Goal: Information Seeking & Learning: Learn about a topic

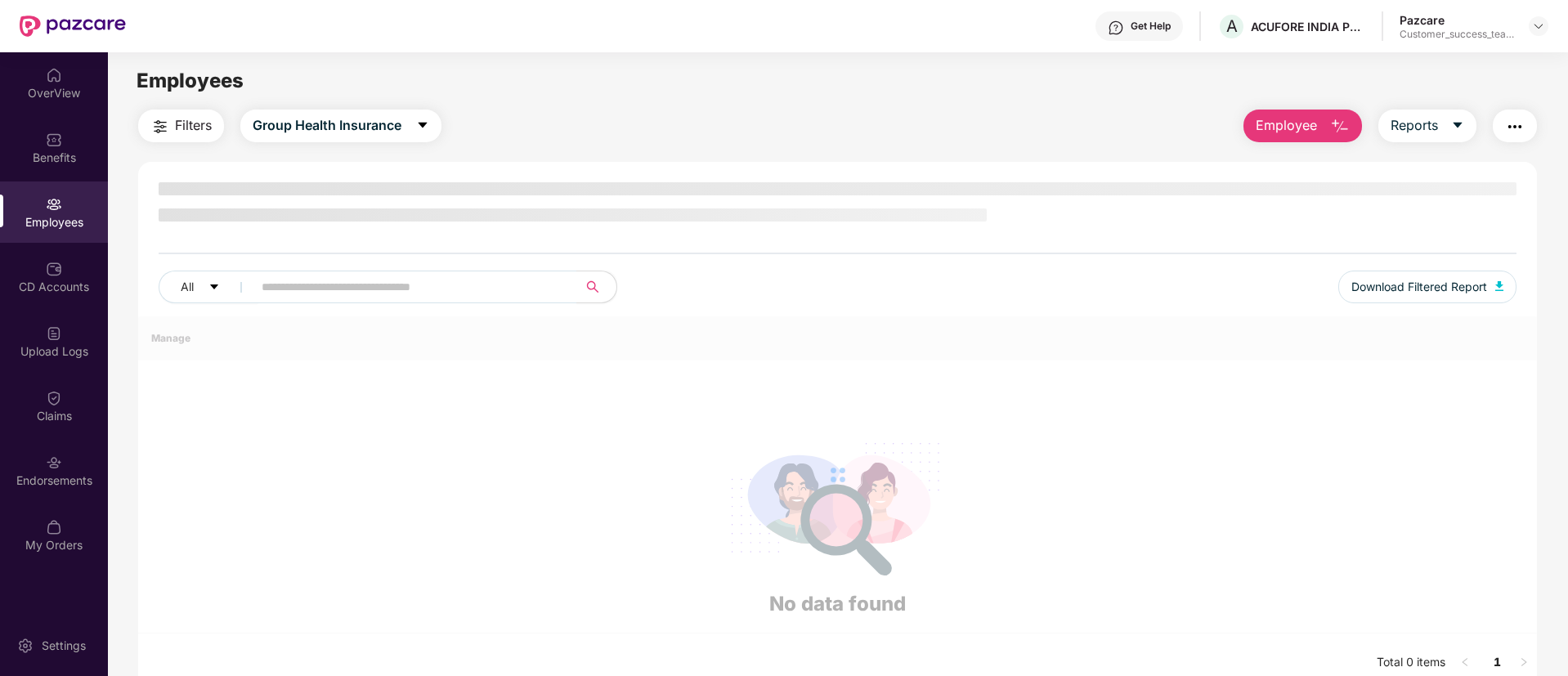
click at [1541, 20] on img at bounding box center [1537, 26] width 13 height 13
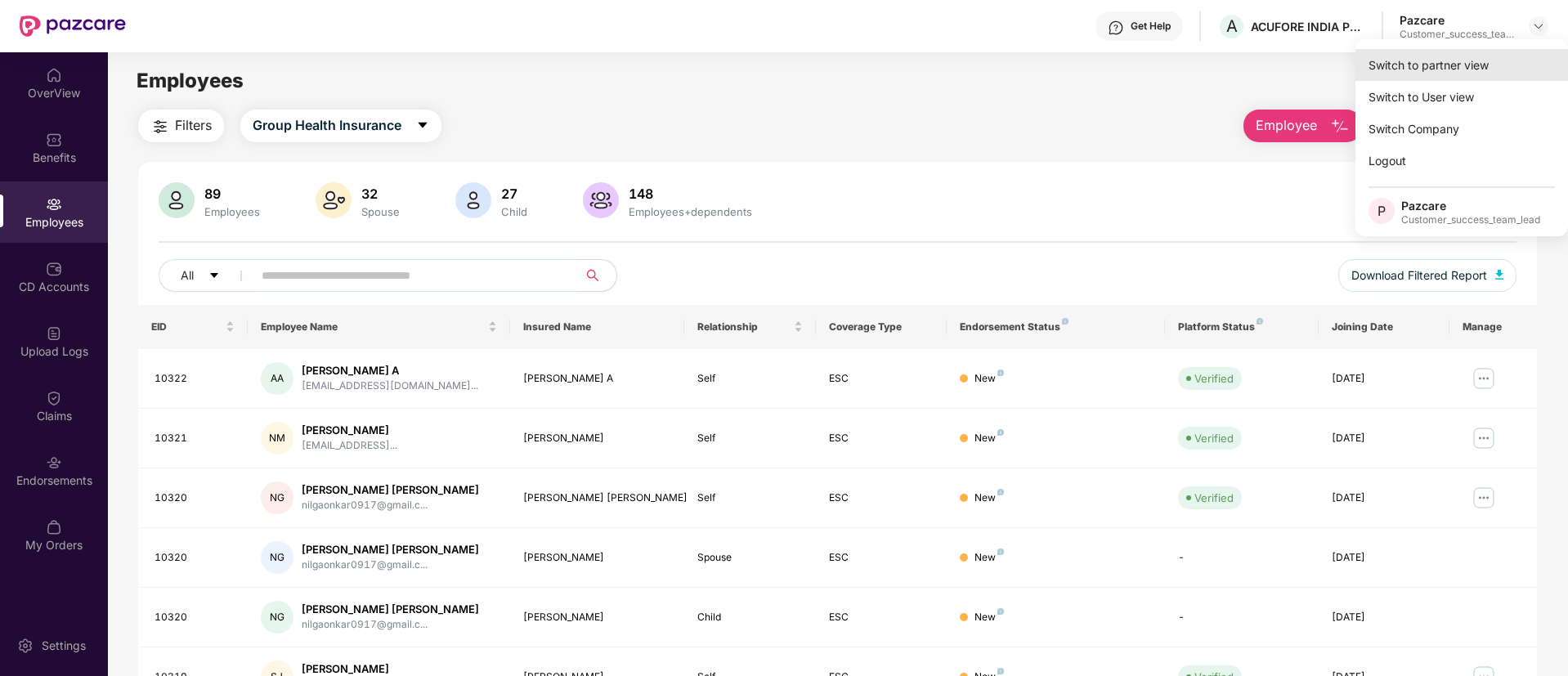
click at [1536, 49] on div "Switch to partner view" at bounding box center [1461, 65] width 212 height 32
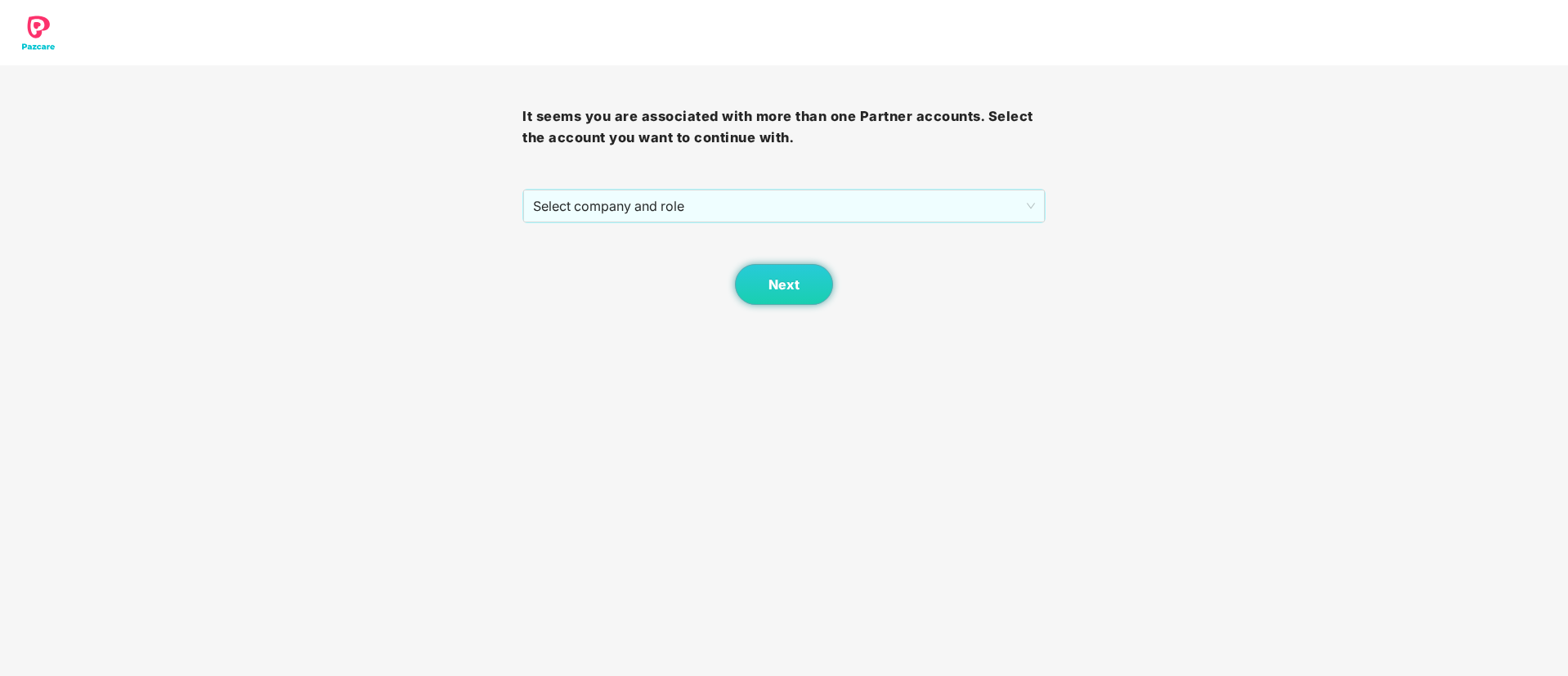
click at [797, 182] on div "It seems you are associated with more than one Partner accounts. Select the acc…" at bounding box center [784, 185] width 523 height 239
click at [797, 197] on span "Select company and role" at bounding box center [783, 206] width 501 height 31
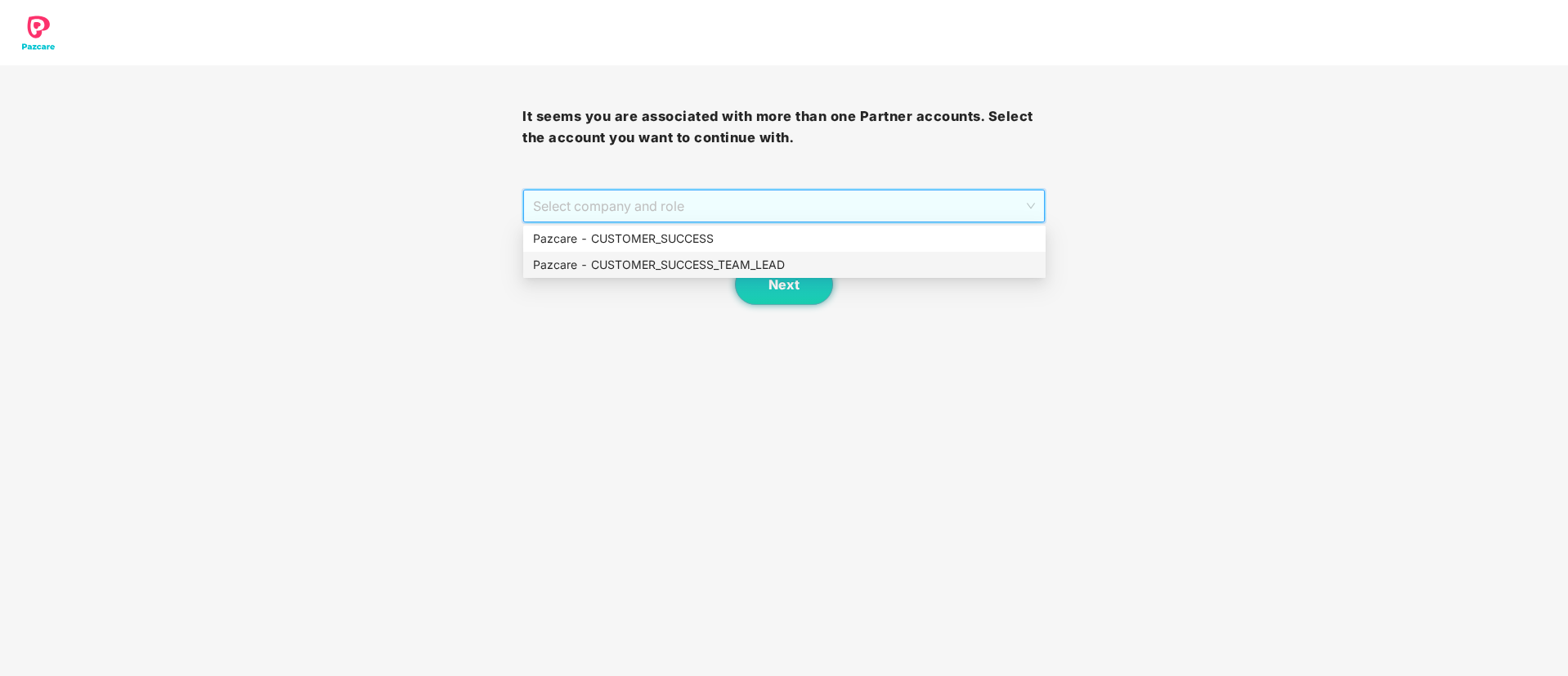
click at [772, 264] on div "Pazcare - CUSTOMER_SUCCESS_TEAM_LEAD" at bounding box center [784, 265] width 503 height 18
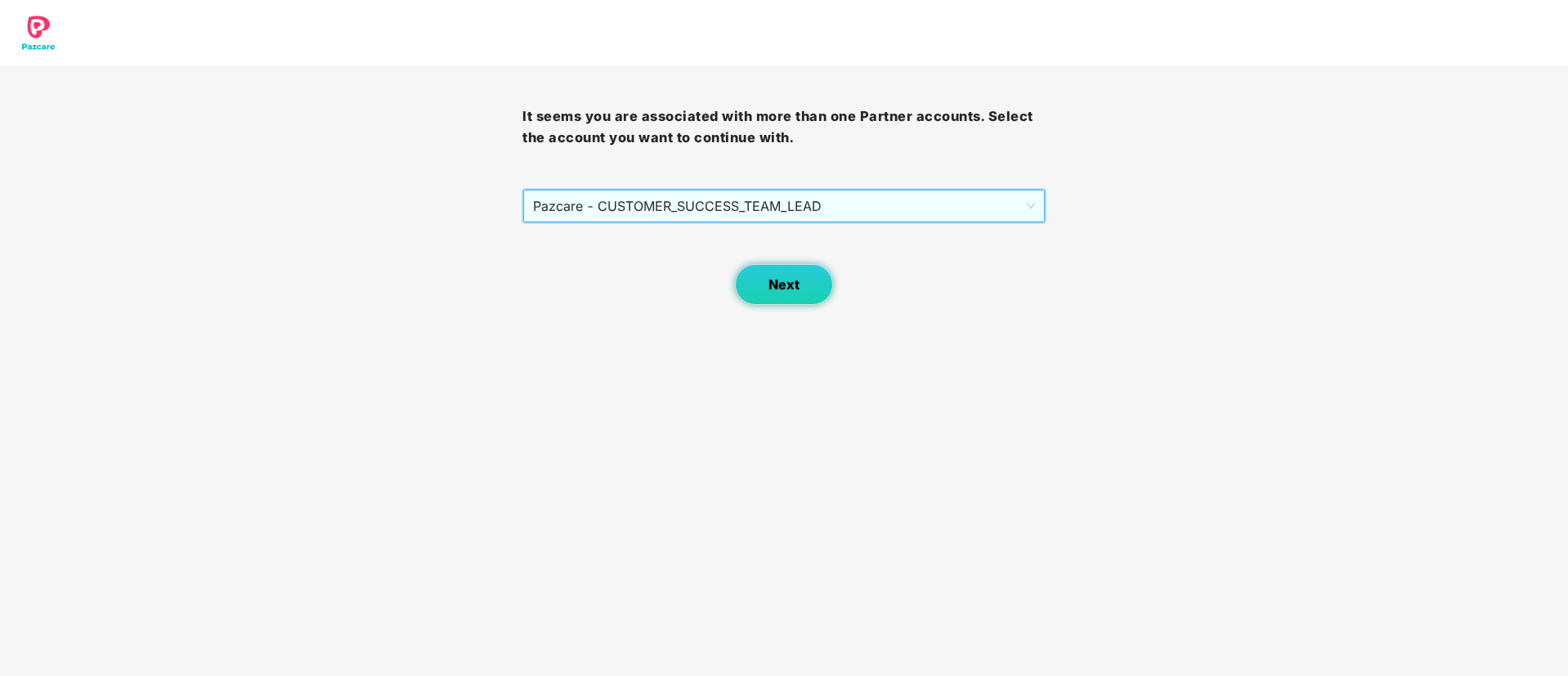
click at [784, 279] on span "Next" at bounding box center [784, 285] width 31 height 16
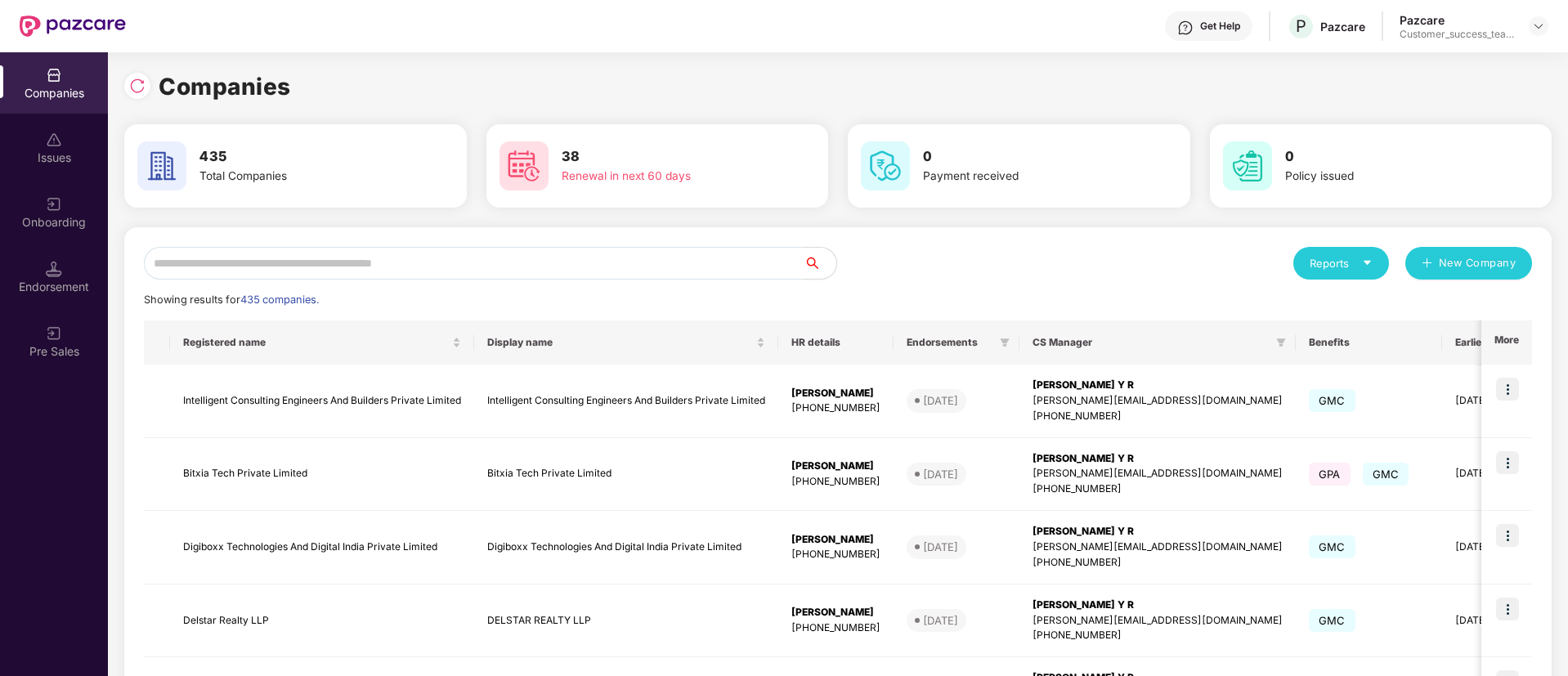
click at [688, 270] on input "text" at bounding box center [474, 263] width 660 height 33
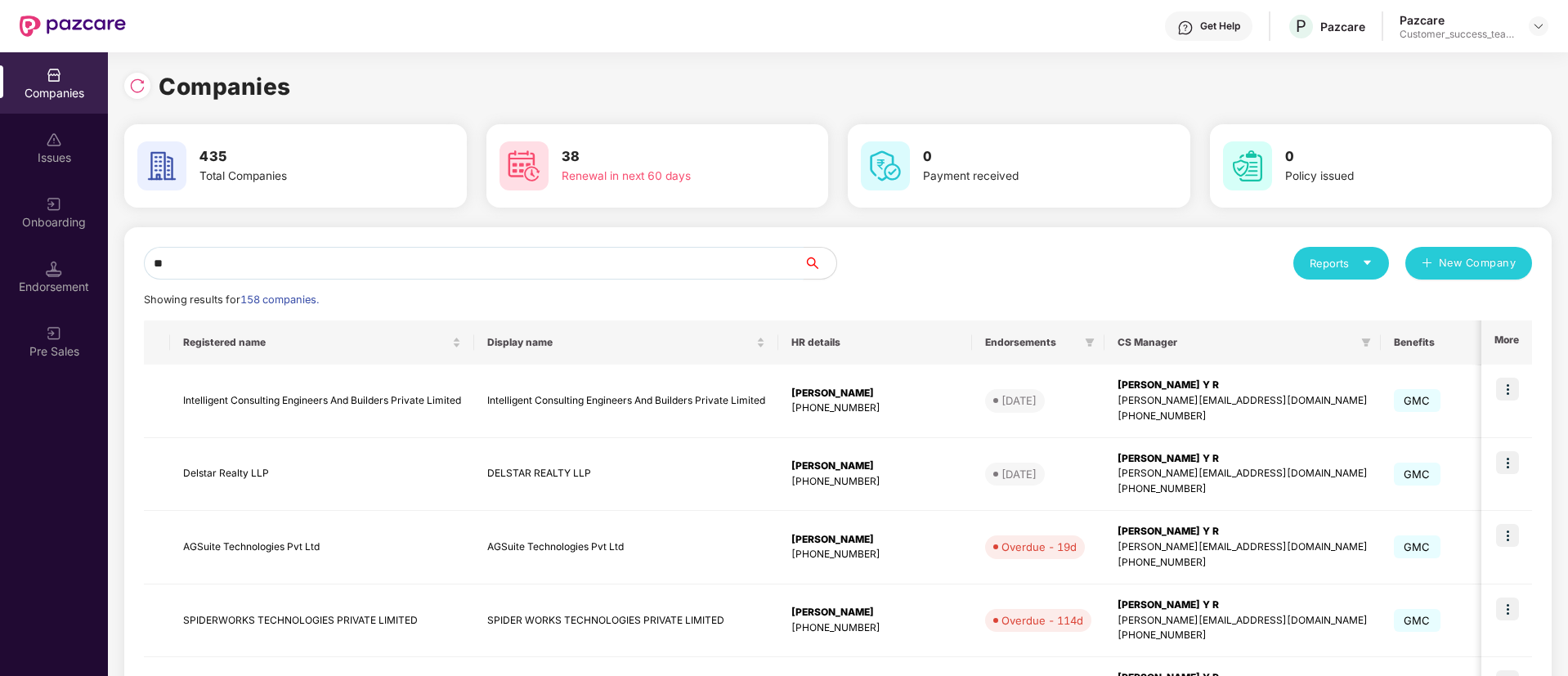
type input "*"
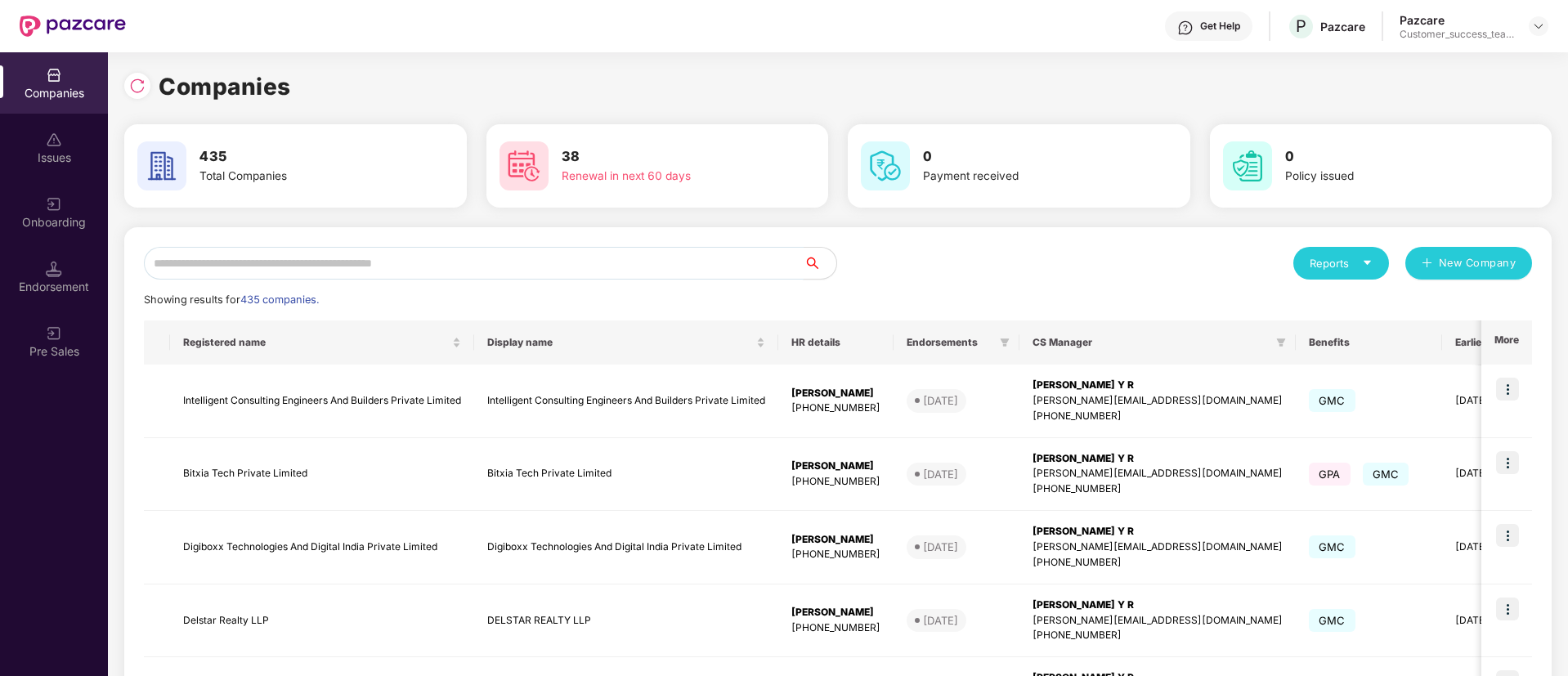
click at [313, 258] on input "text" at bounding box center [474, 263] width 660 height 33
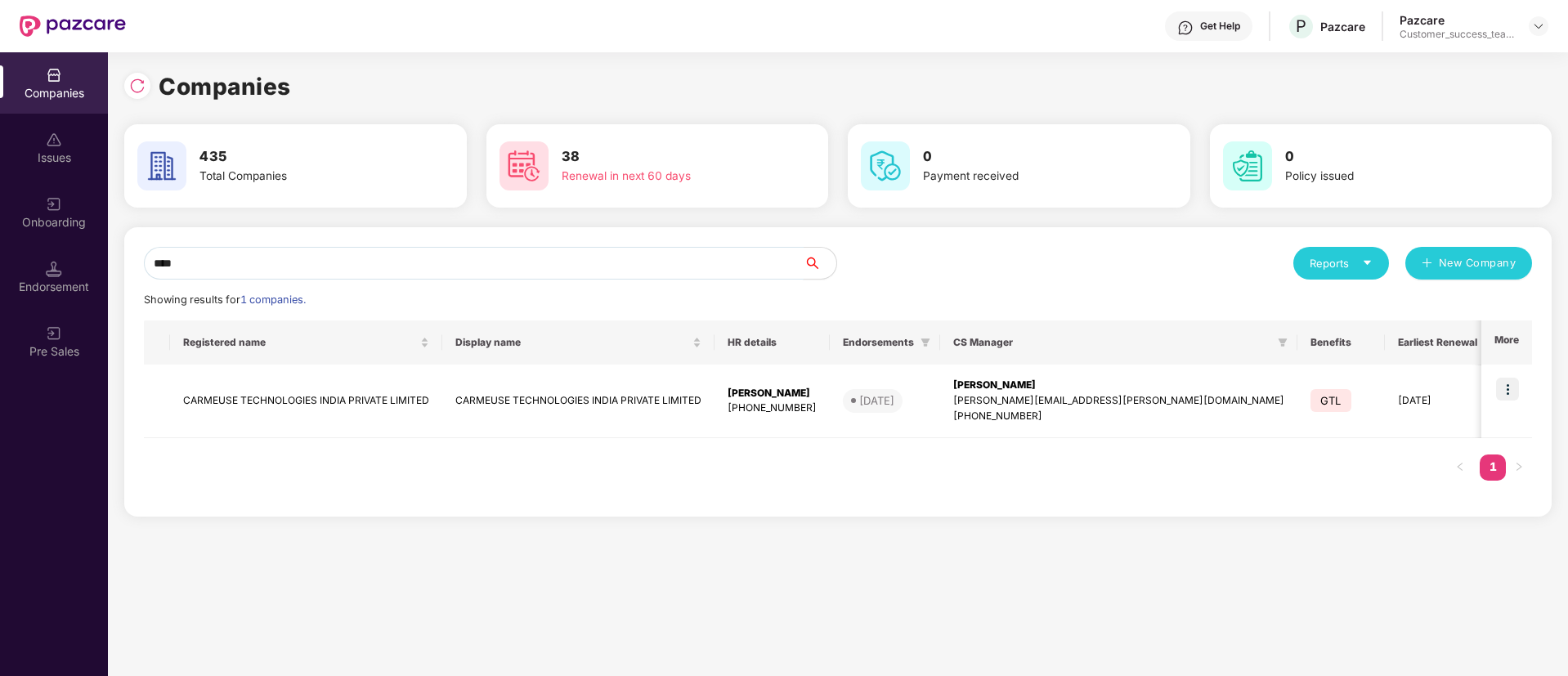
type input "****"
click at [1541, 26] on img at bounding box center [1537, 26] width 13 height 13
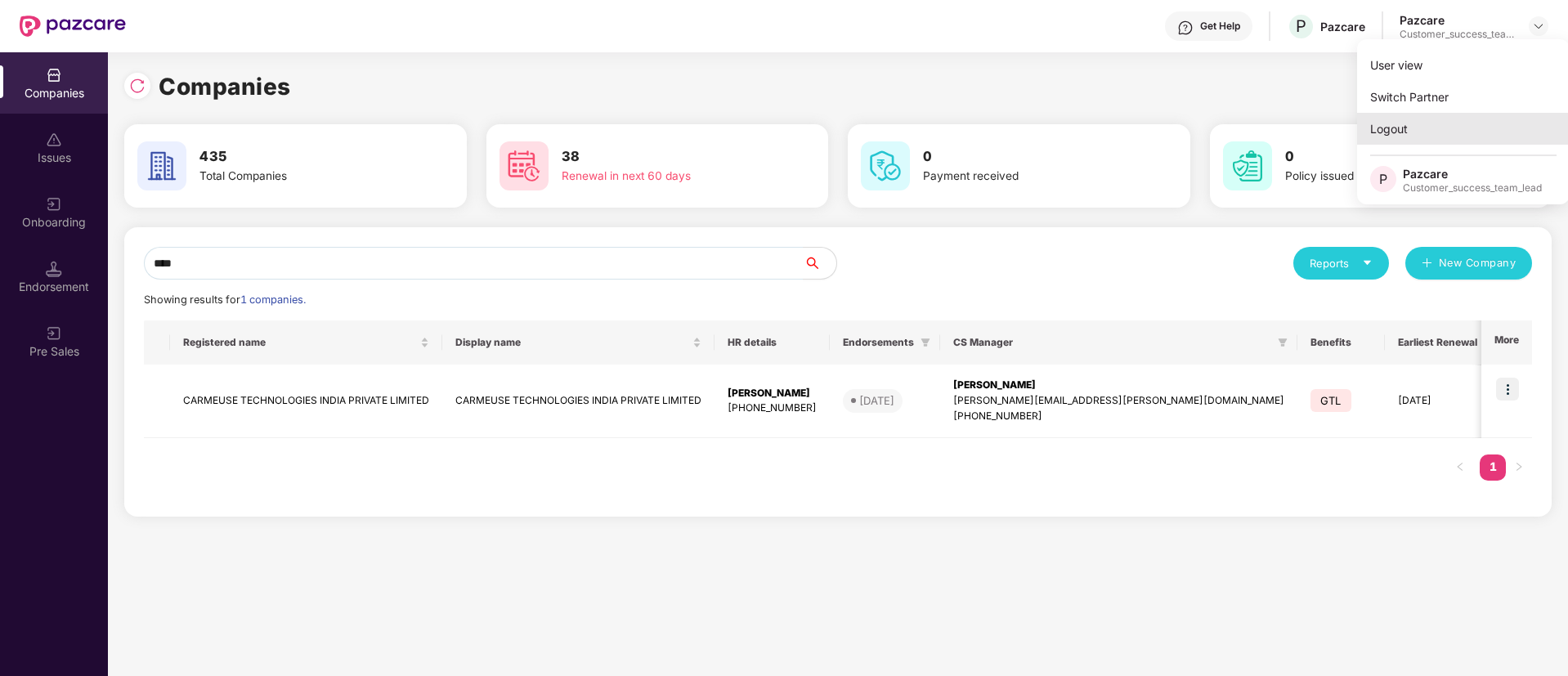
click at [1519, 125] on div "Logout" at bounding box center [1462, 128] width 212 height 32
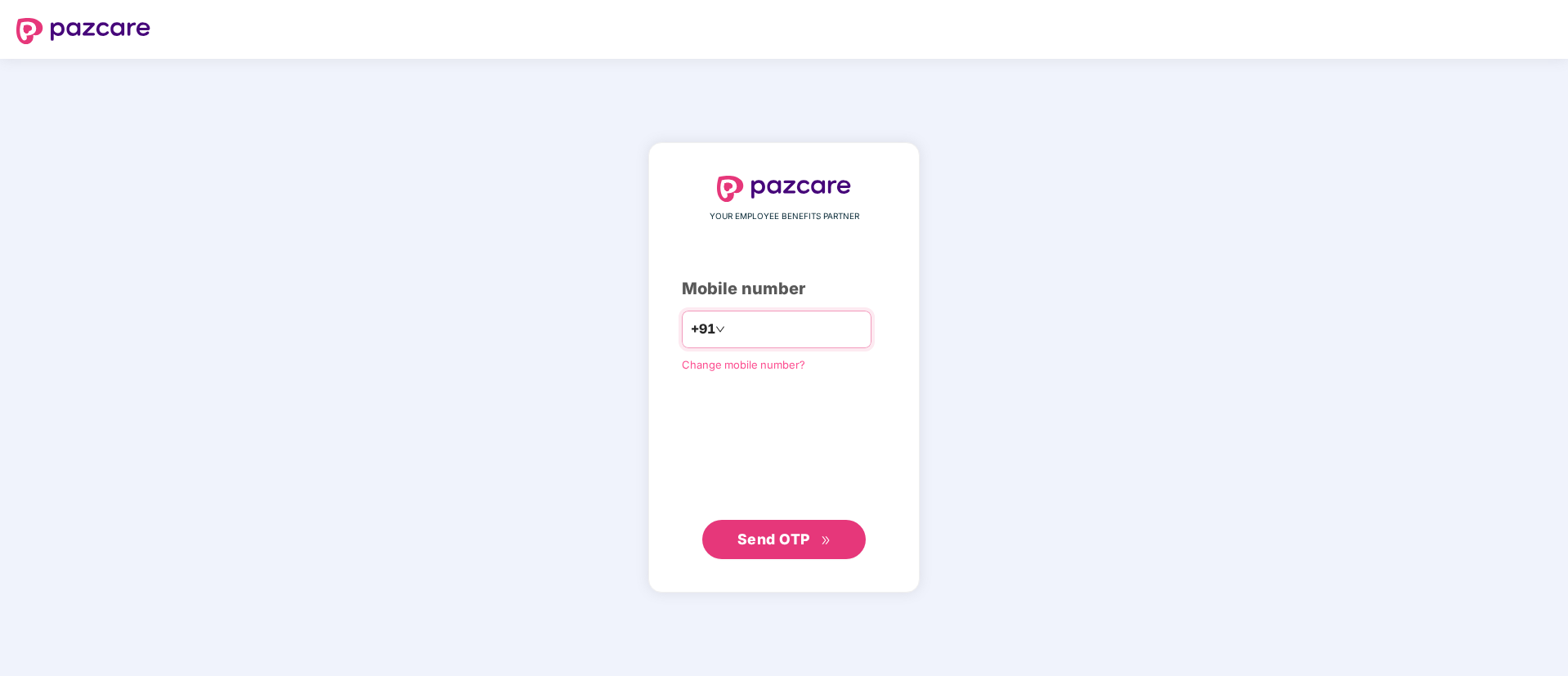
click at [746, 329] on input "number" at bounding box center [795, 329] width 134 height 26
type input "**********"
click at [760, 548] on span "Send OTP" at bounding box center [784, 539] width 94 height 23
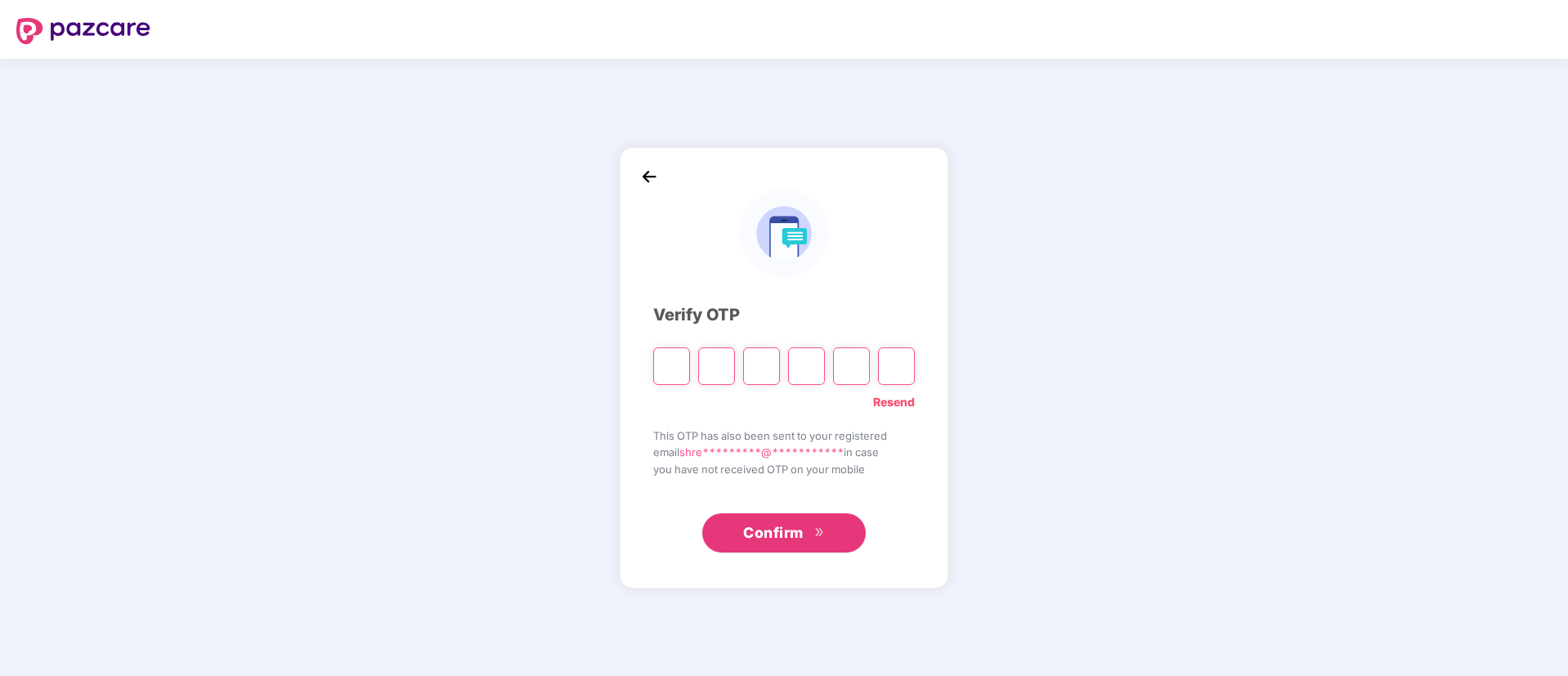
type input "*"
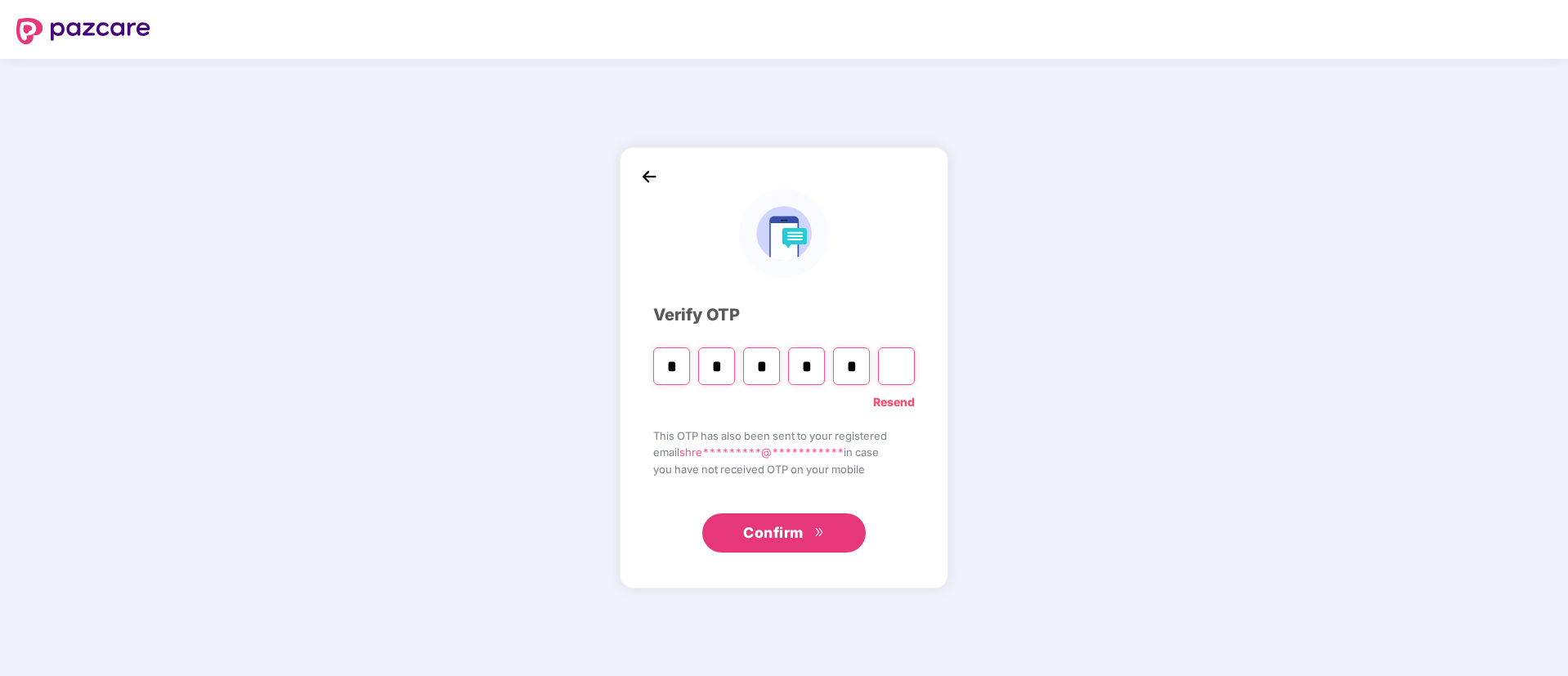
type input "*"
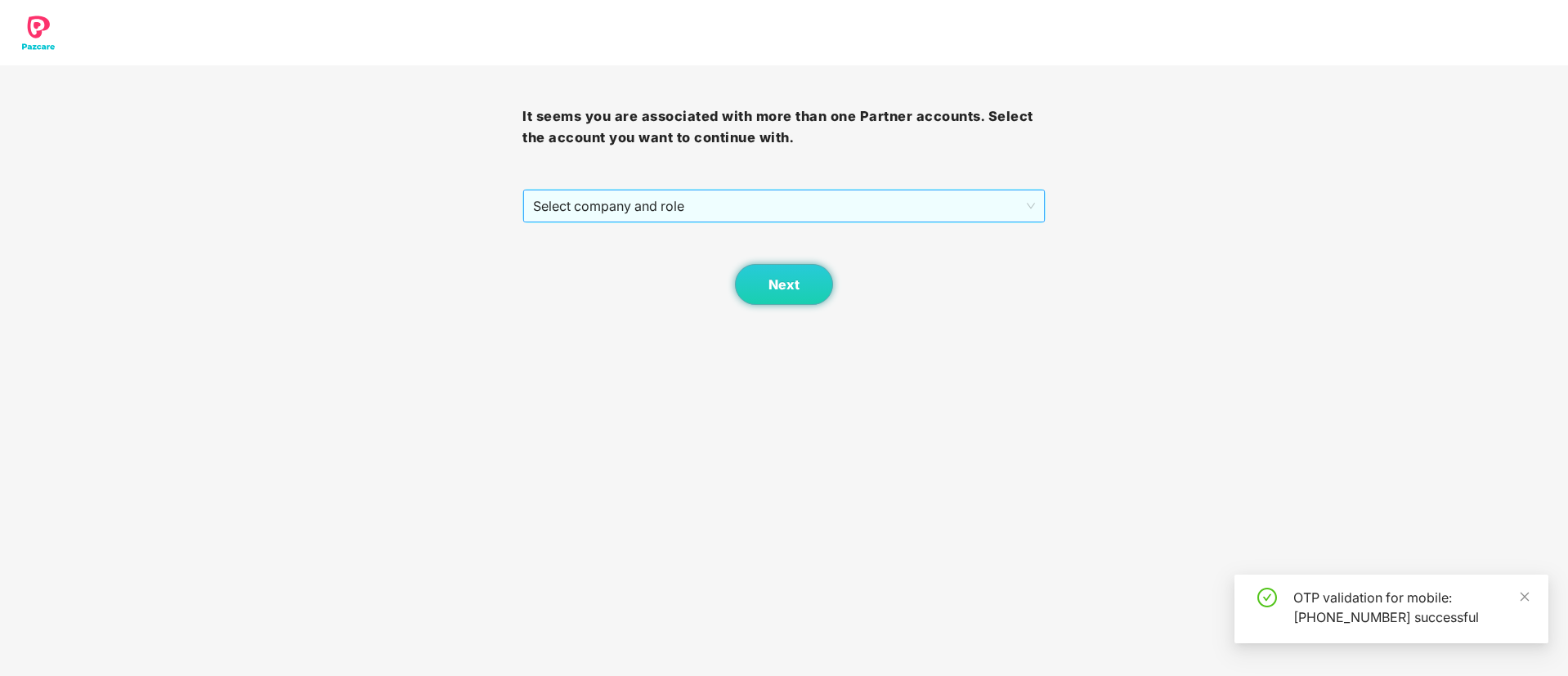
click at [768, 210] on span "Select company and role" at bounding box center [783, 206] width 501 height 31
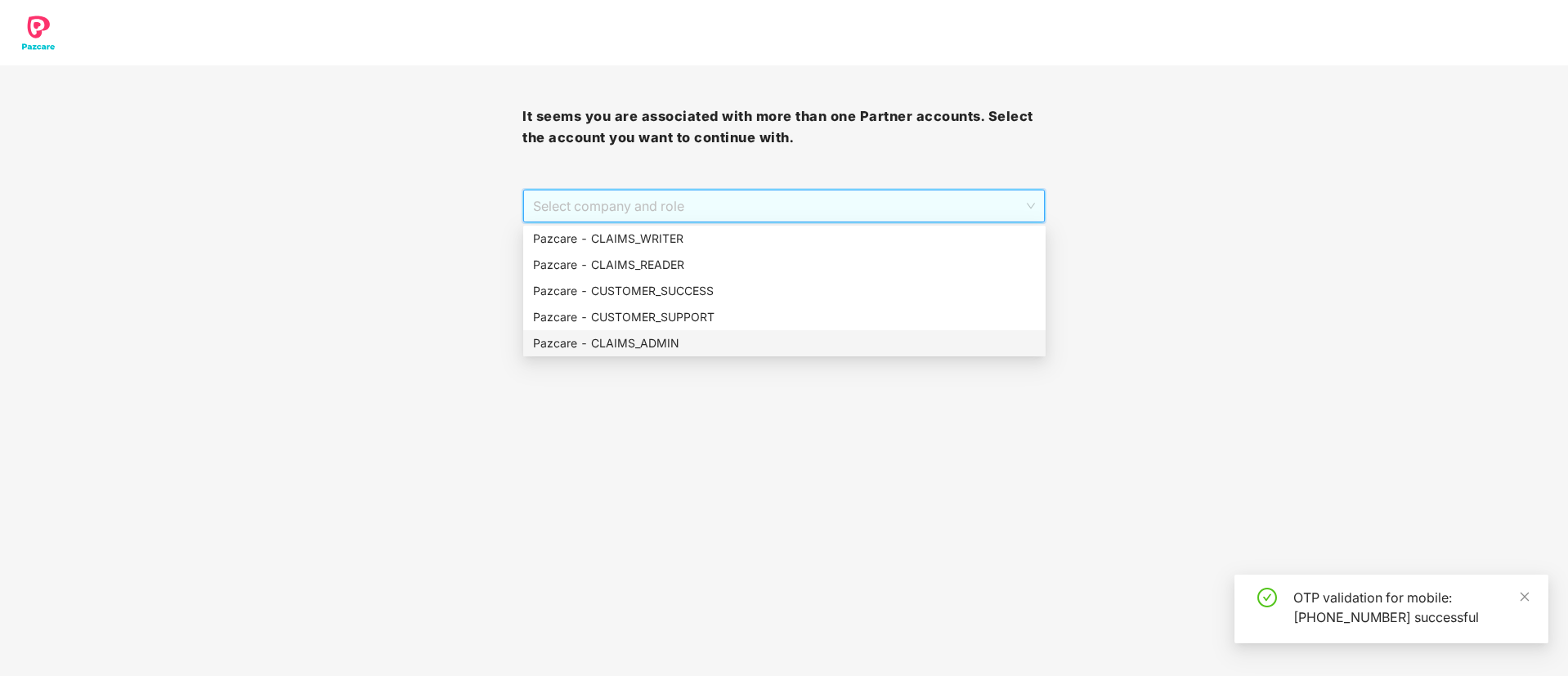
click at [708, 341] on div "Pazcare - CLAIMS_ADMIN" at bounding box center [784, 343] width 503 height 18
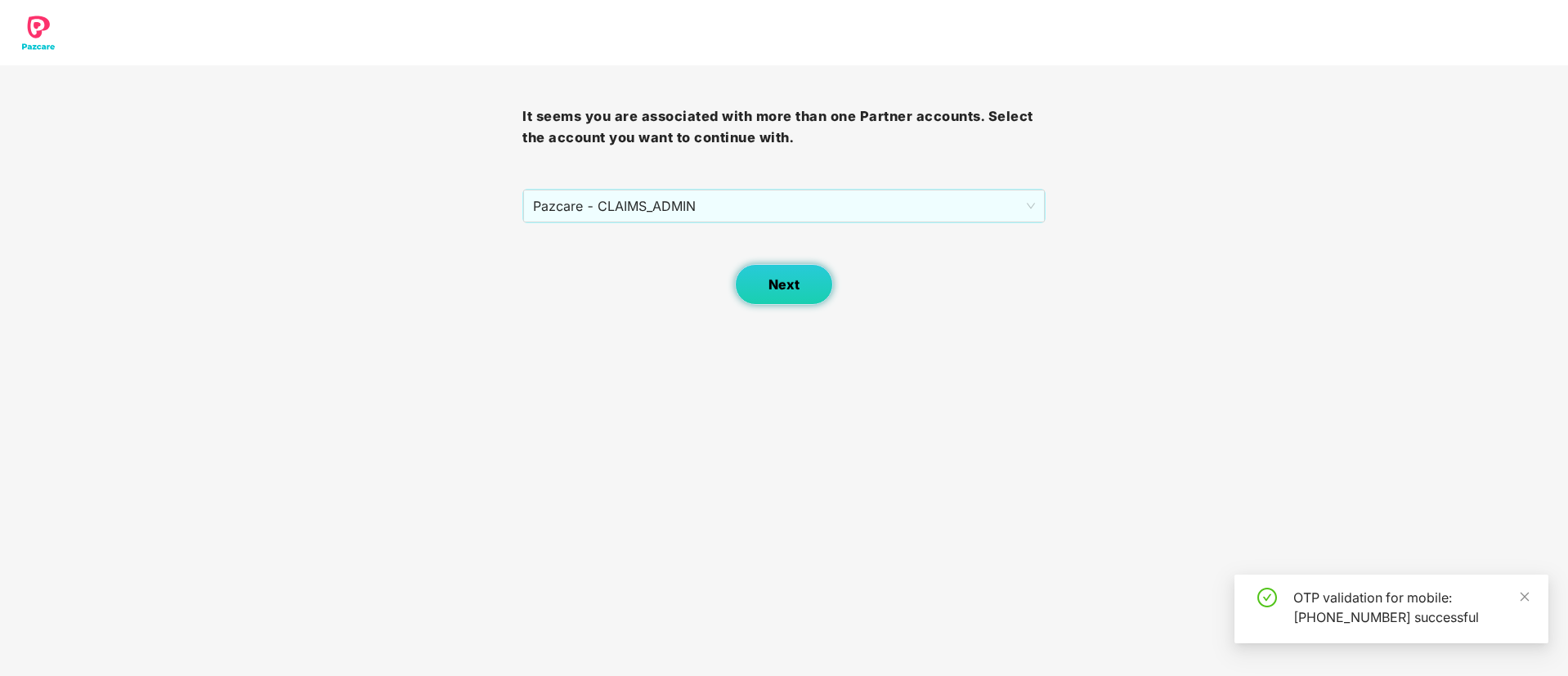
click at [782, 288] on span "Next" at bounding box center [784, 285] width 31 height 16
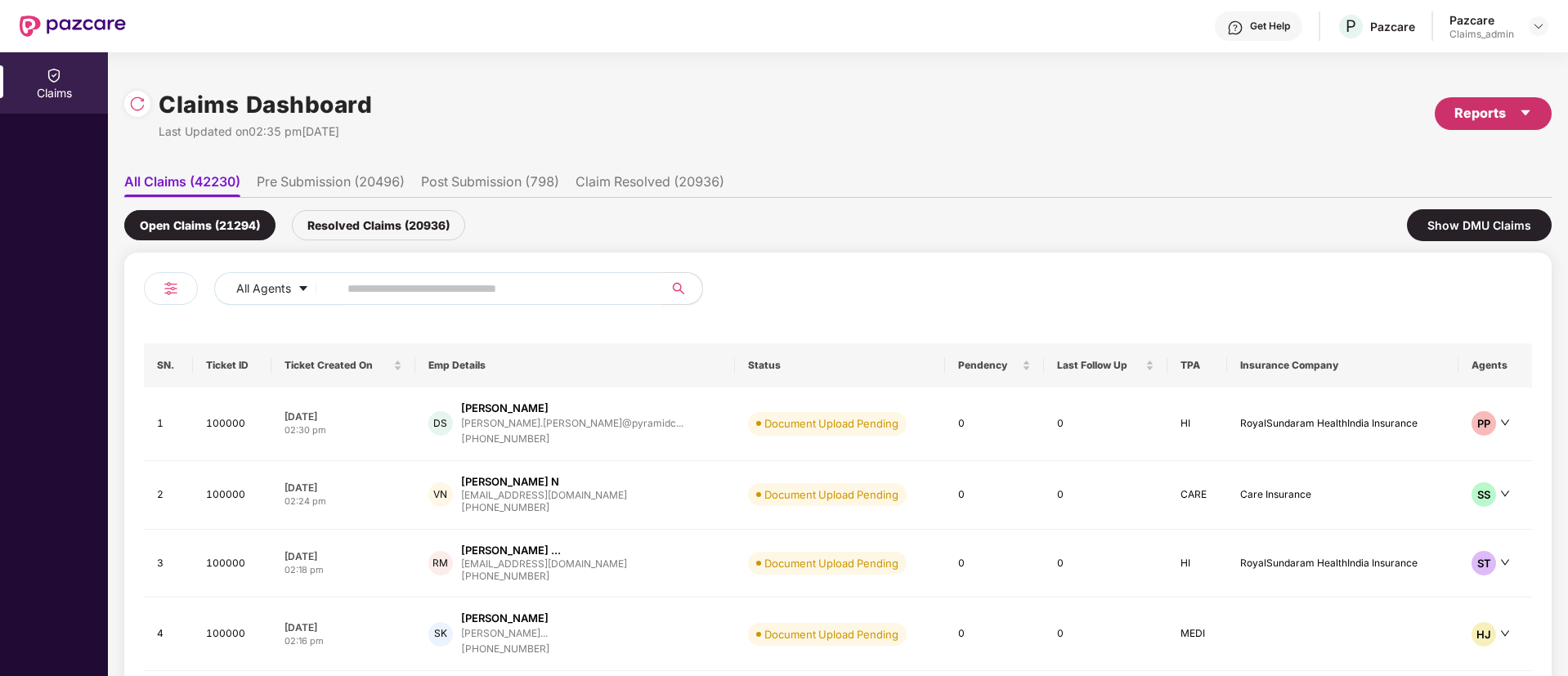
click at [1491, 106] on div "Reports" at bounding box center [1493, 113] width 78 height 21
click at [1475, 159] on div "Claims Report" at bounding box center [1448, 157] width 185 height 18
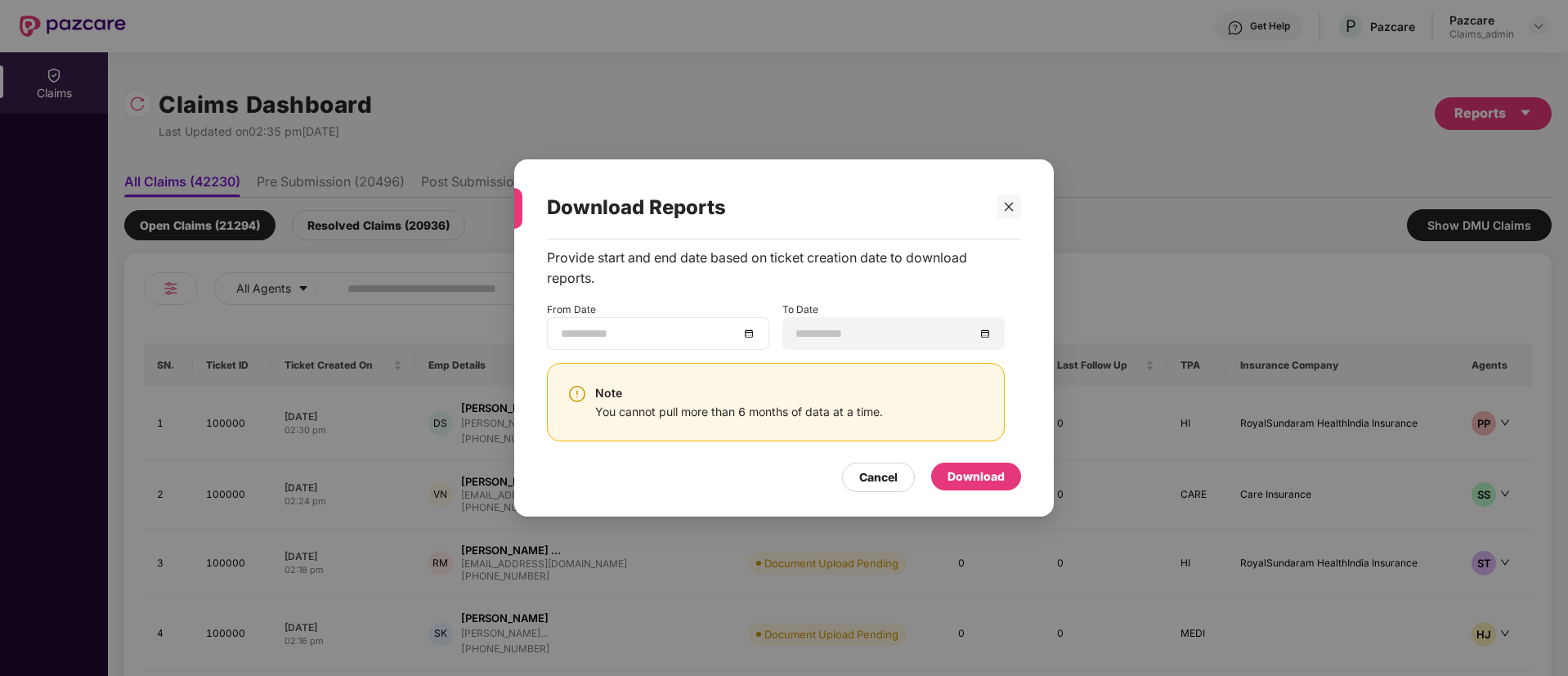
click at [666, 319] on div at bounding box center [657, 333] width 222 height 33
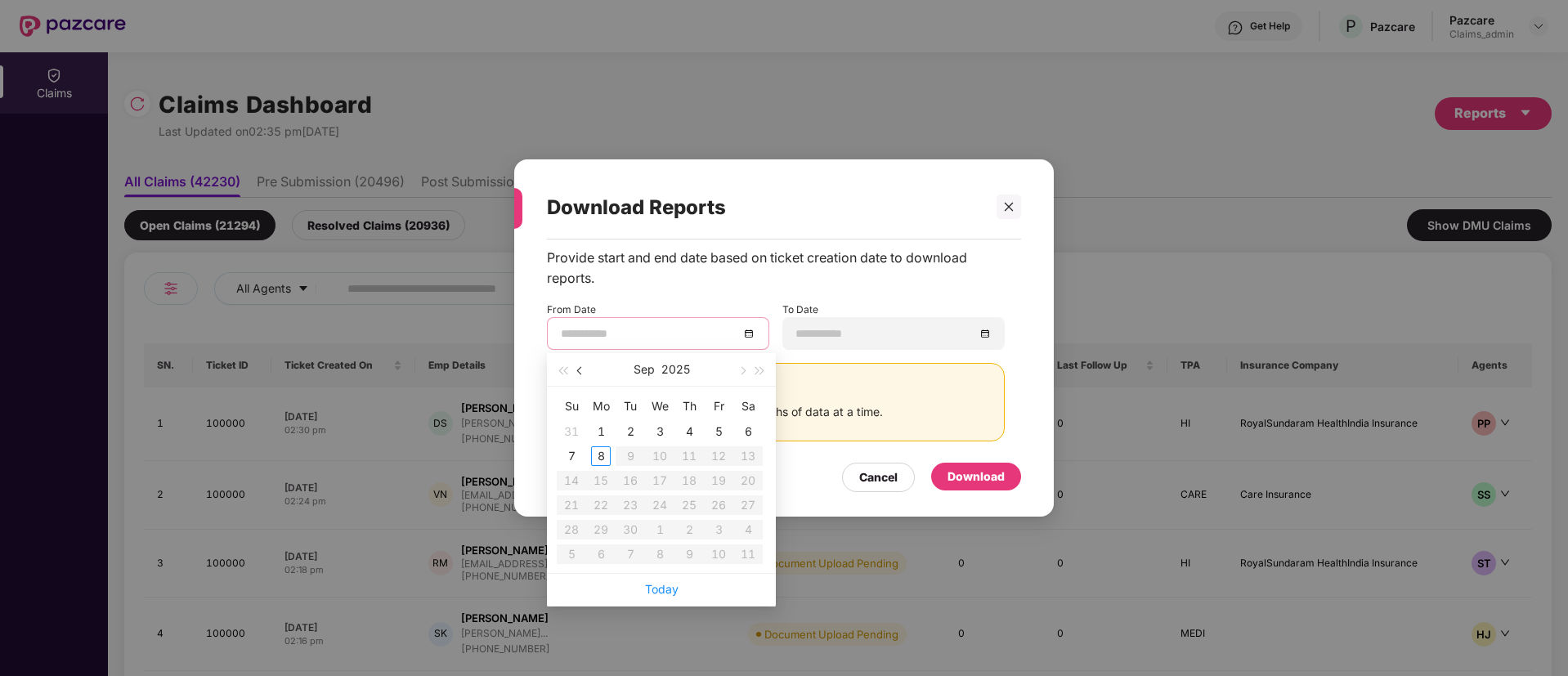
click at [582, 371] on span "button" at bounding box center [581, 371] width 8 height 8
type input "**********"
click at [717, 428] on div "1" at bounding box center [718, 432] width 20 height 20
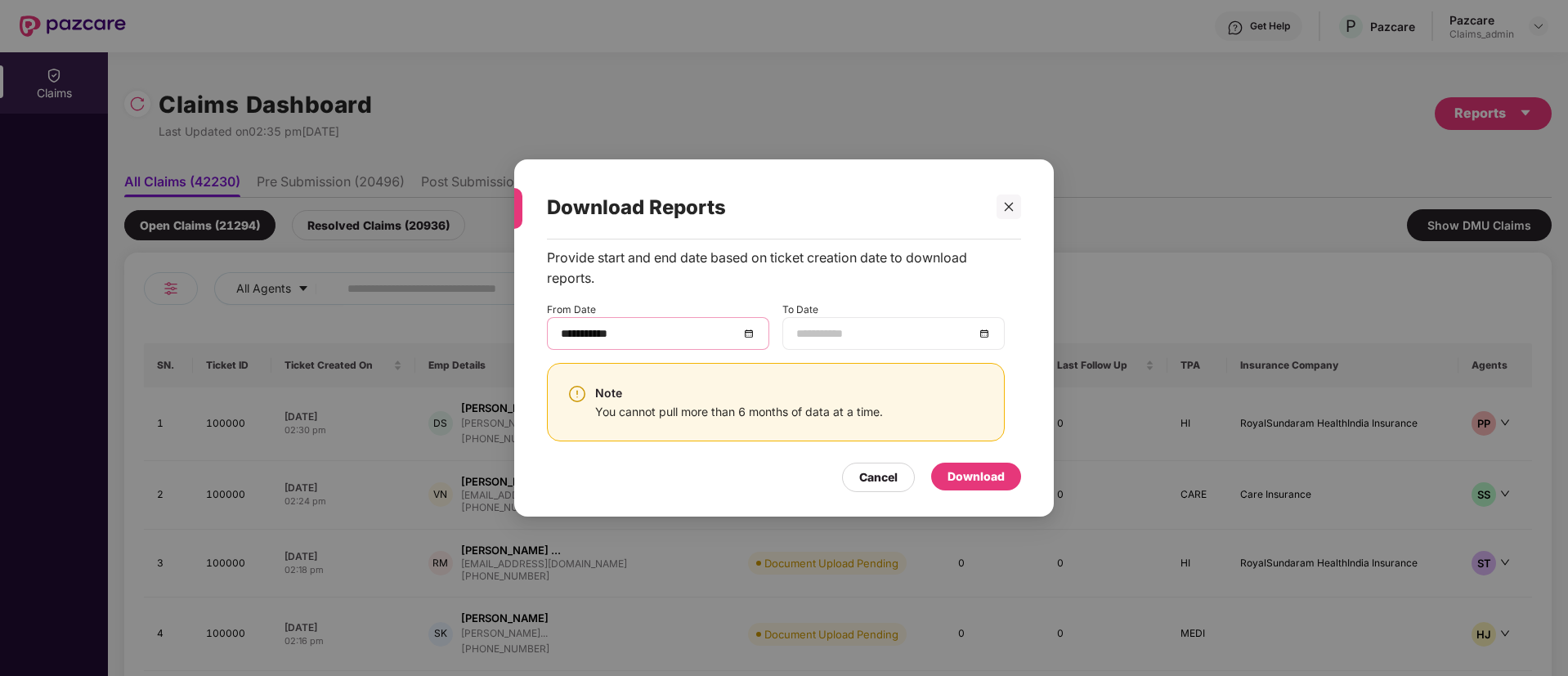
click at [873, 326] on input at bounding box center [885, 333] width 178 height 18
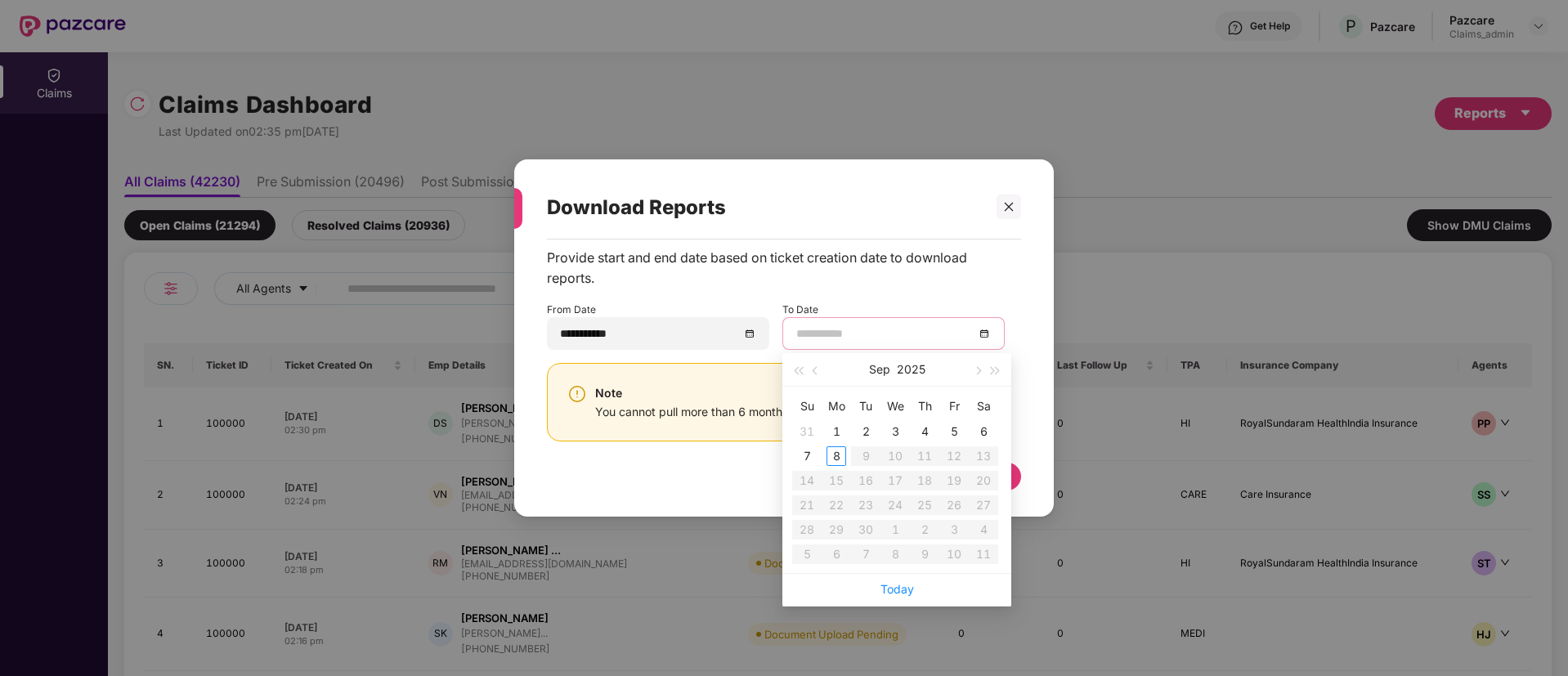
type input "**********"
click at [842, 458] on div "8" at bounding box center [836, 457] width 20 height 20
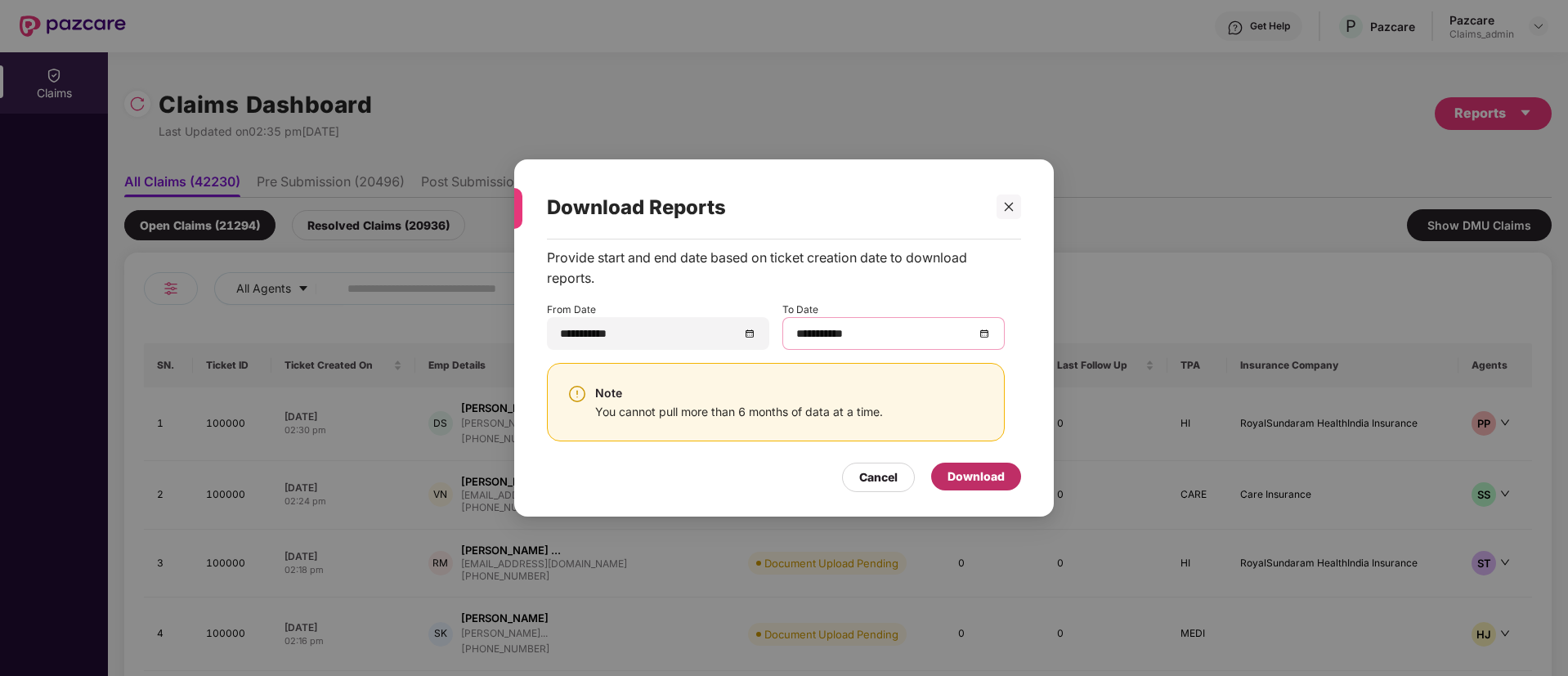
click at [970, 471] on div "Download" at bounding box center [976, 476] width 57 height 18
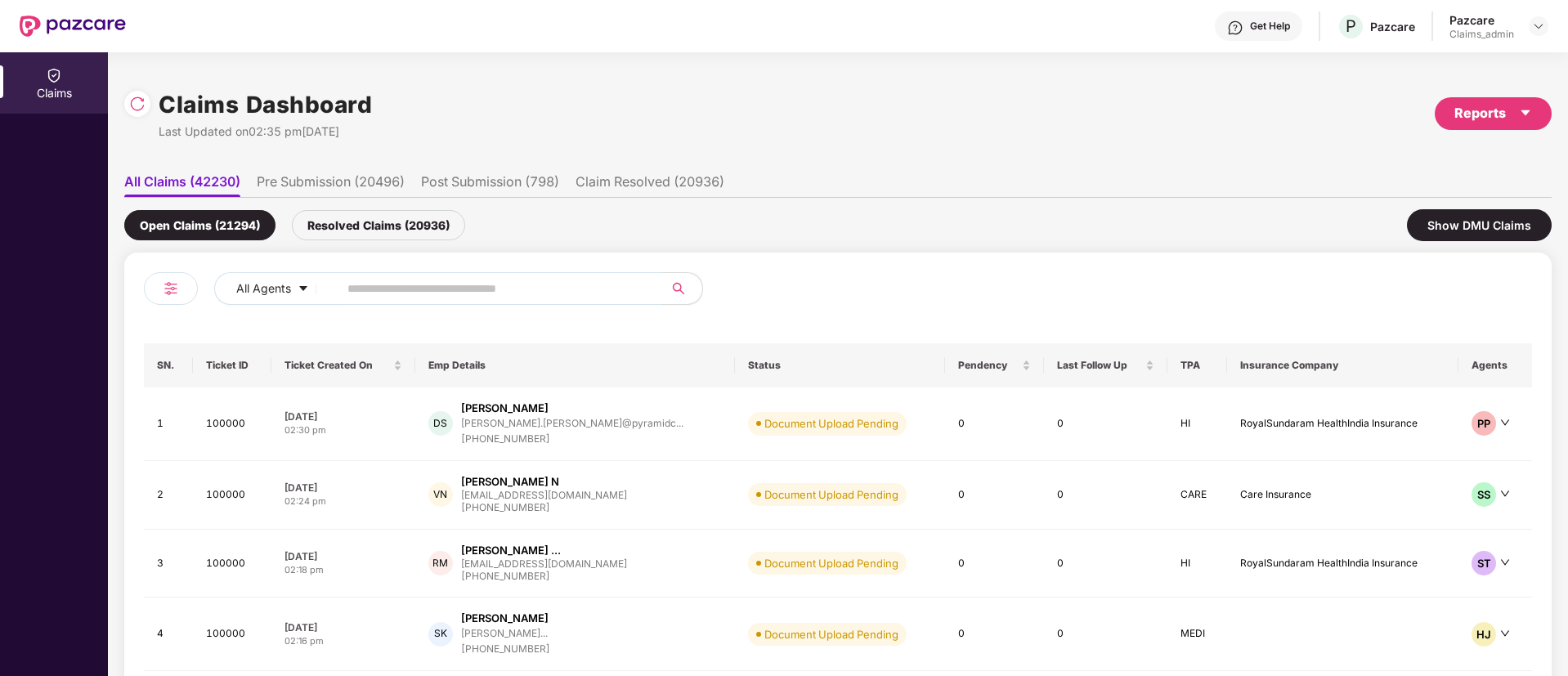
click at [1543, 17] on div at bounding box center [1538, 27] width 20 height 20
click at [1541, 23] on img at bounding box center [1537, 26] width 13 height 13
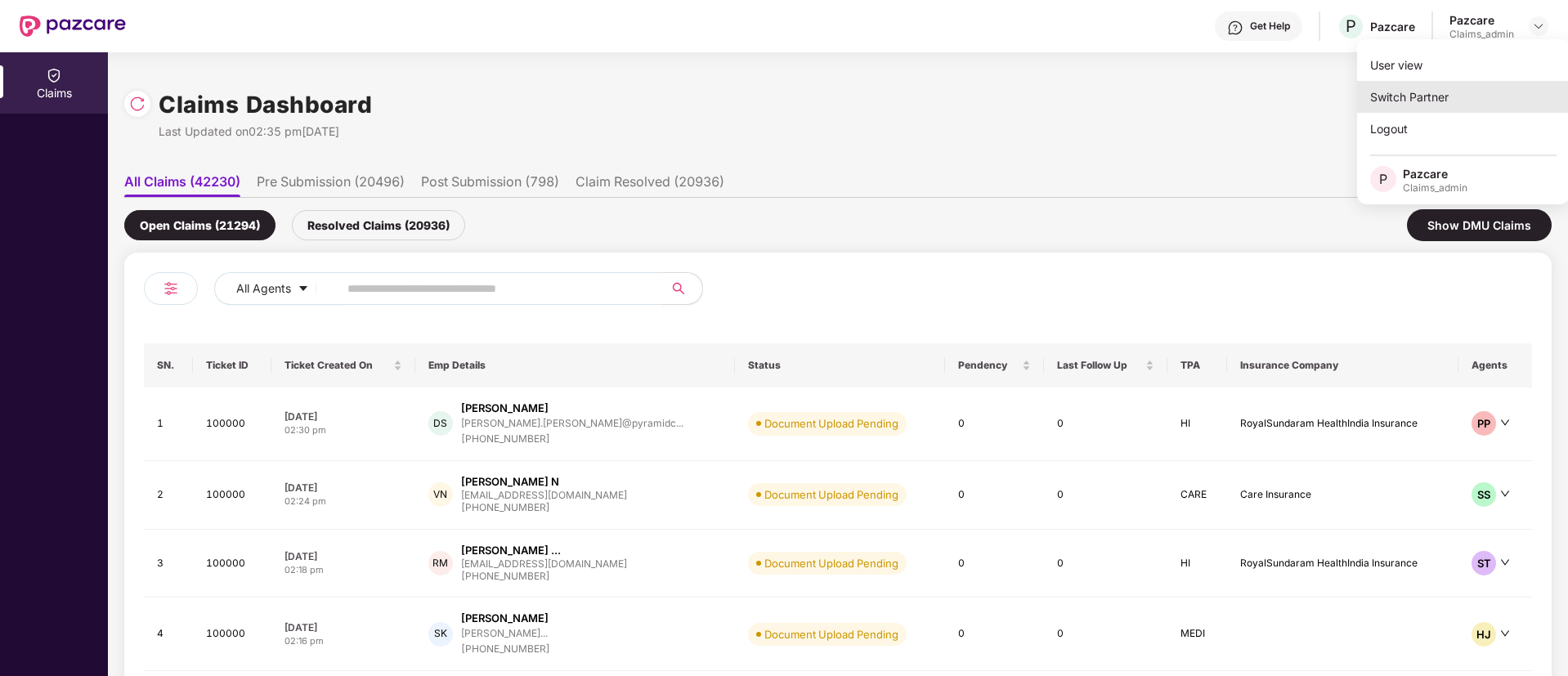
click at [1493, 97] on div "Switch Partner" at bounding box center [1462, 97] width 212 height 32
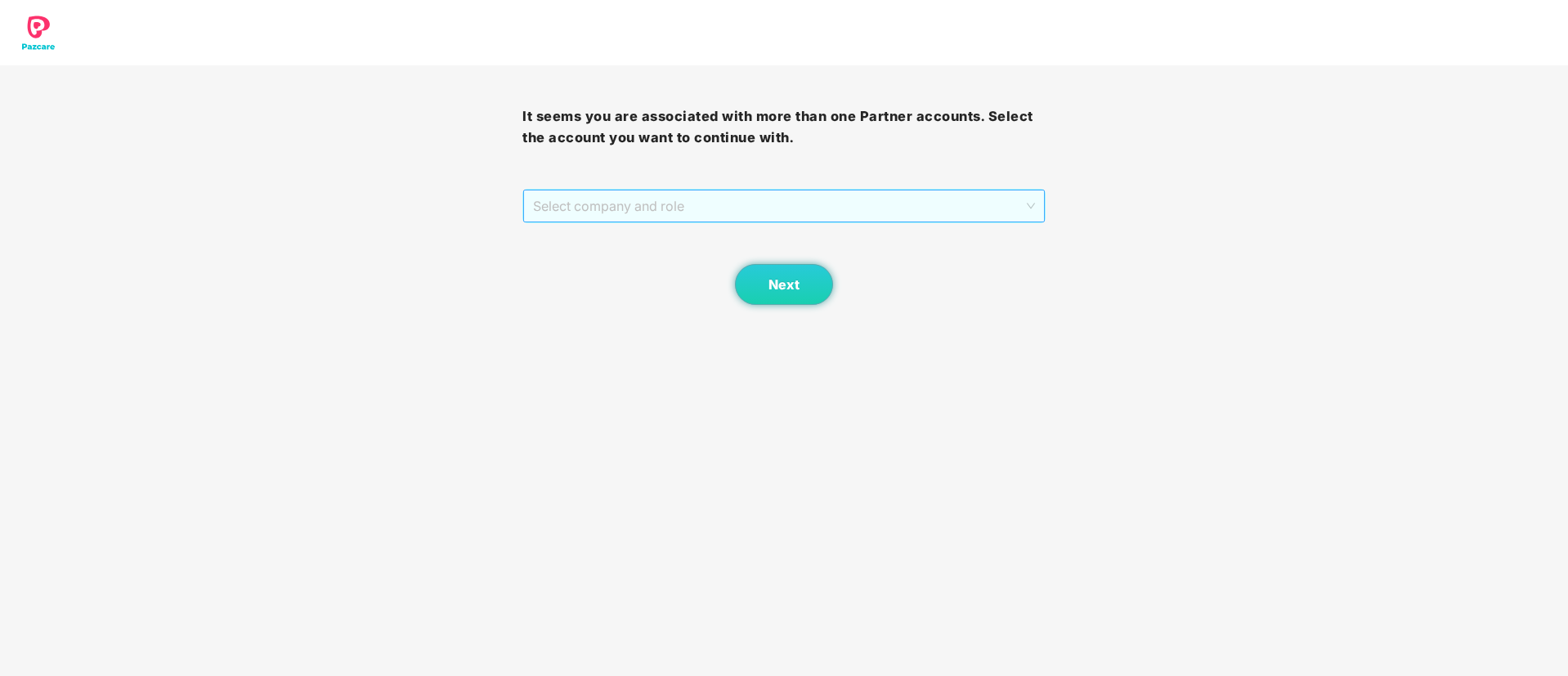
click at [791, 212] on span "Select company and role" at bounding box center [783, 206] width 501 height 31
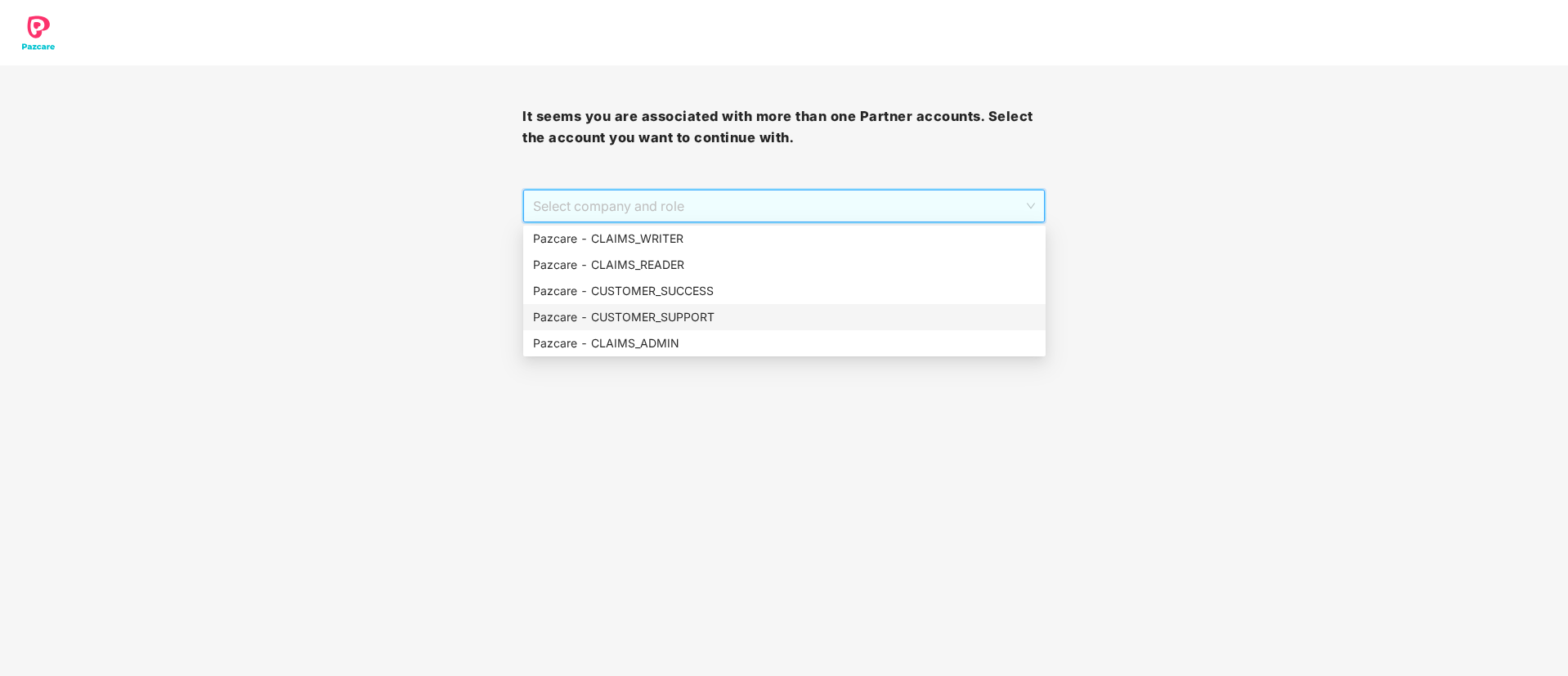
click at [712, 315] on div "Pazcare - CUSTOMER_SUPPORT" at bounding box center [784, 317] width 503 height 18
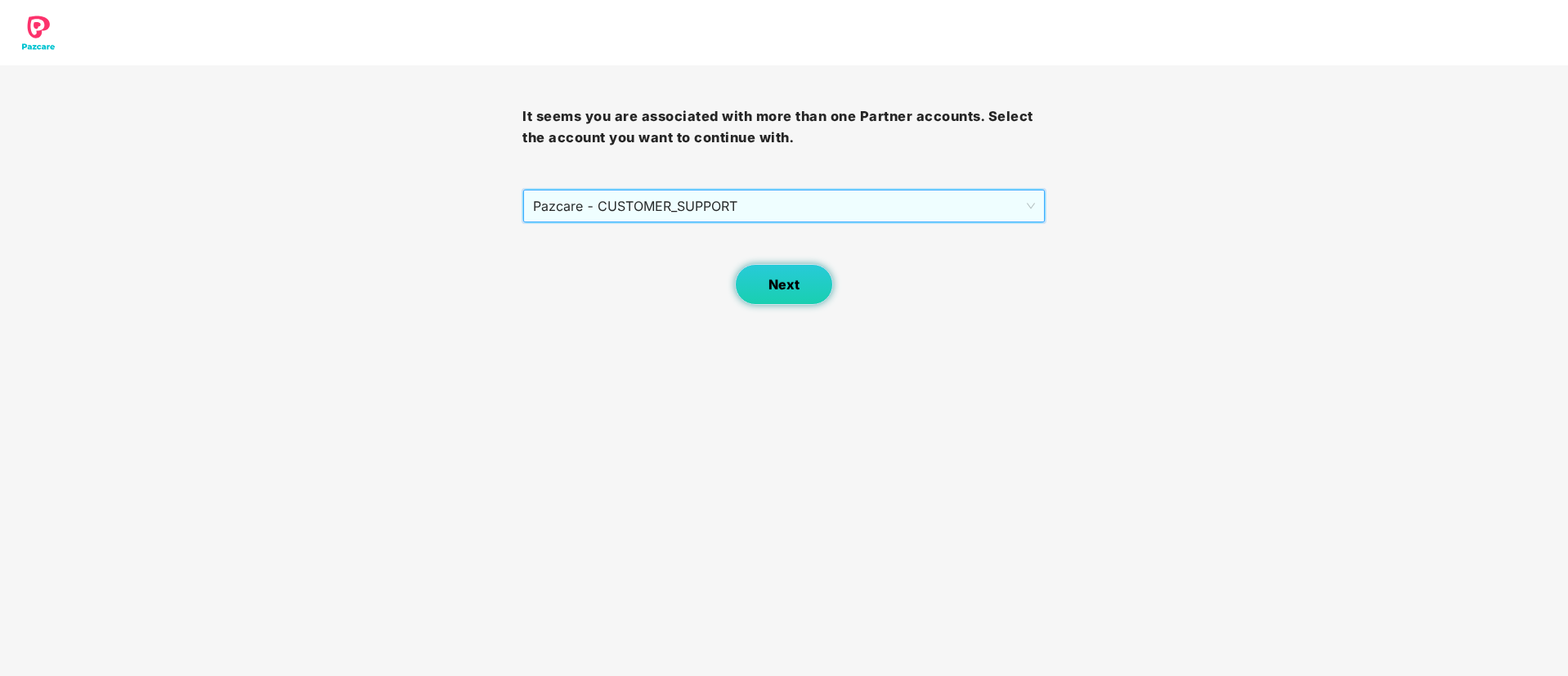
click at [787, 296] on button "Next" at bounding box center [784, 284] width 98 height 41
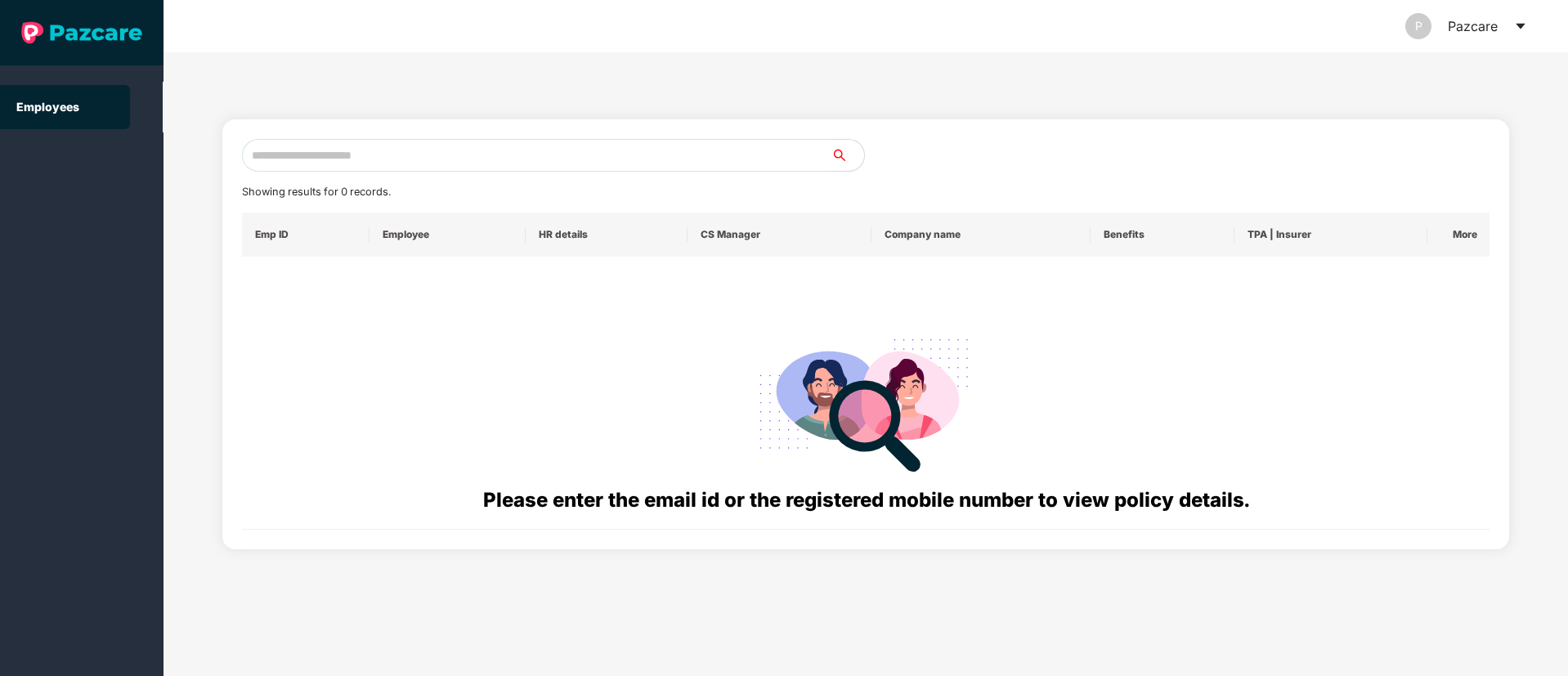
click at [604, 161] on input "text" at bounding box center [536, 155] width 590 height 33
paste input "**********"
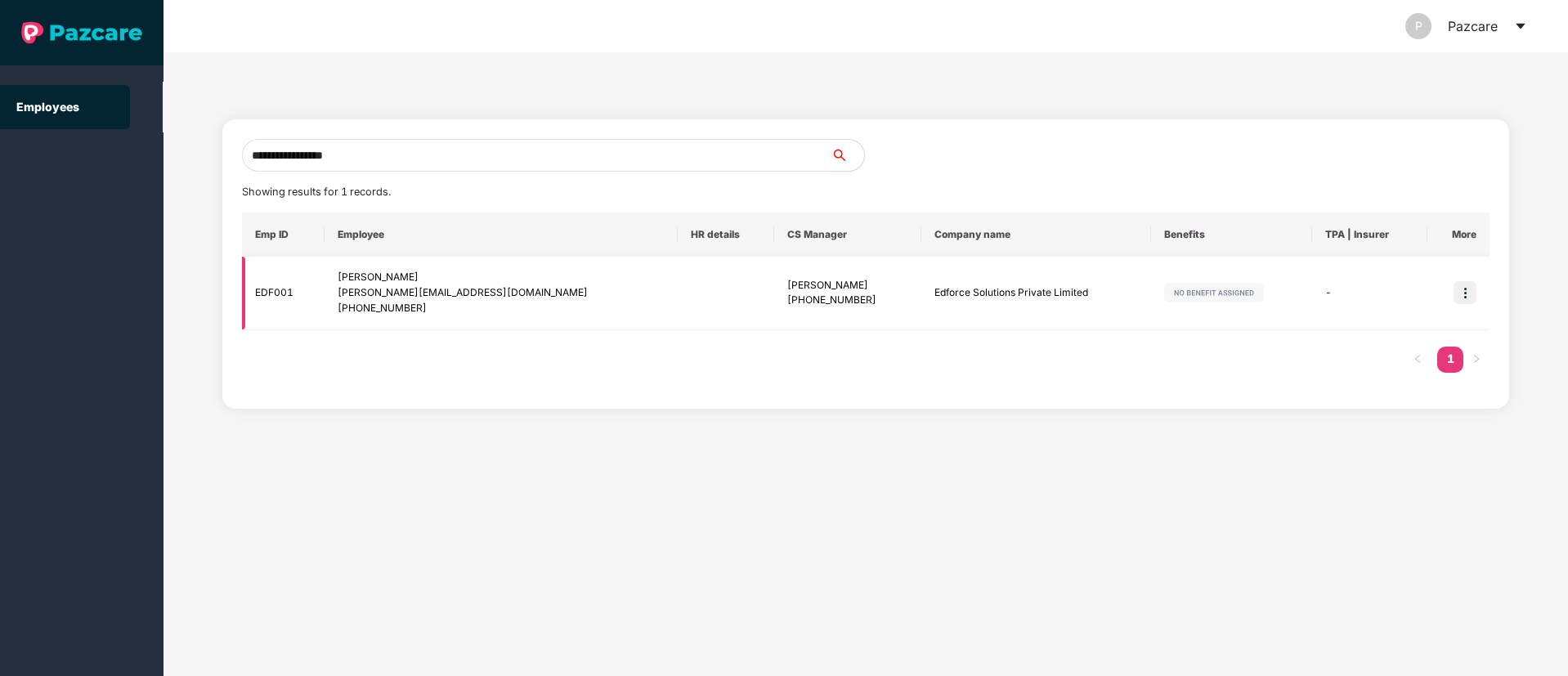
type input "**********"
click at [787, 301] on div "+918884321696" at bounding box center [848, 300] width 121 height 16
click at [1467, 296] on img at bounding box center [1464, 293] width 23 height 23
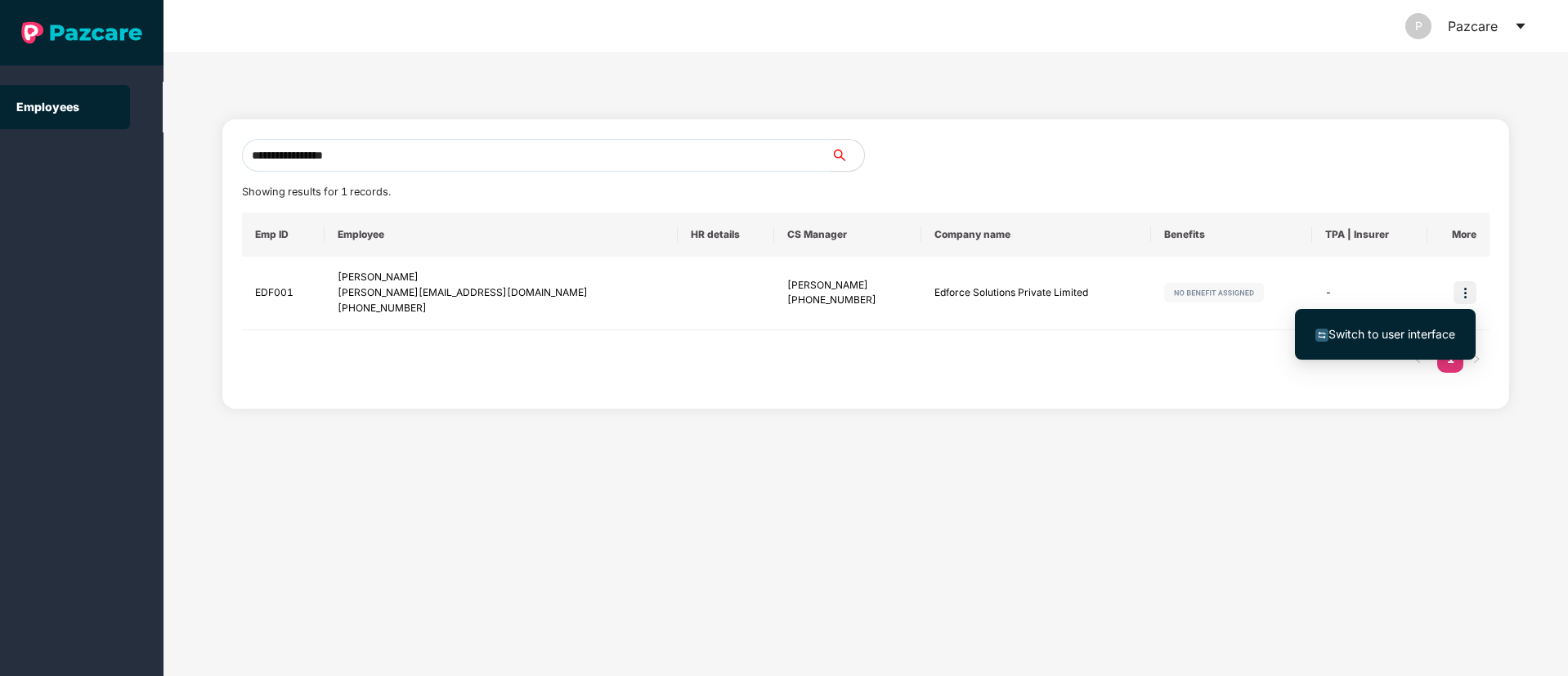
click at [1425, 337] on span "Switch to user interface" at bounding box center [1391, 334] width 126 height 14
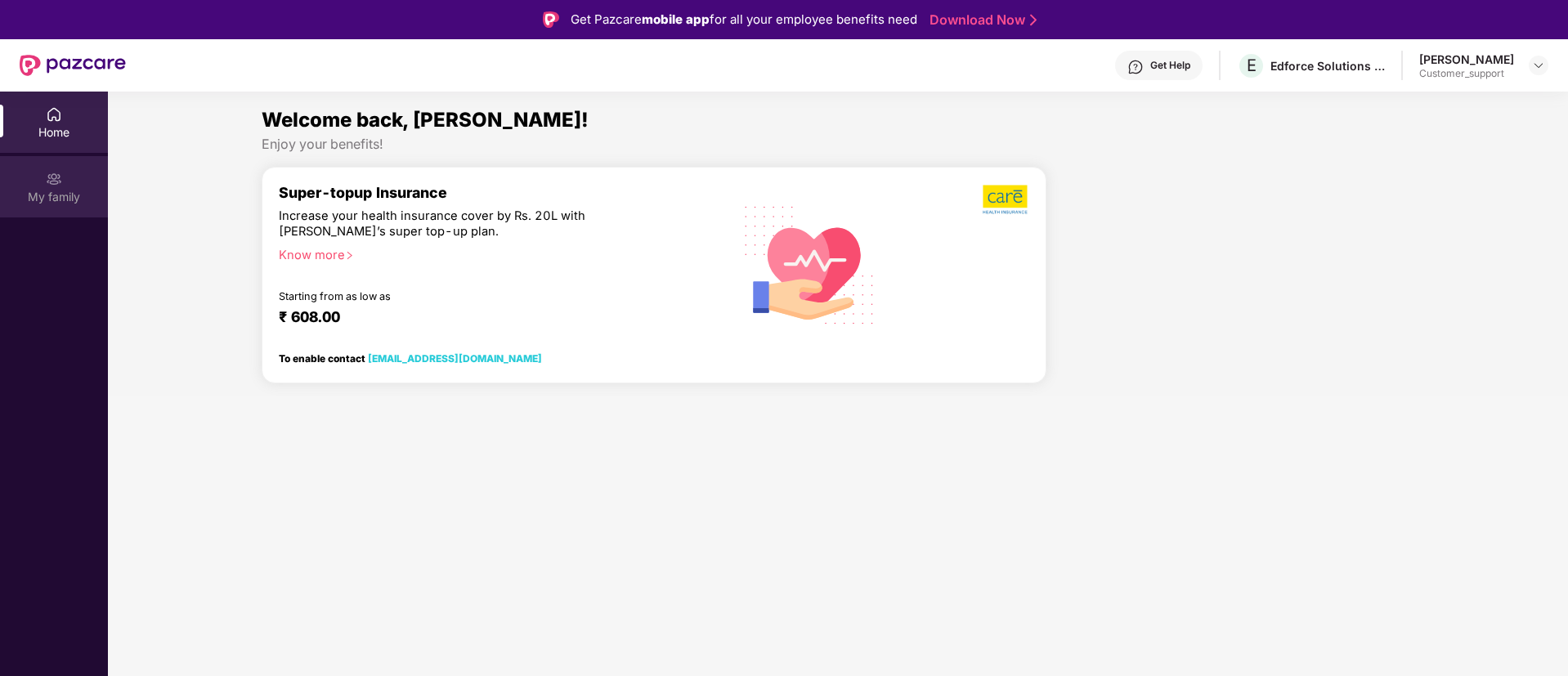
click at [62, 202] on div "My family" at bounding box center [53, 197] width 108 height 17
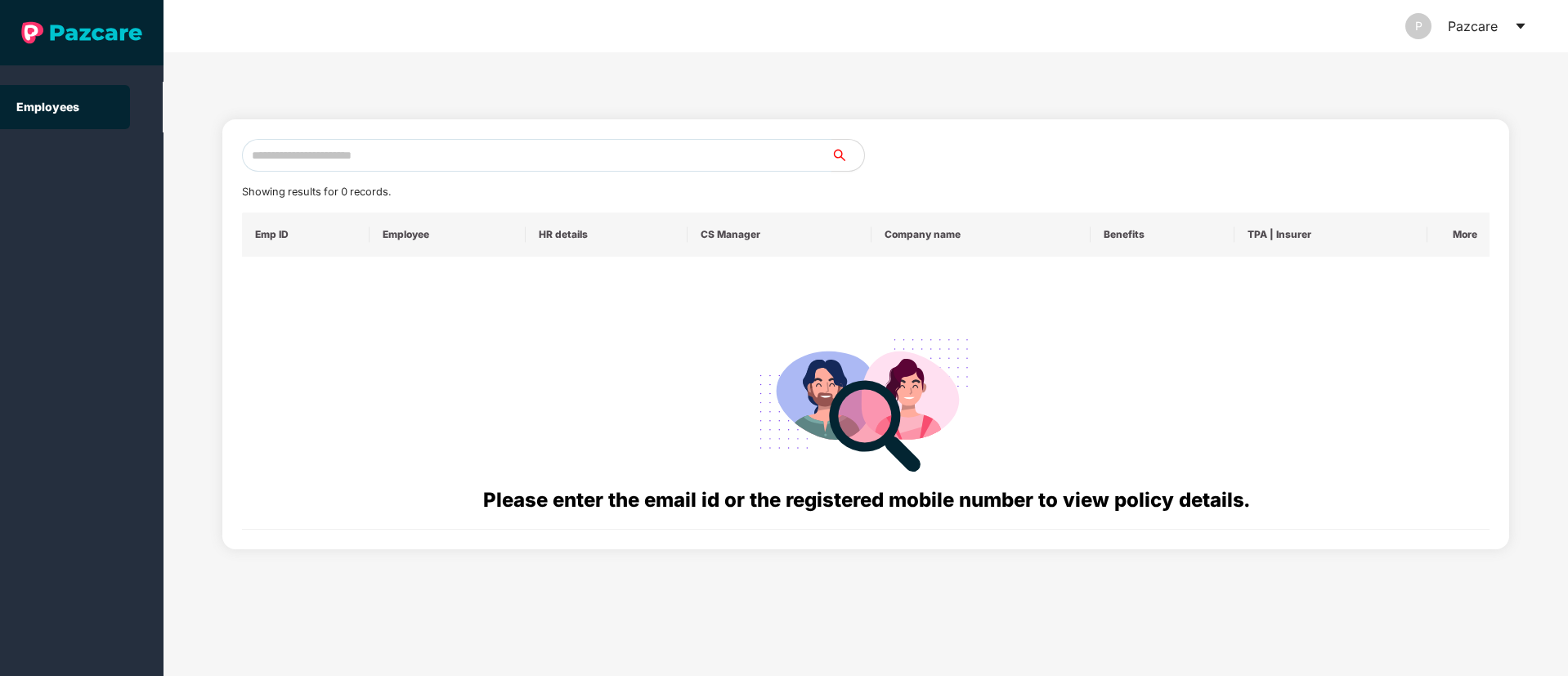
click at [682, 157] on input "text" at bounding box center [536, 155] width 590 height 33
paste input "**********"
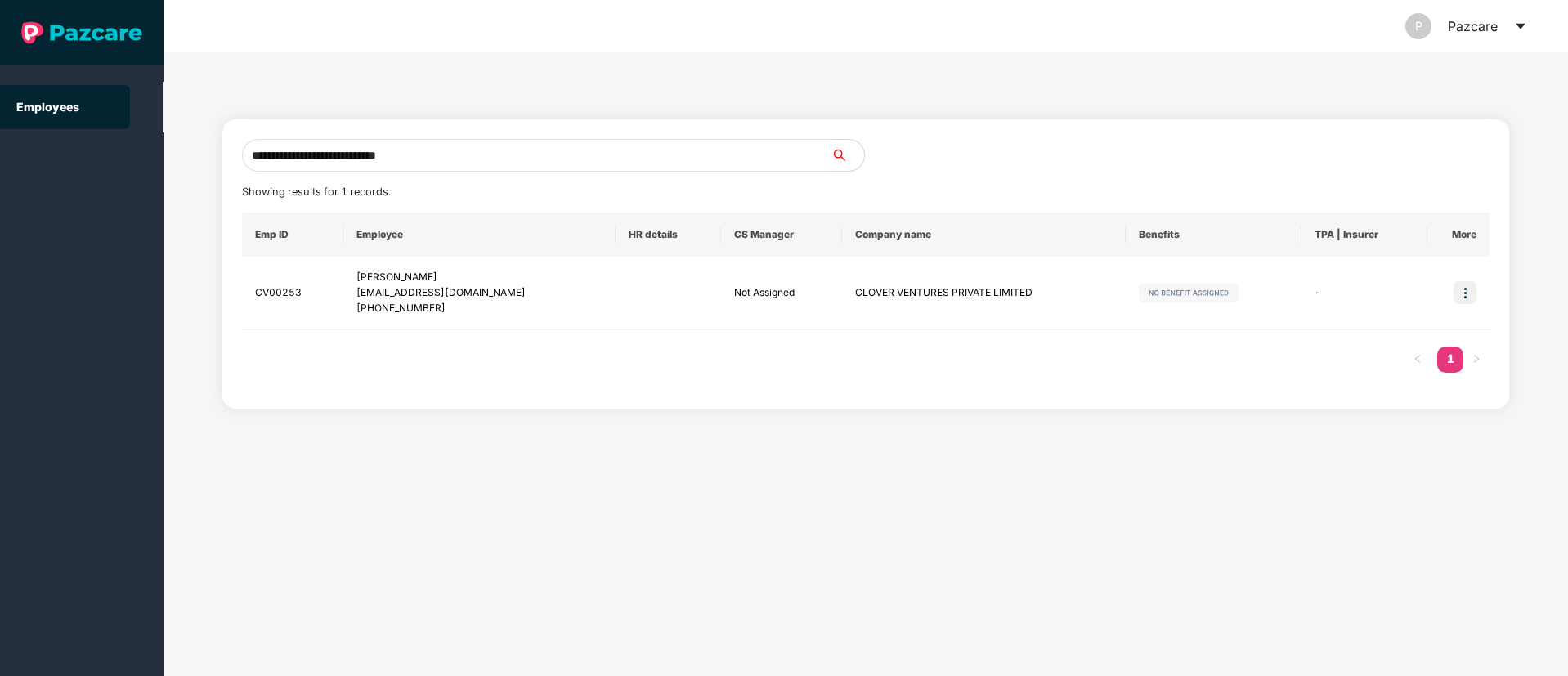
click at [722, 147] on input "**********" at bounding box center [536, 155] width 590 height 33
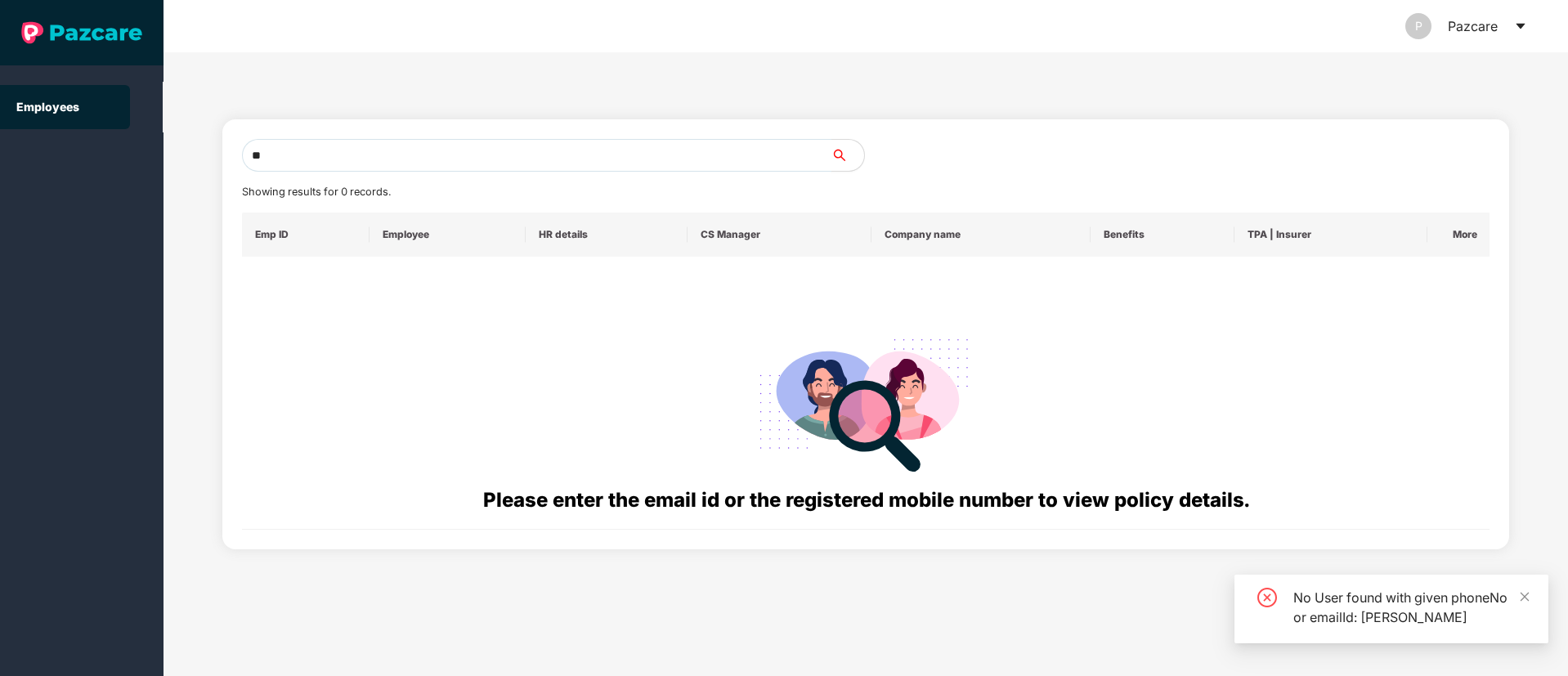
type input "*"
paste input "**********"
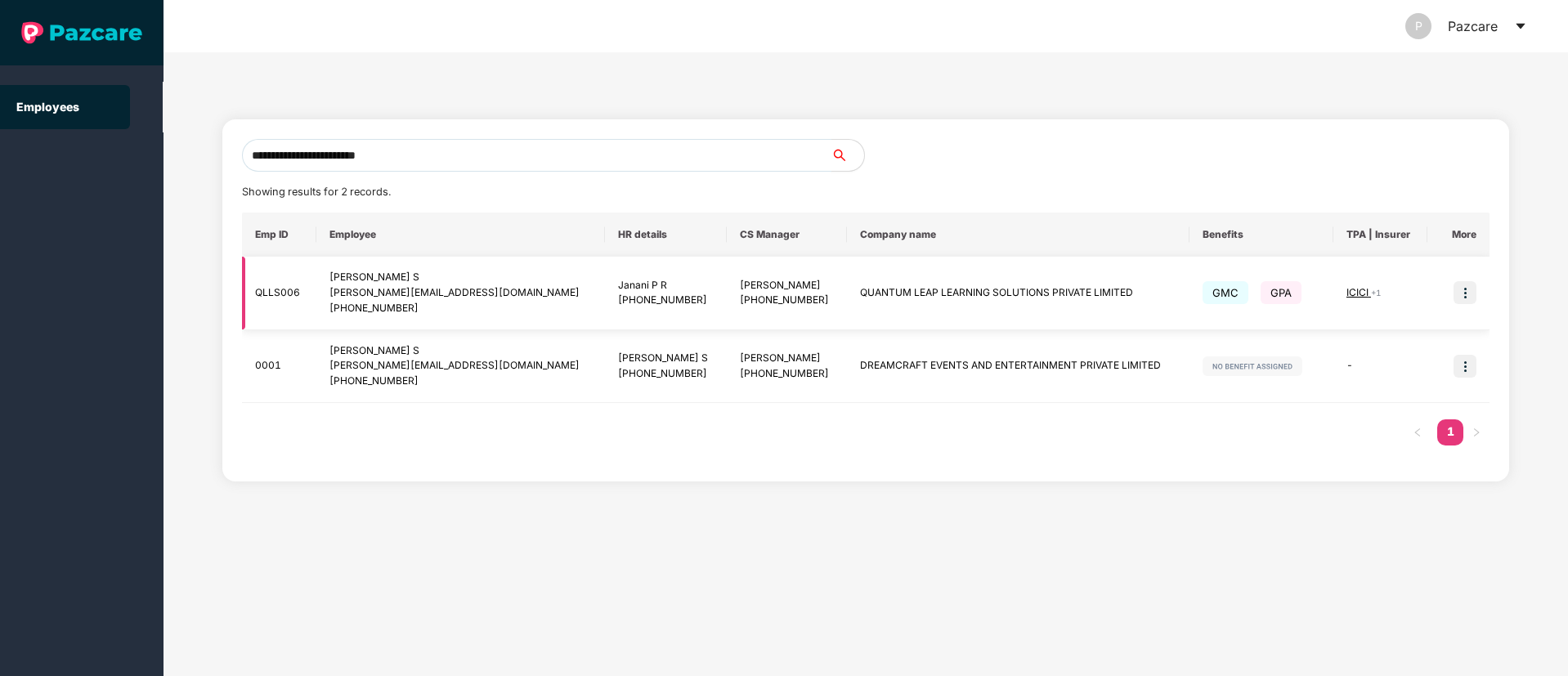
type input "**********"
click at [1466, 292] on img at bounding box center [1464, 293] width 23 height 23
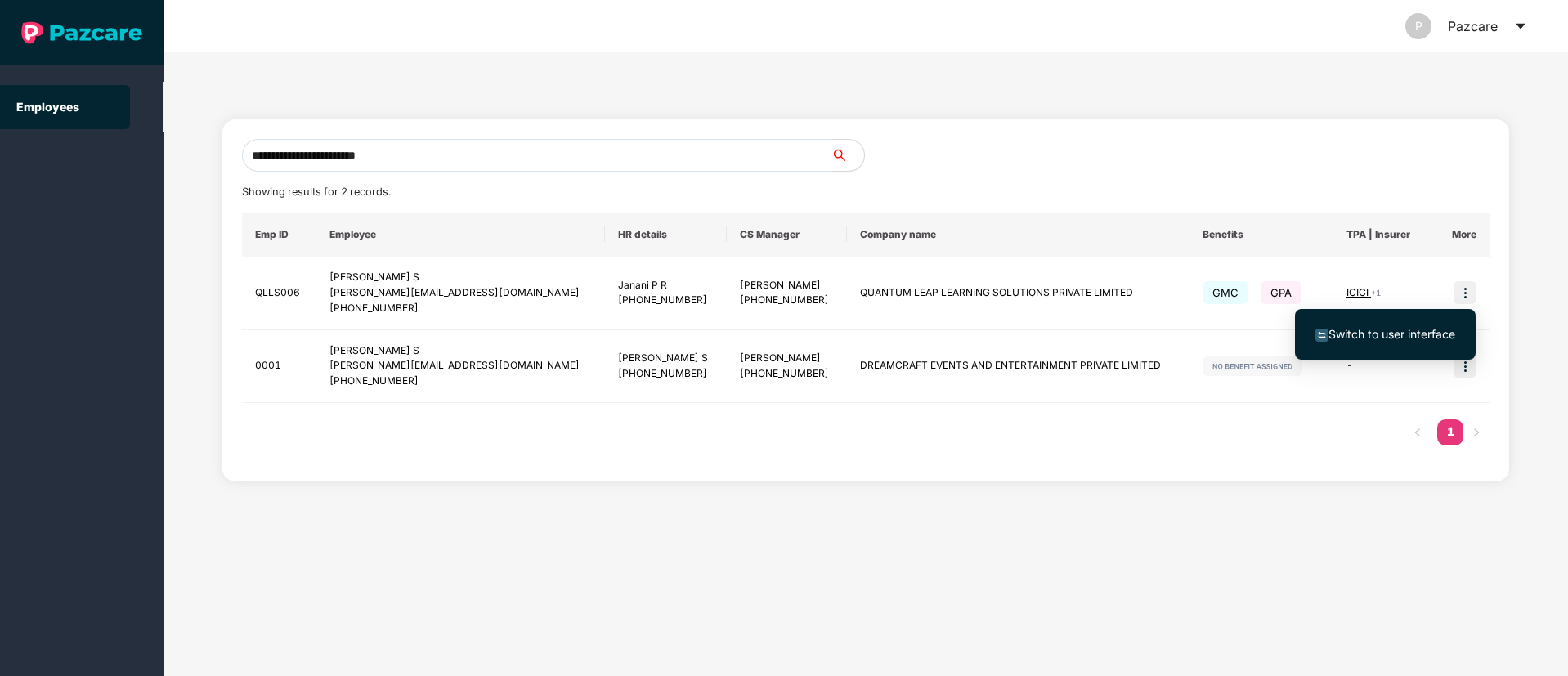
click at [1442, 337] on span "Switch to user interface" at bounding box center [1391, 334] width 126 height 14
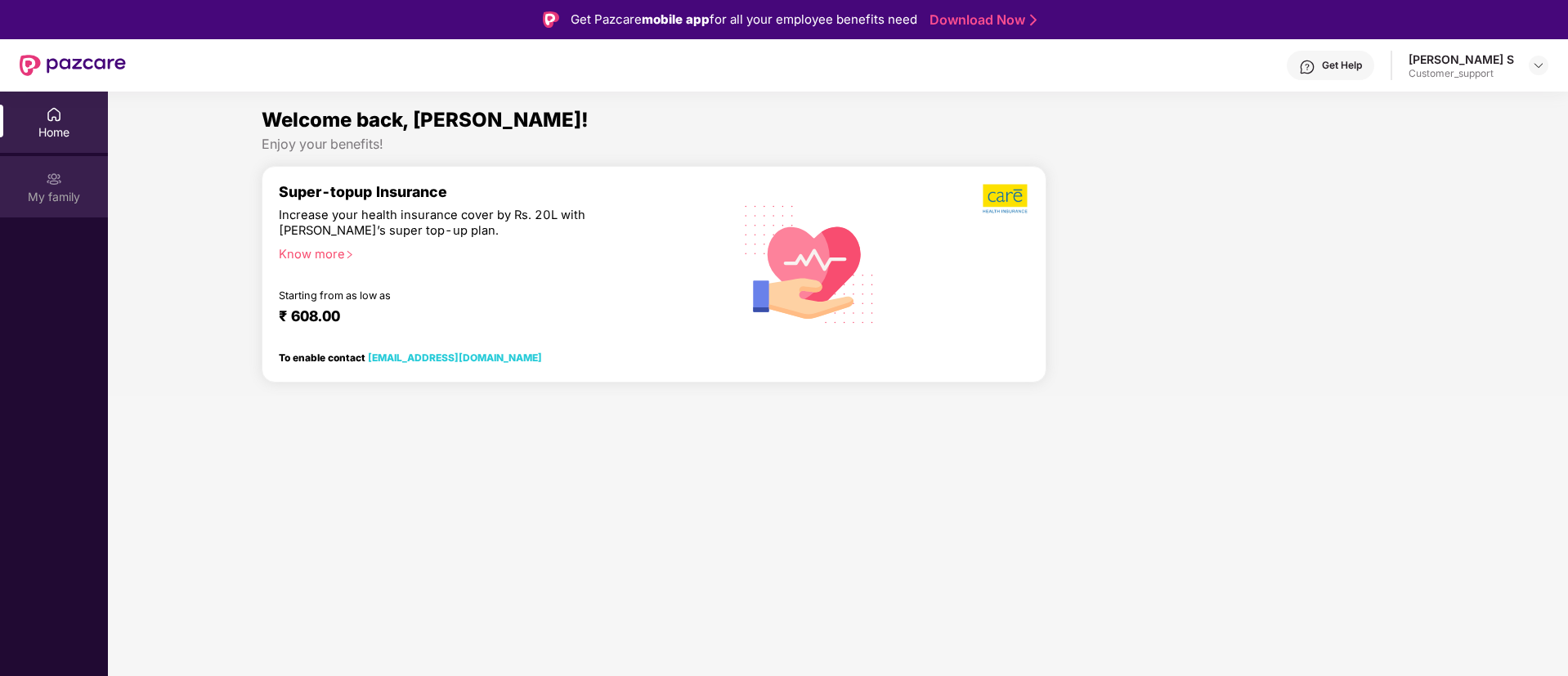
click at [37, 198] on div "My family" at bounding box center [53, 197] width 108 height 17
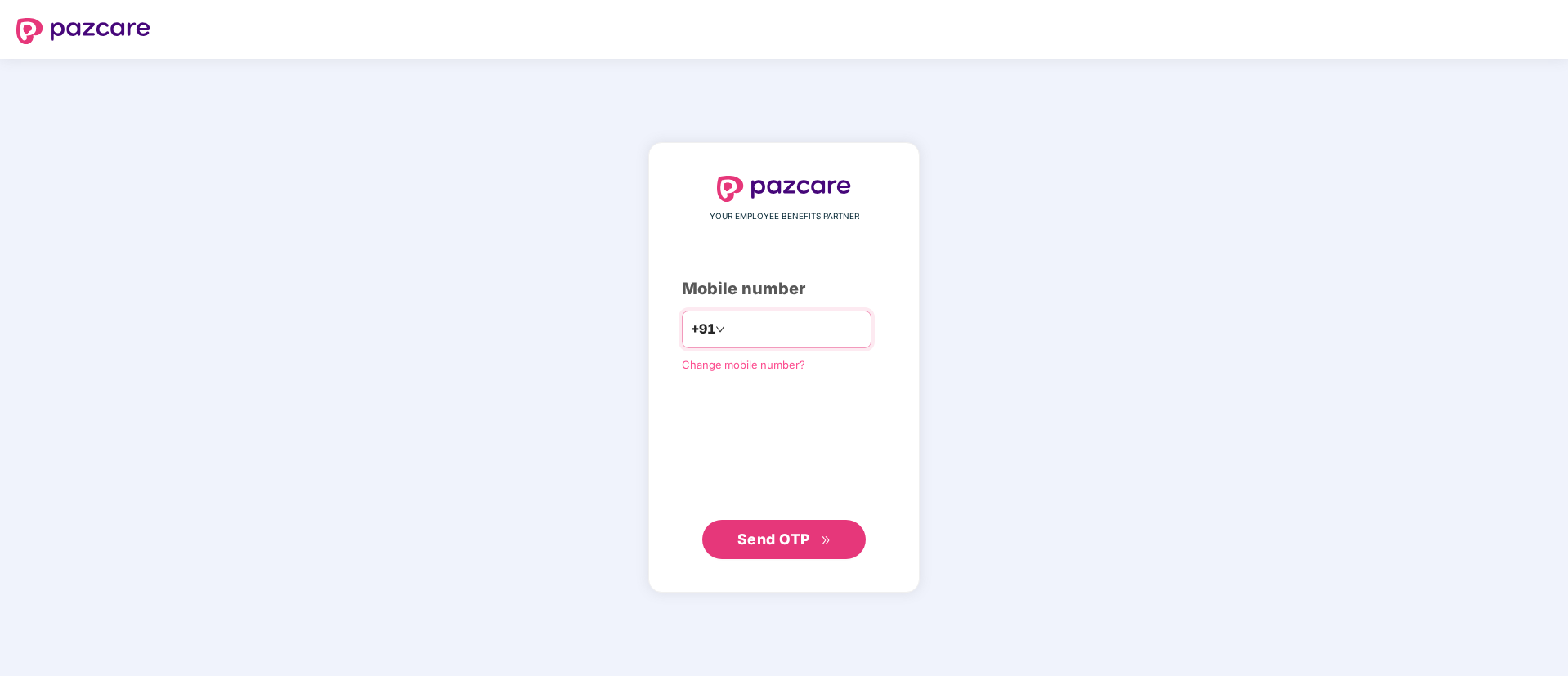
click at [832, 335] on input "number" at bounding box center [795, 329] width 134 height 26
type input "**********"
click at [831, 541] on button "Send OTP" at bounding box center [784, 540] width 163 height 40
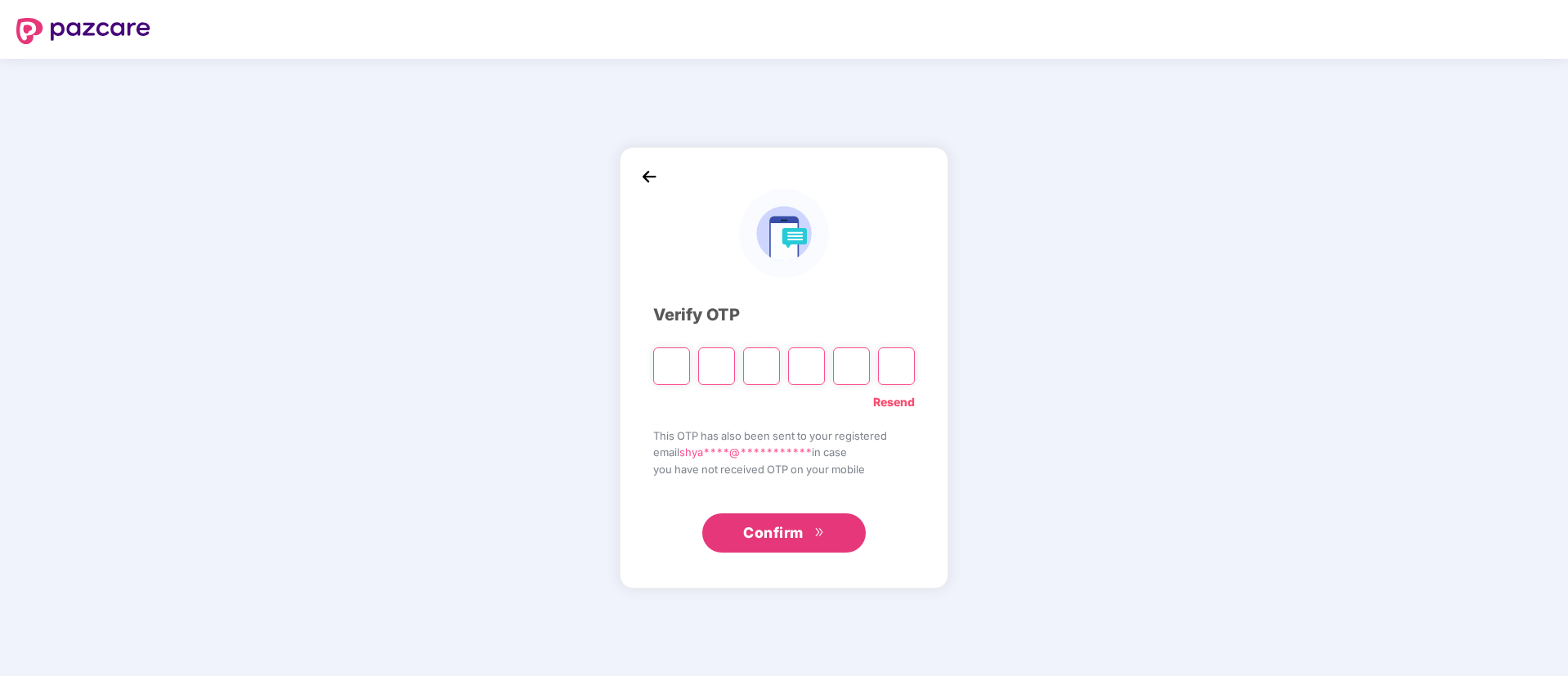
type input "*"
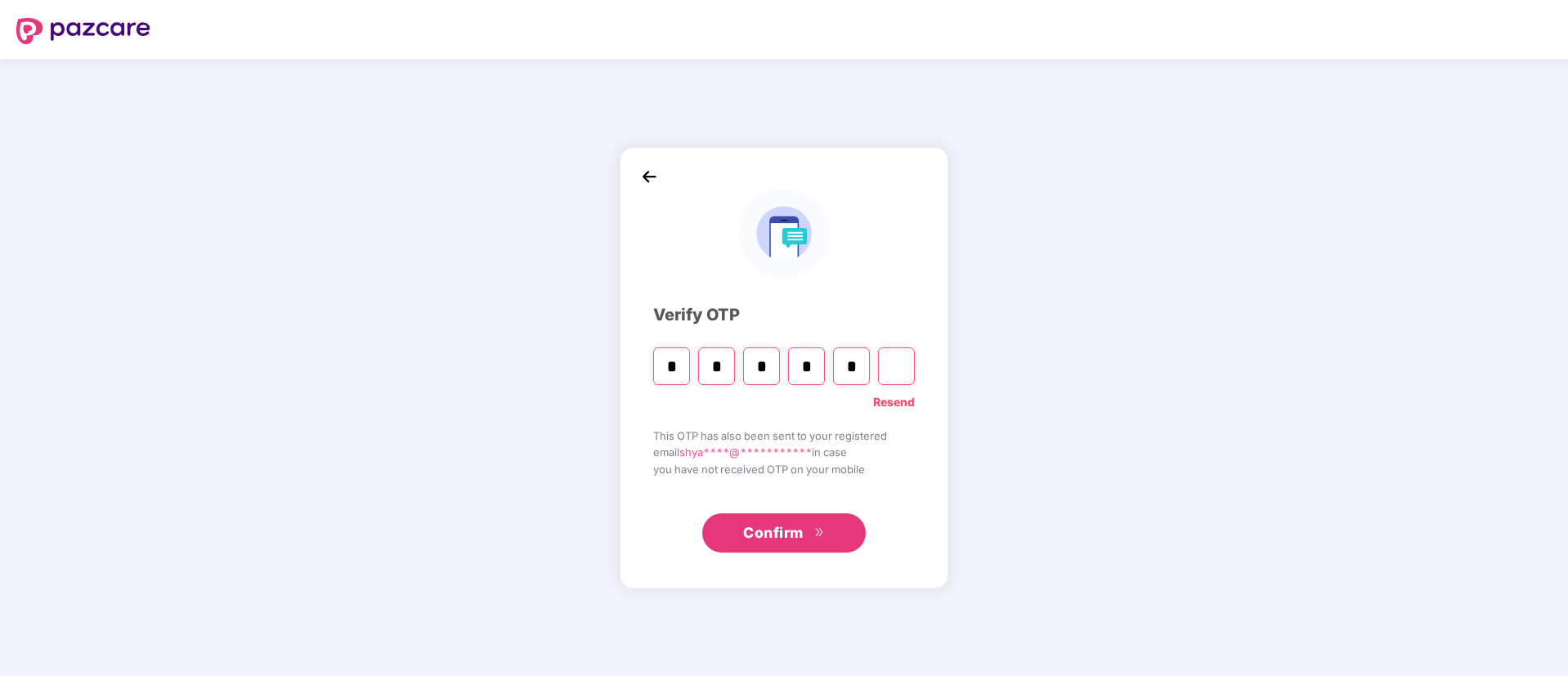
type input "*"
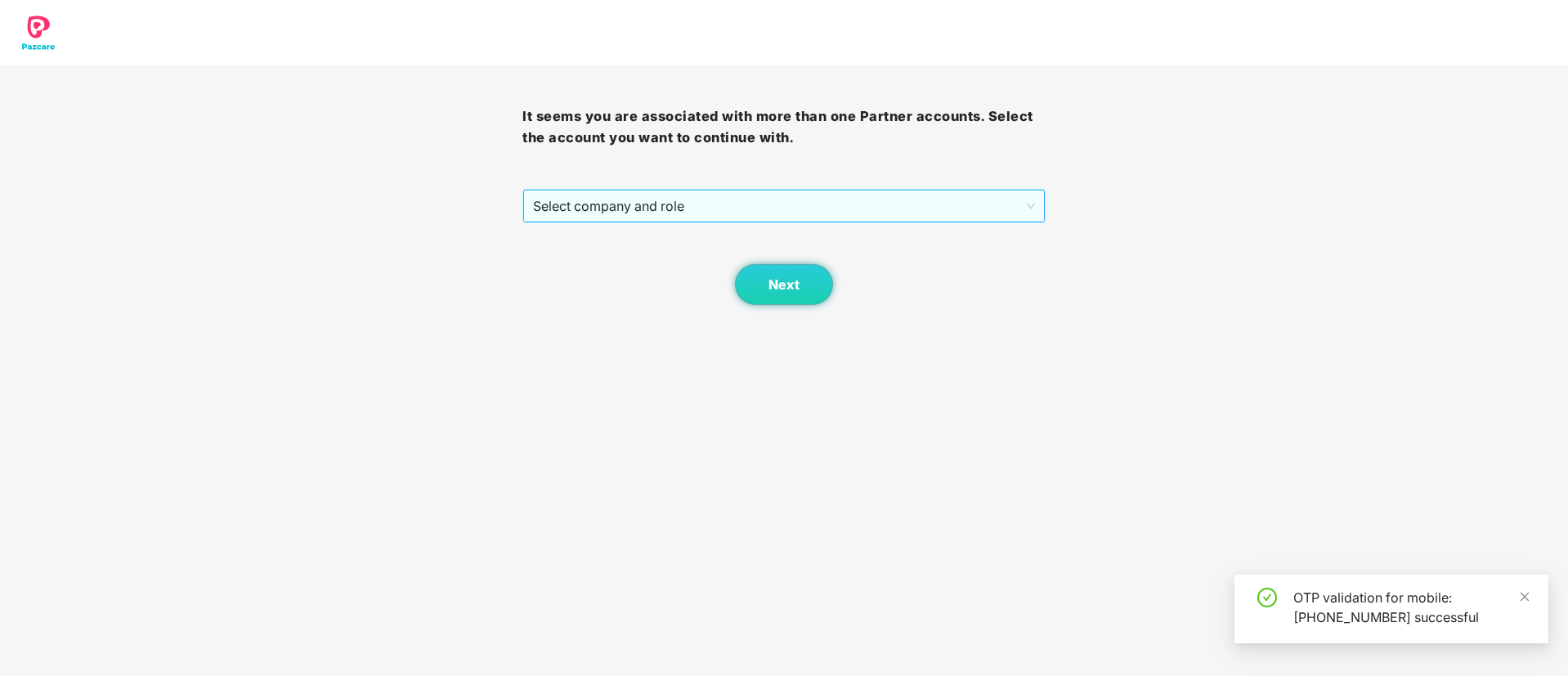
click at [907, 208] on span "Select company and role" at bounding box center [783, 206] width 501 height 31
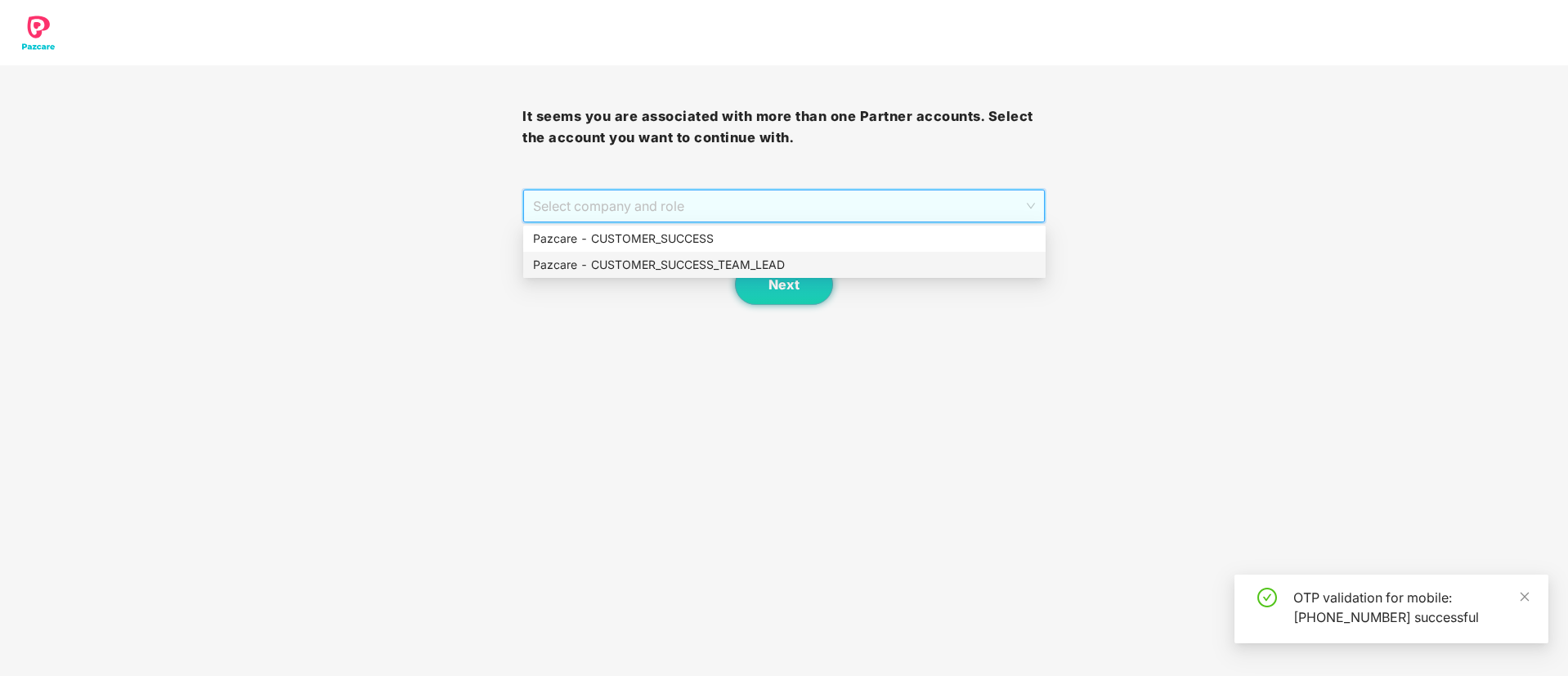
click at [905, 256] on div "Pazcare - CUSTOMER_SUCCESS_TEAM_LEAD" at bounding box center [784, 265] width 503 height 18
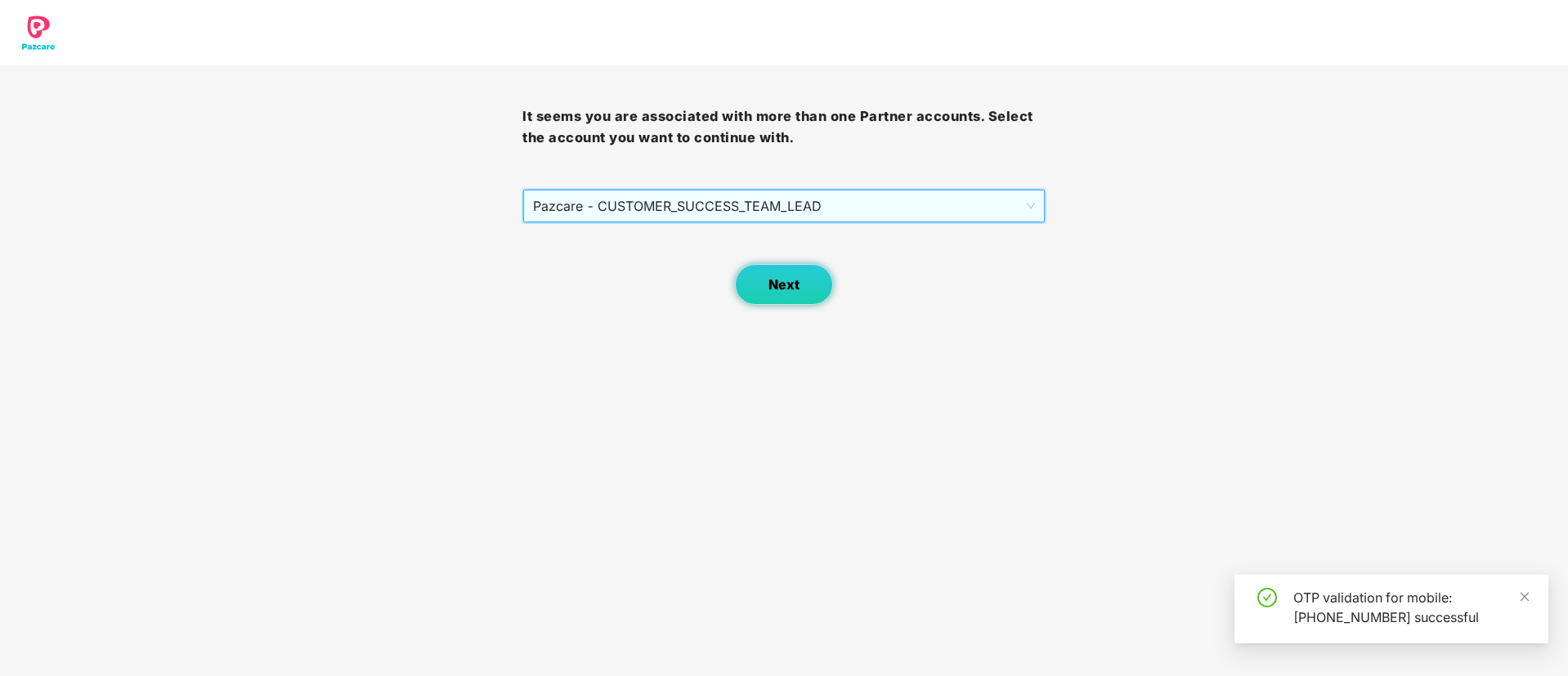
click at [779, 271] on button "Next" at bounding box center [784, 284] width 98 height 41
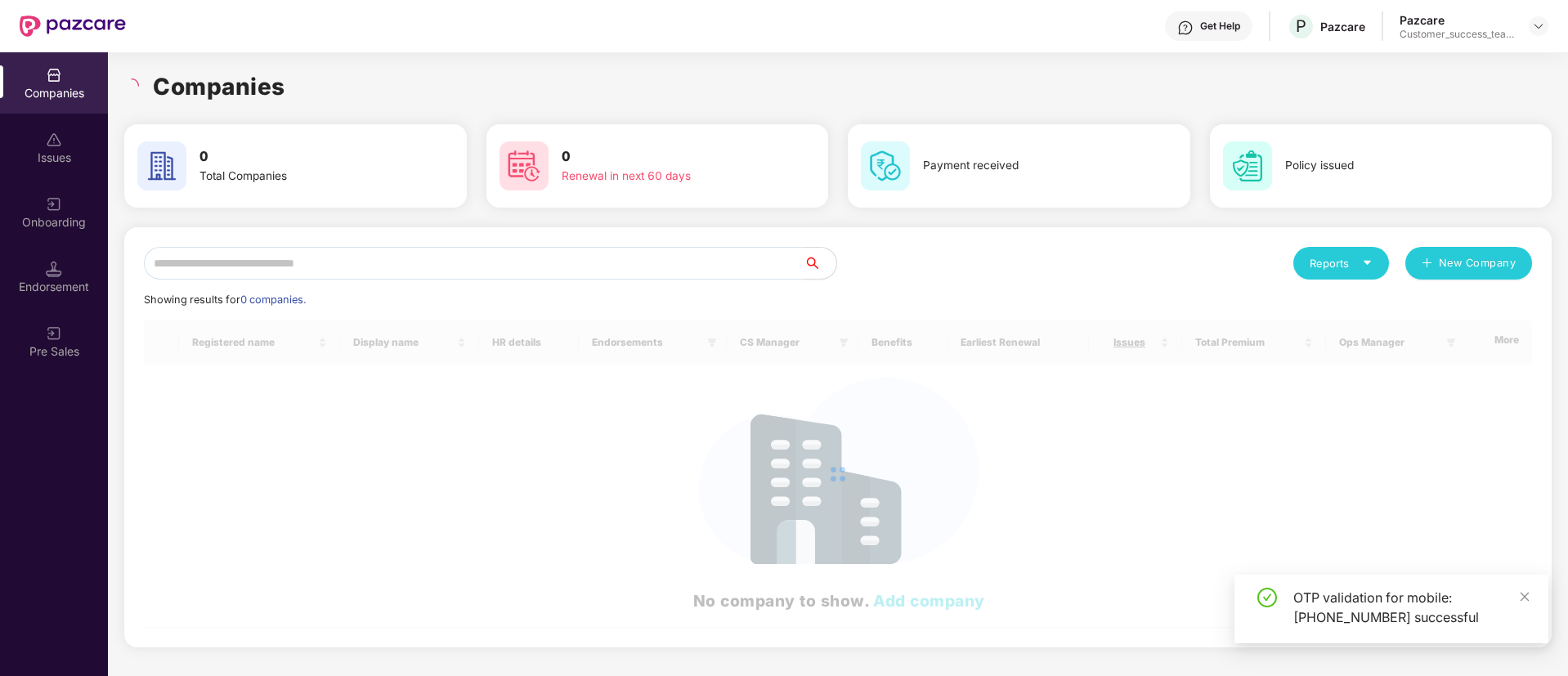
click at [699, 261] on input "text" at bounding box center [474, 263] width 660 height 33
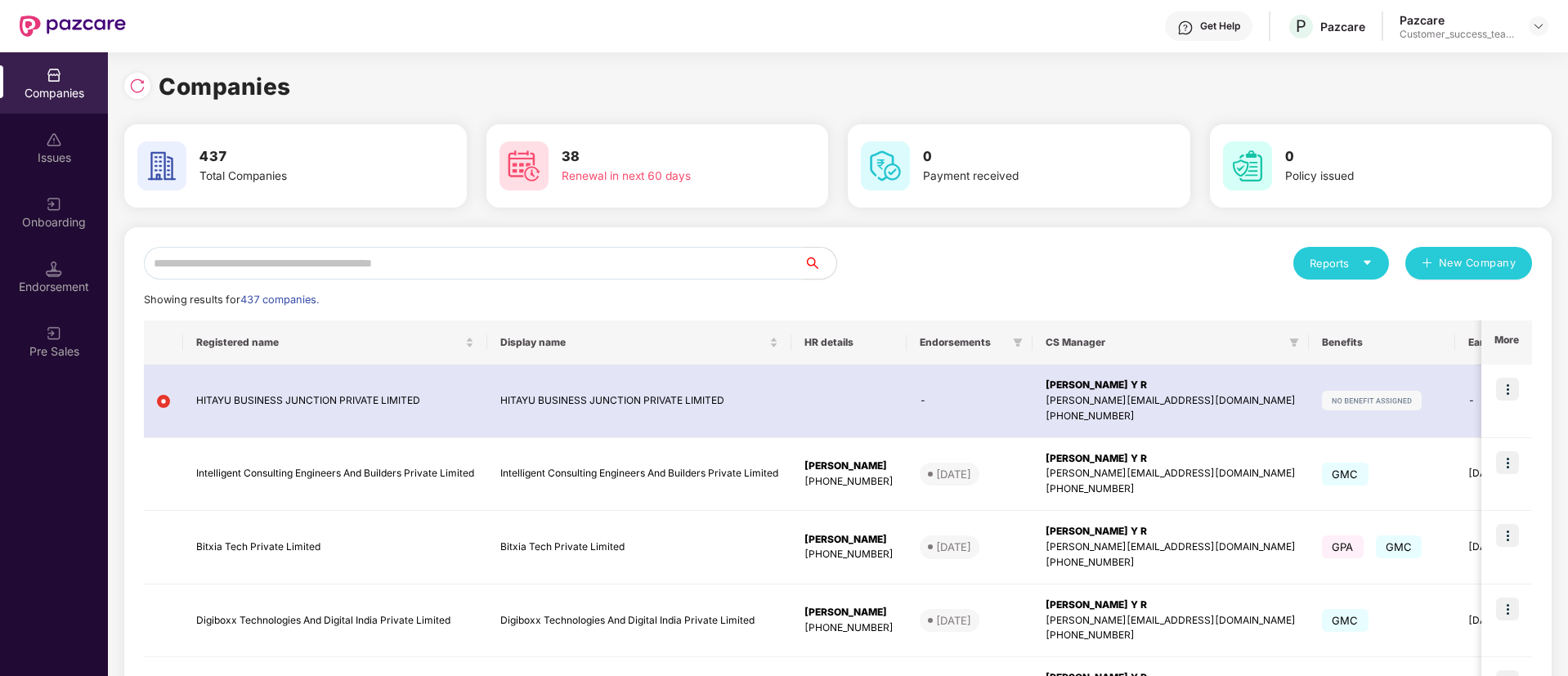
click at [699, 261] on input "text" at bounding box center [474, 263] width 660 height 33
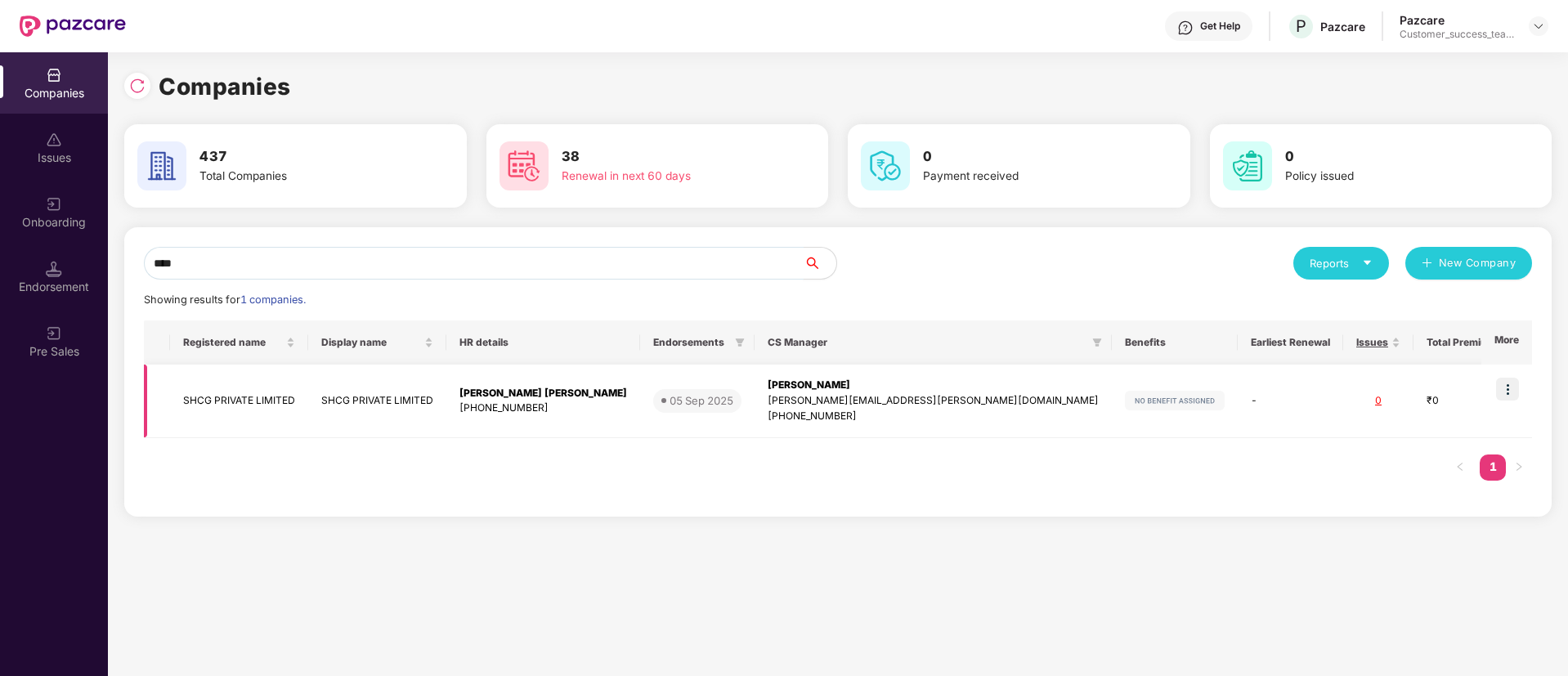
type input "****"
click at [800, 414] on div "[PHONE_NUMBER]" at bounding box center [933, 417] width 331 height 16
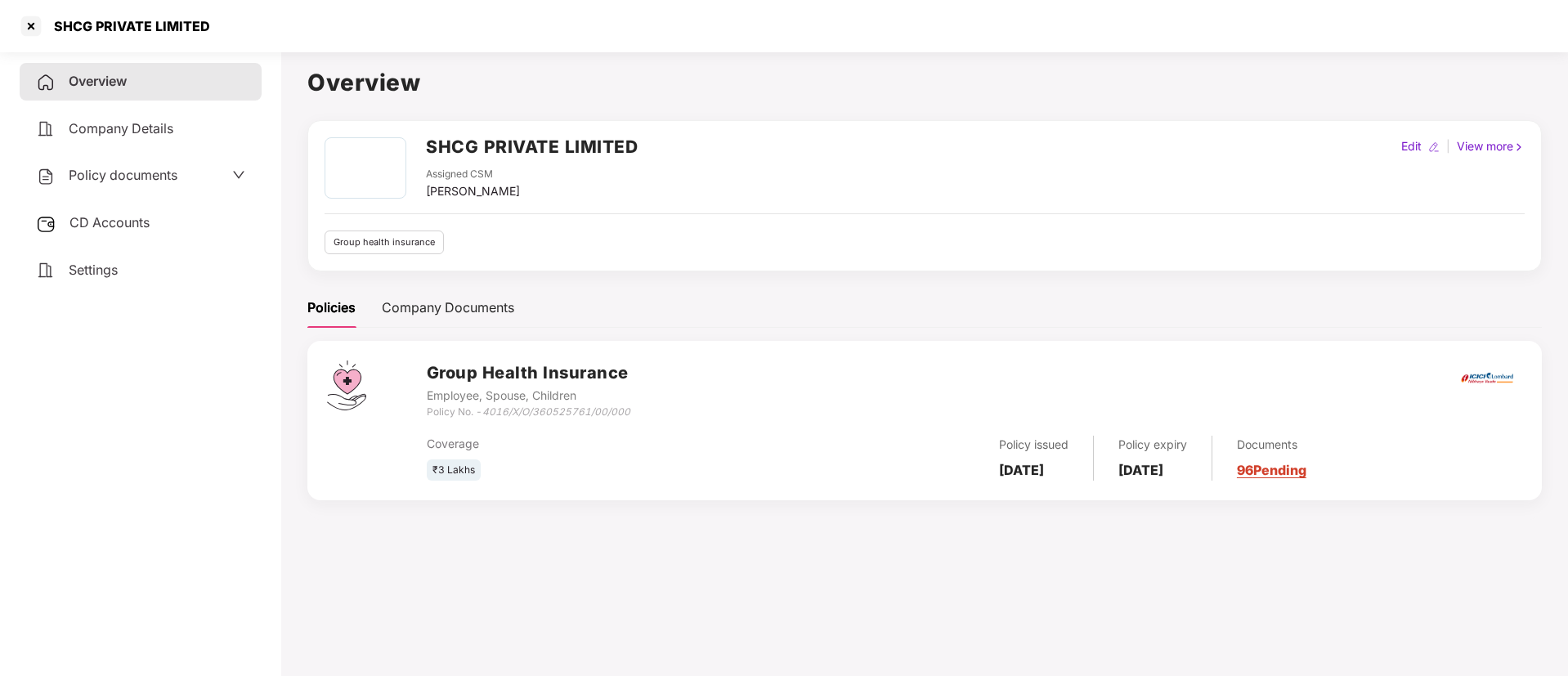
click at [192, 232] on div "CD Accounts" at bounding box center [140, 223] width 242 height 38
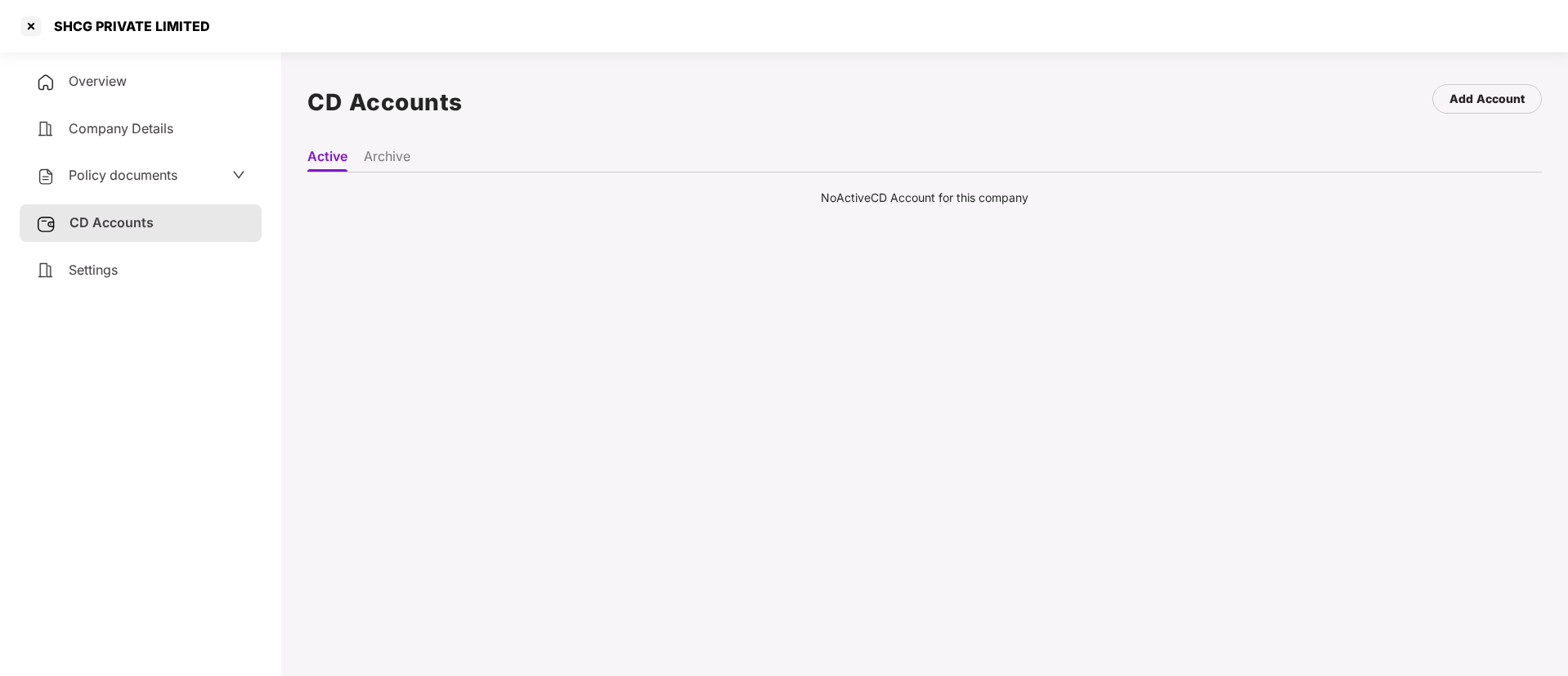
click at [402, 155] on li "Archive" at bounding box center [386, 160] width 46 height 24
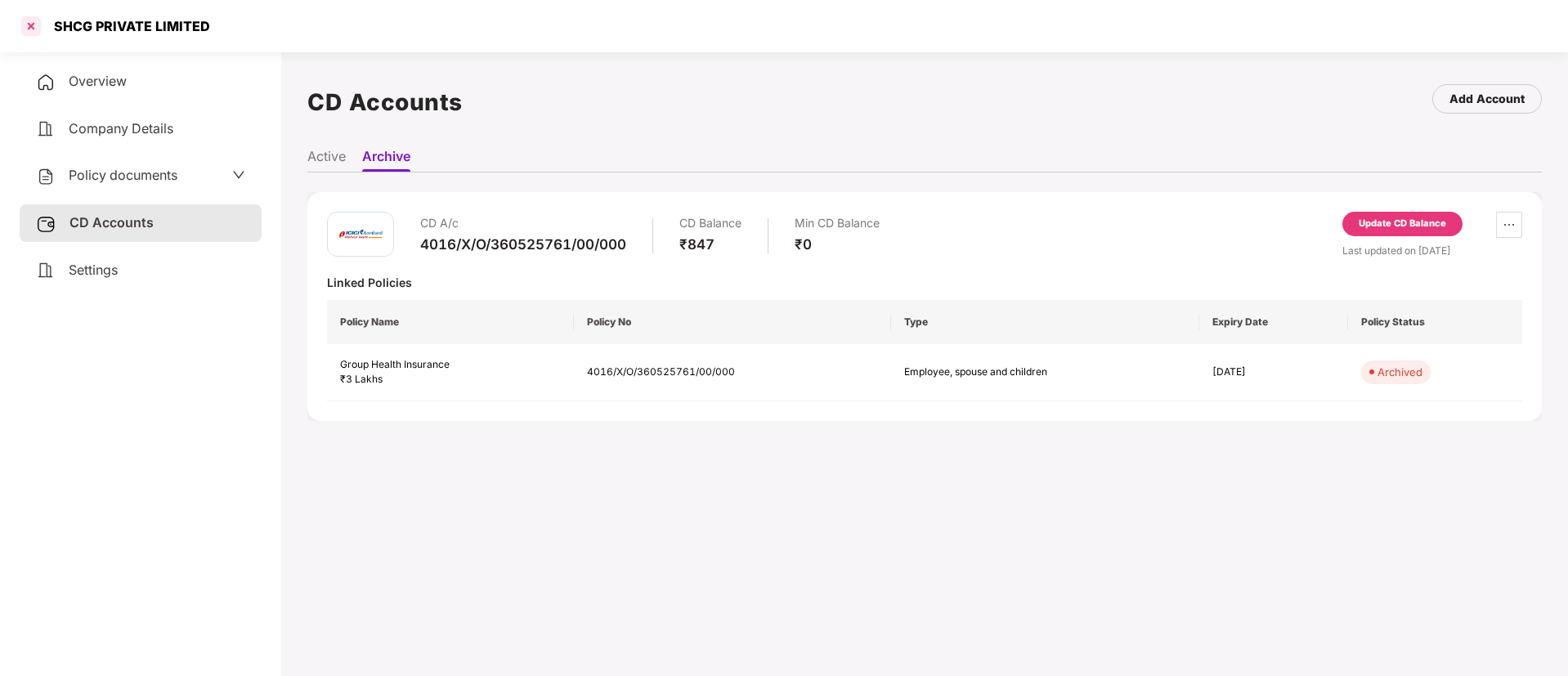
click at [27, 28] on div at bounding box center [31, 26] width 26 height 26
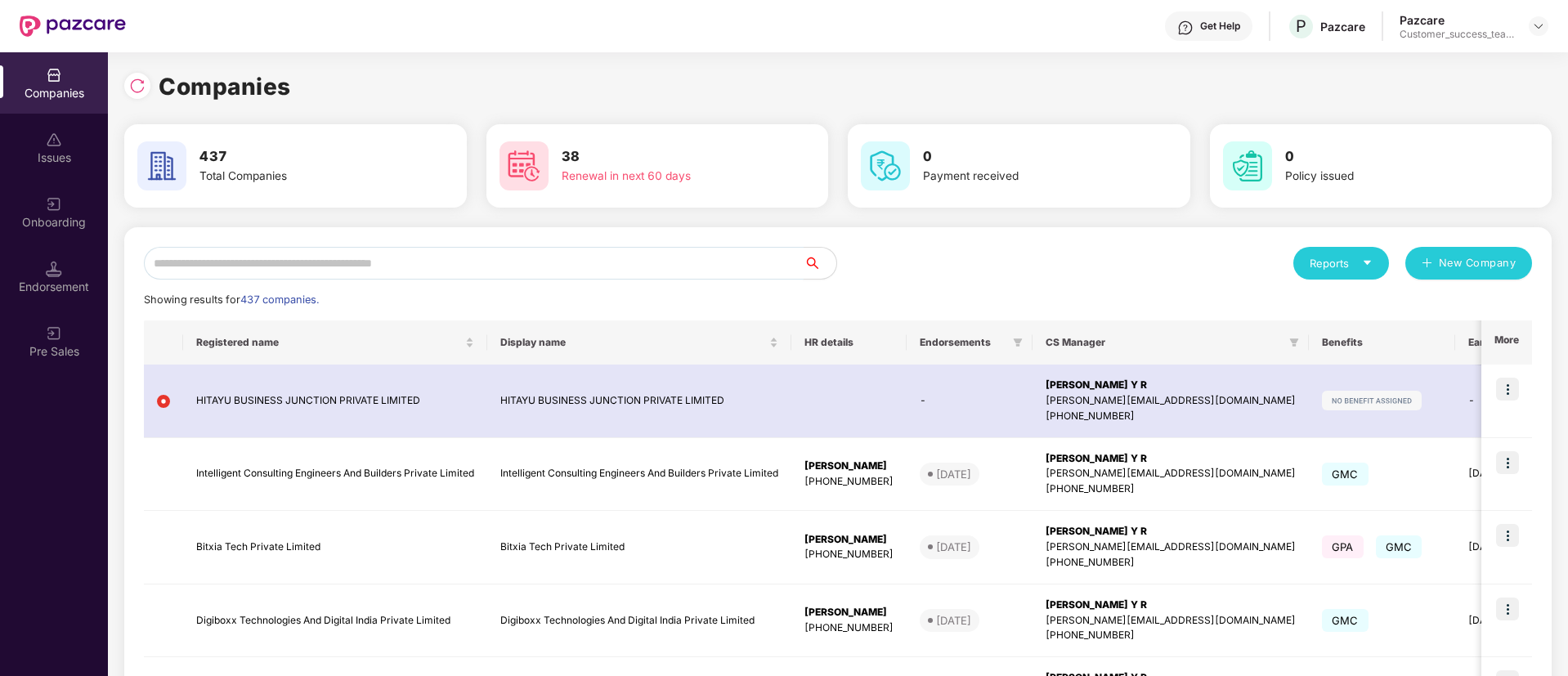
click at [536, 263] on input "text" at bounding box center [474, 263] width 660 height 33
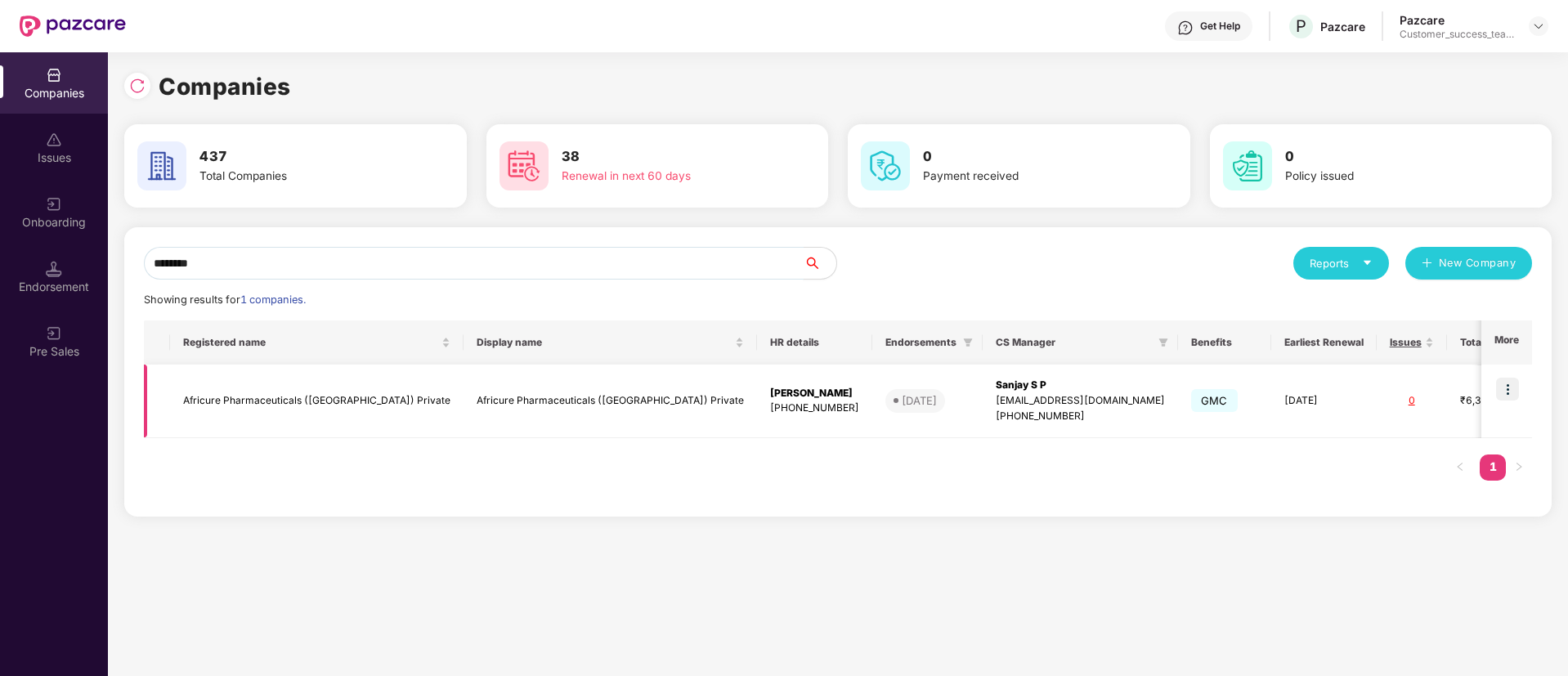
type input "********"
click at [1516, 383] on img at bounding box center [1507, 388] width 23 height 23
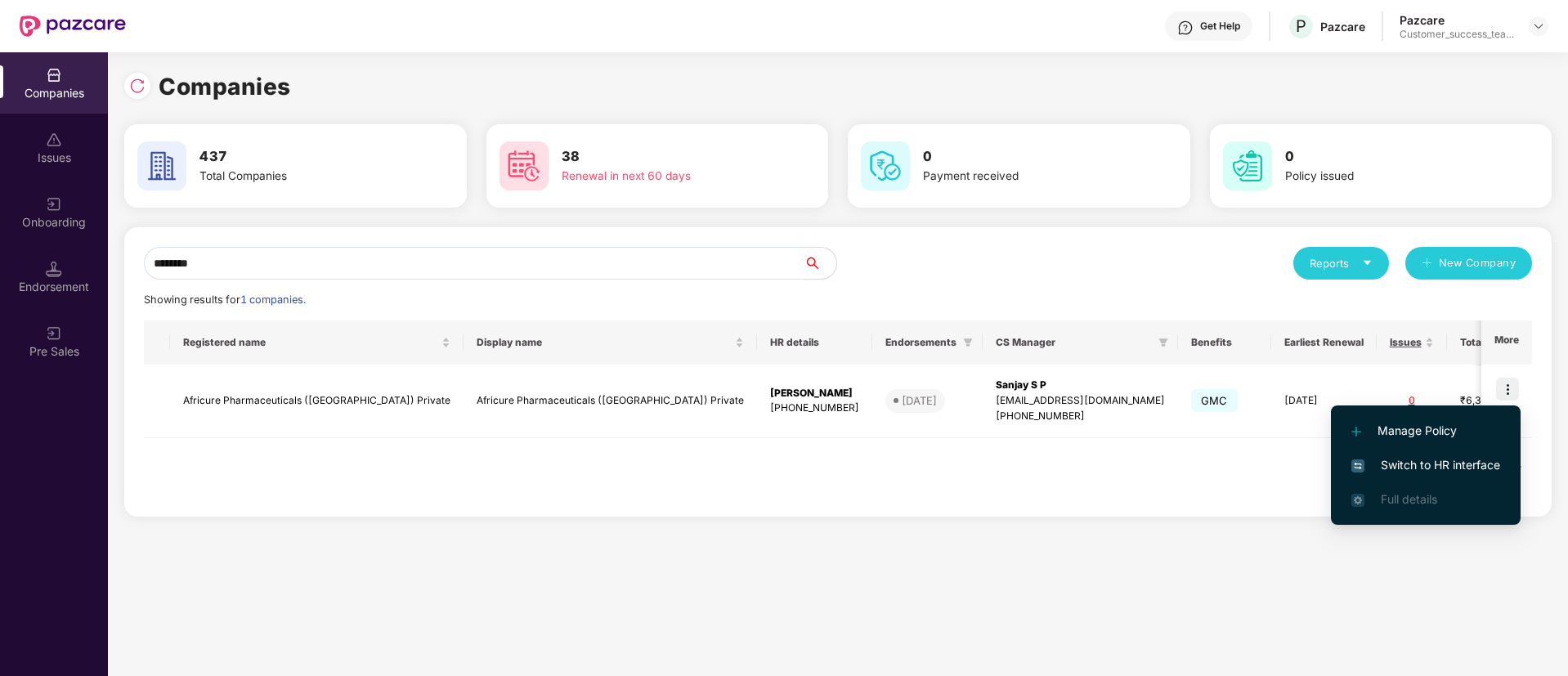
click at [1462, 465] on span "Switch to HR interface" at bounding box center [1426, 465] width 149 height 18
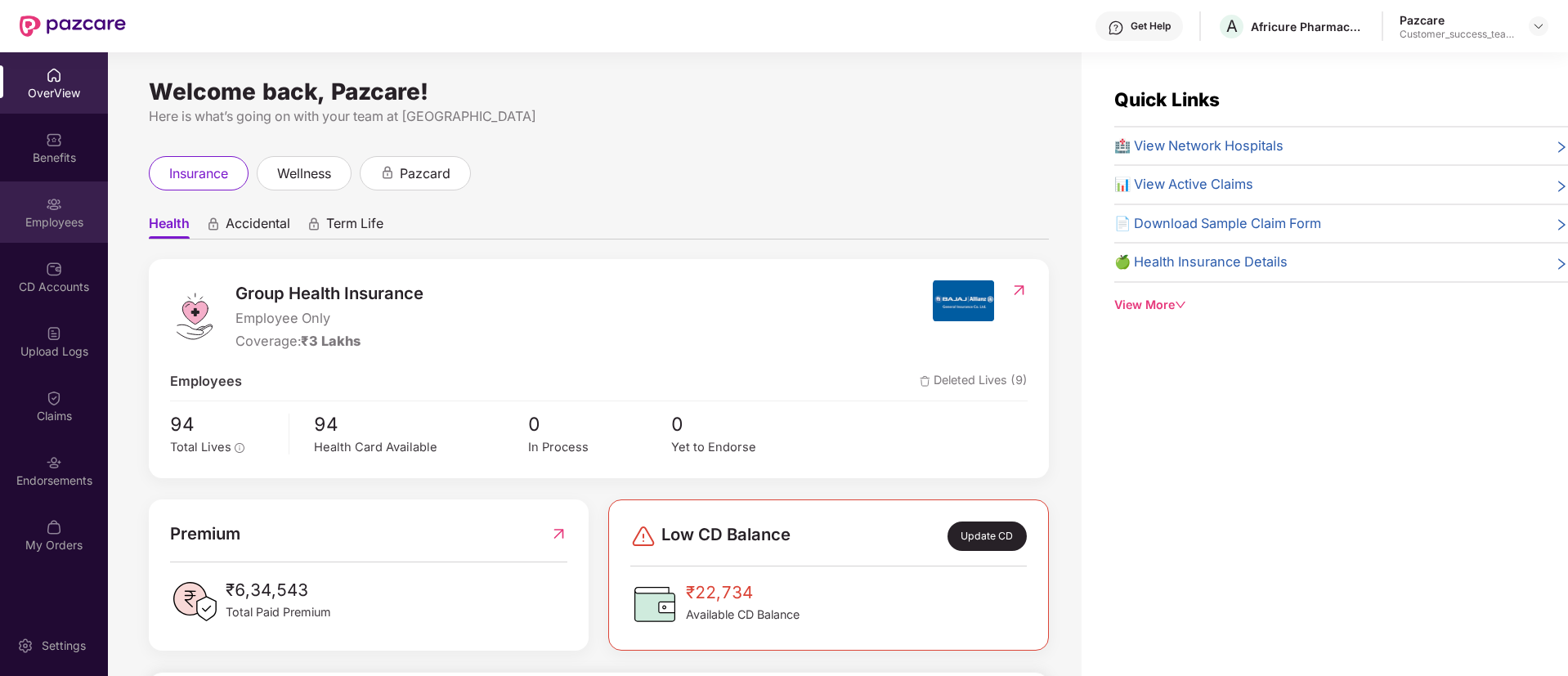
click at [44, 232] on div "Employees" at bounding box center [53, 212] width 108 height 61
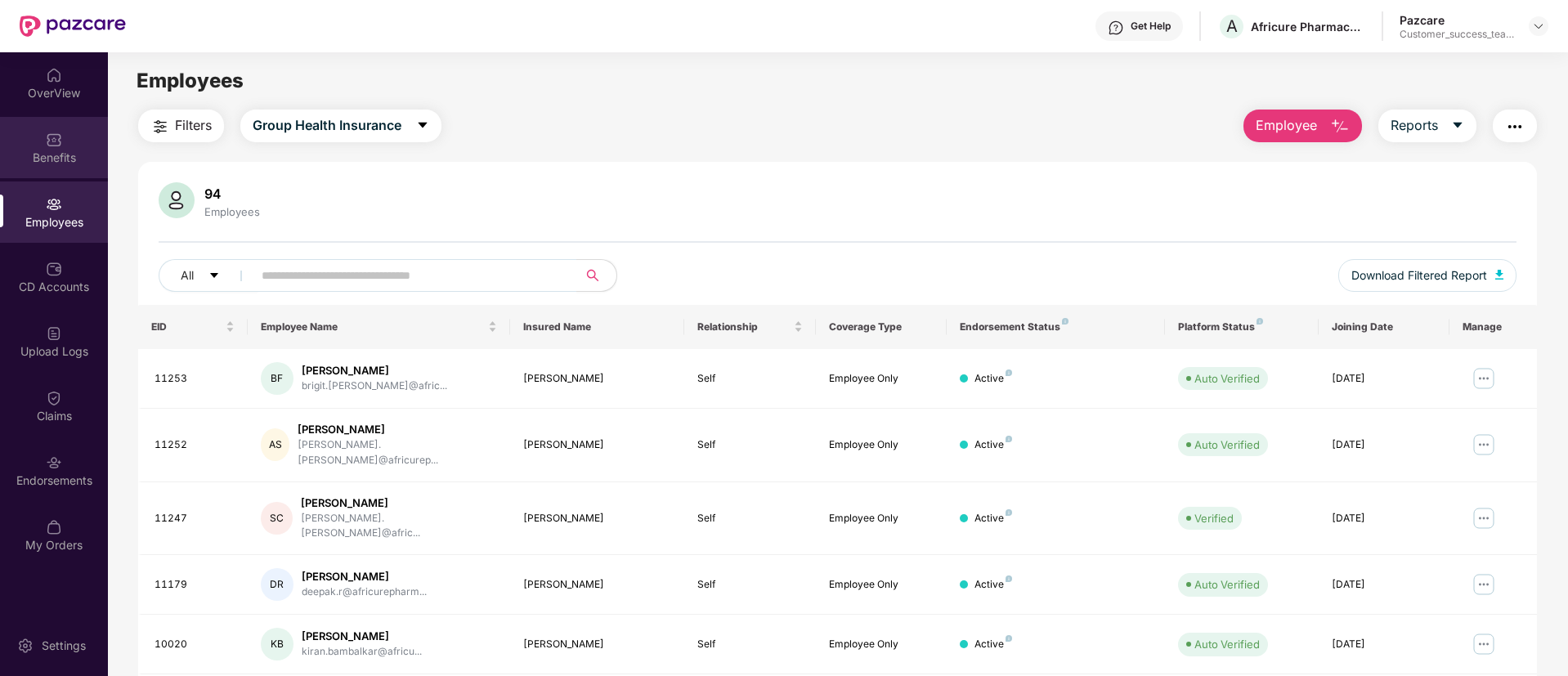
click at [55, 159] on div "Benefits" at bounding box center [53, 157] width 108 height 17
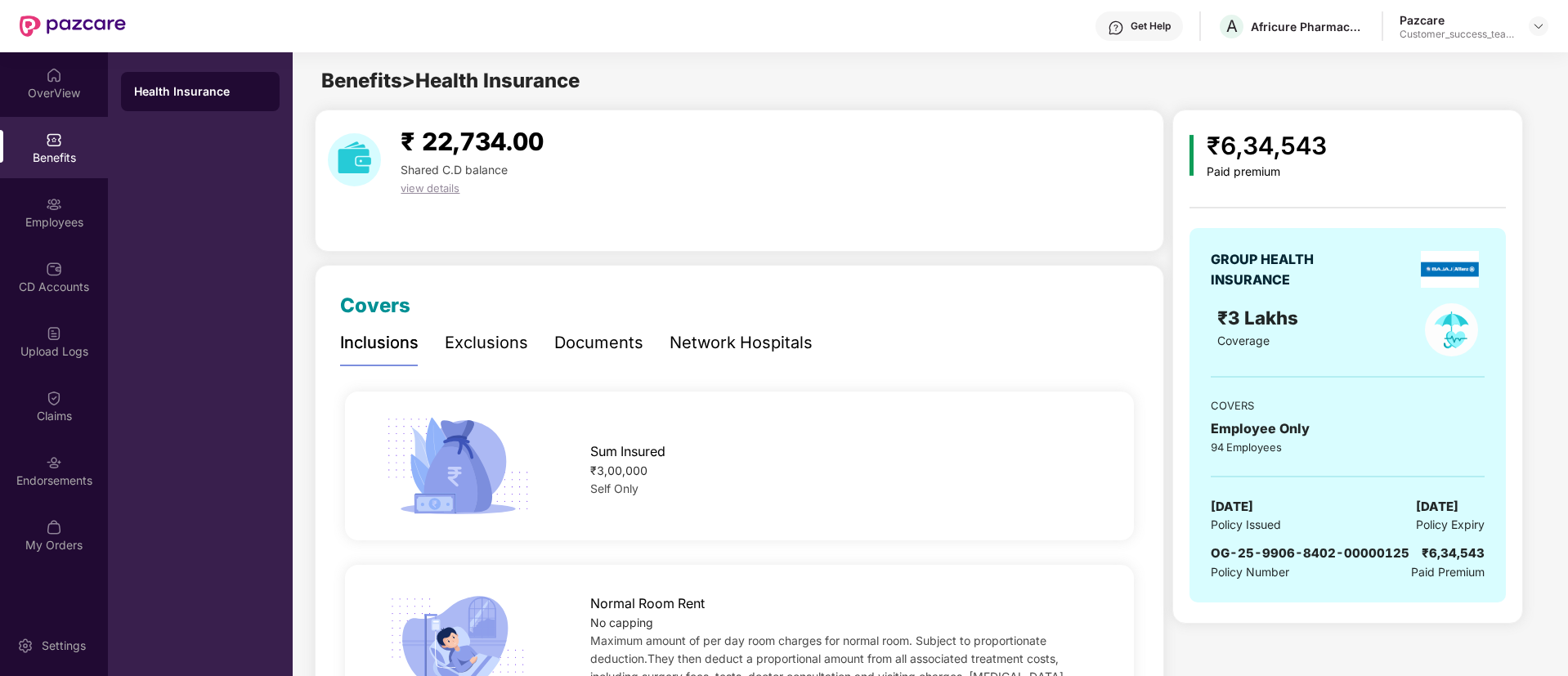
click at [1531, 35] on div at bounding box center [1538, 27] width 20 height 20
click at [1542, 20] on img at bounding box center [1537, 26] width 13 height 13
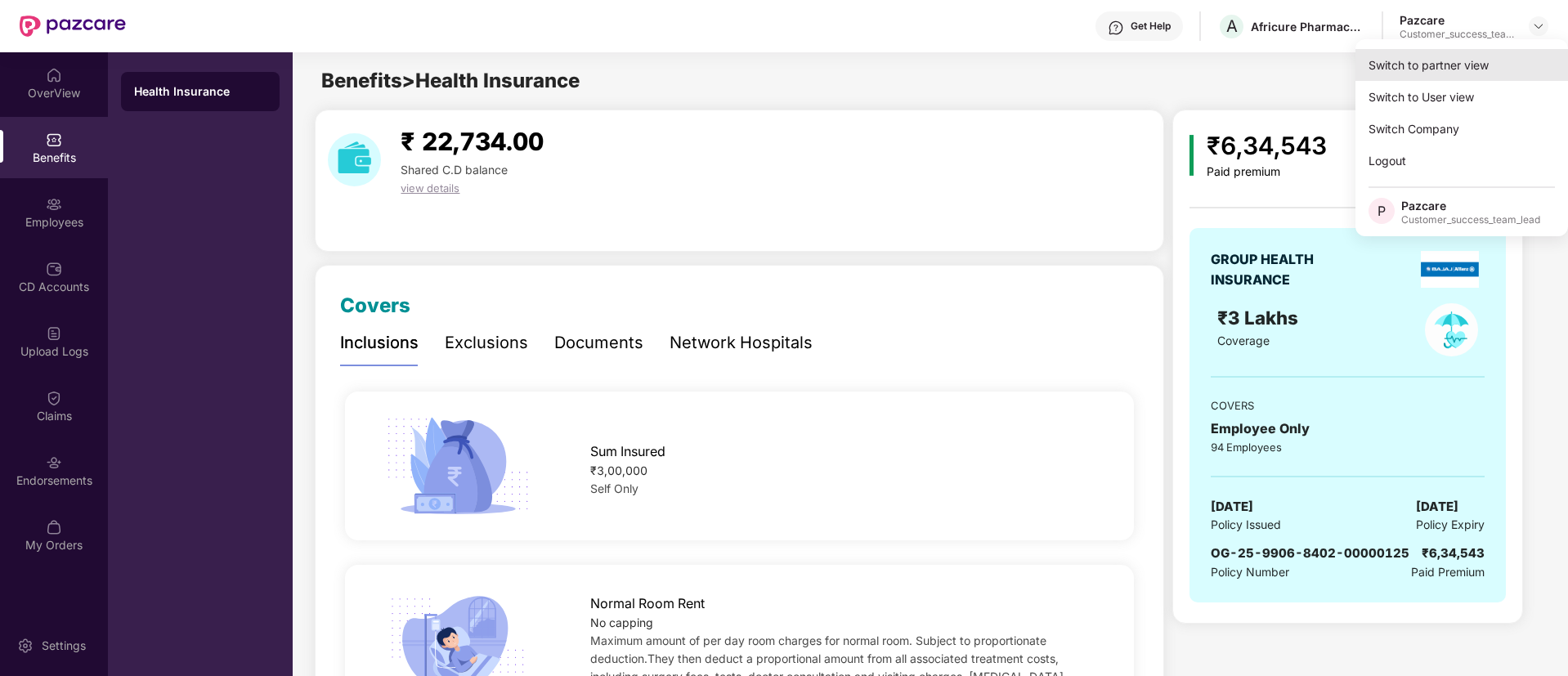
click at [1436, 60] on div "Switch to partner view" at bounding box center [1461, 65] width 212 height 32
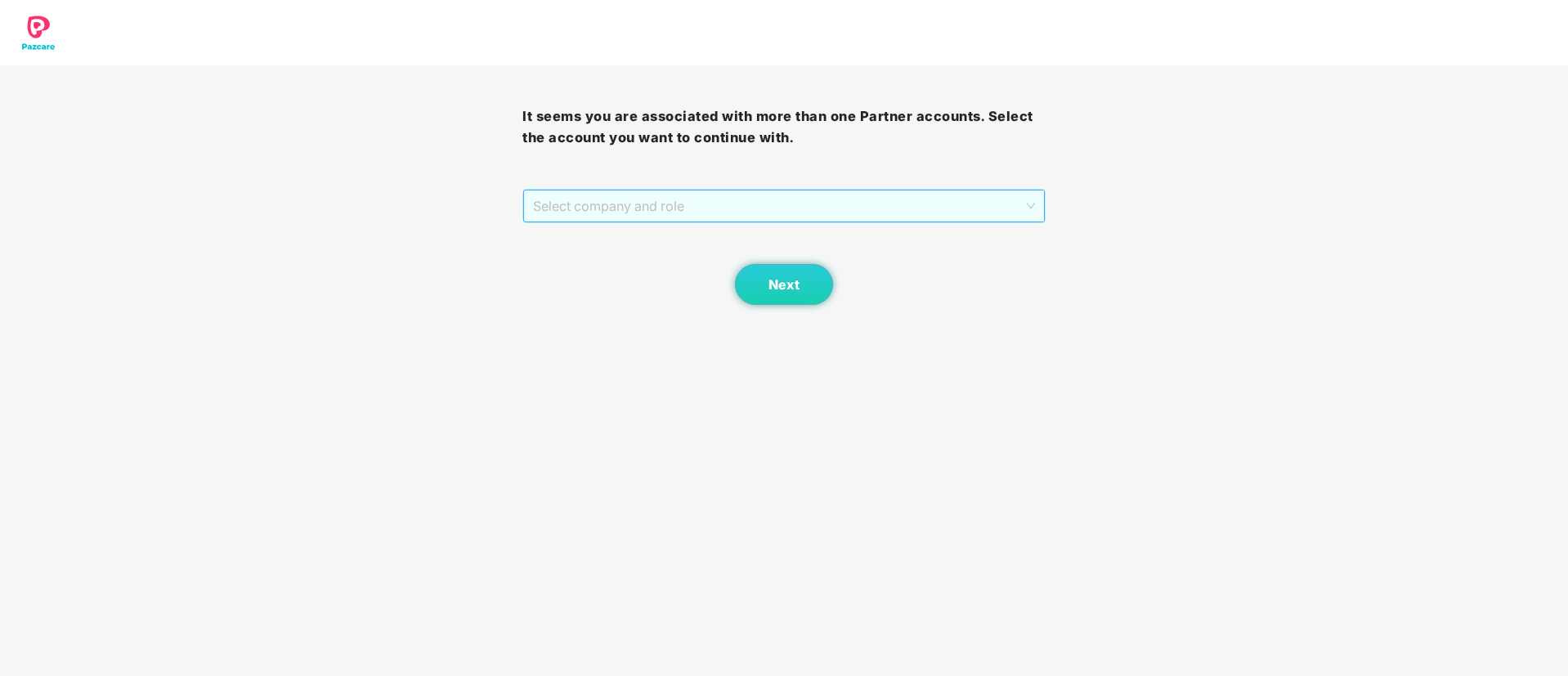
click at [814, 198] on span "Select company and role" at bounding box center [783, 206] width 501 height 31
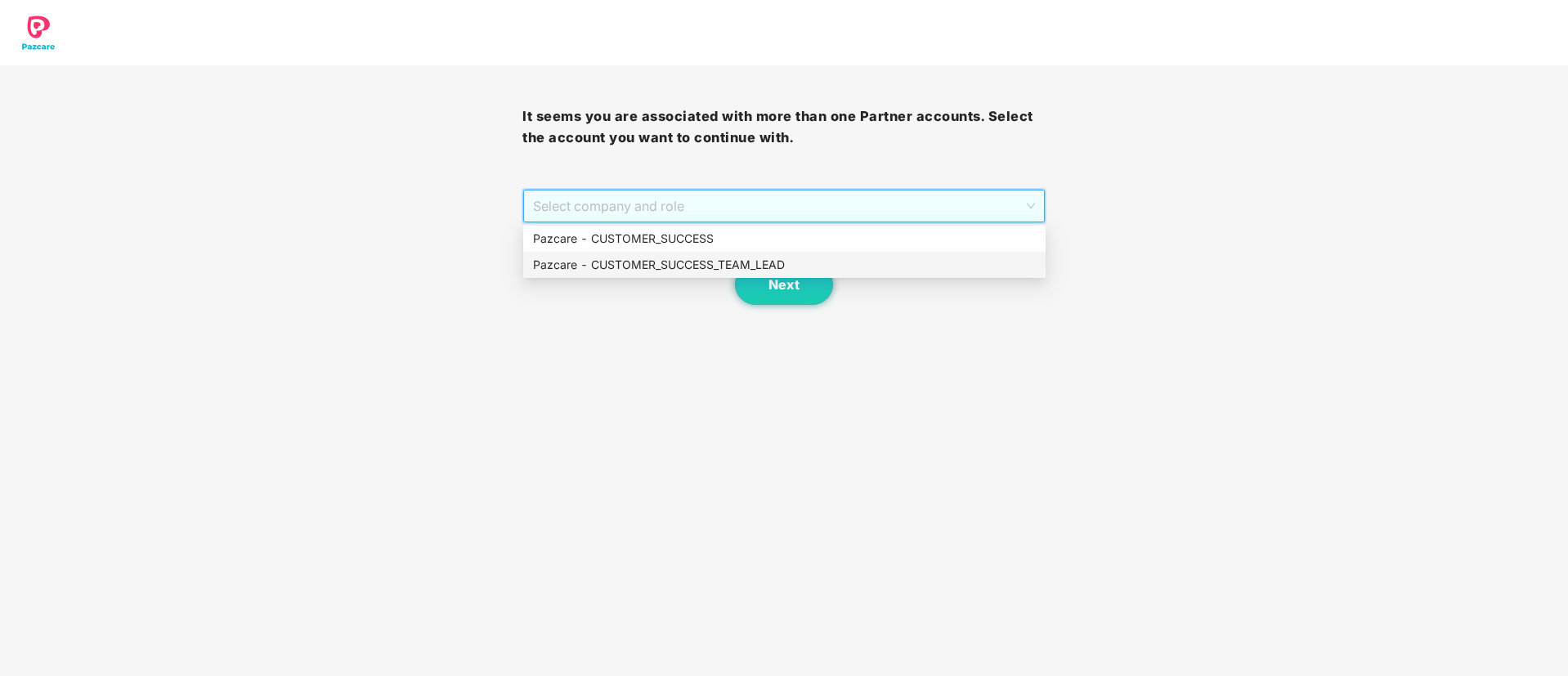
click at [788, 265] on div "Pazcare - CUSTOMER_SUCCESS_TEAM_LEAD" at bounding box center [784, 265] width 503 height 18
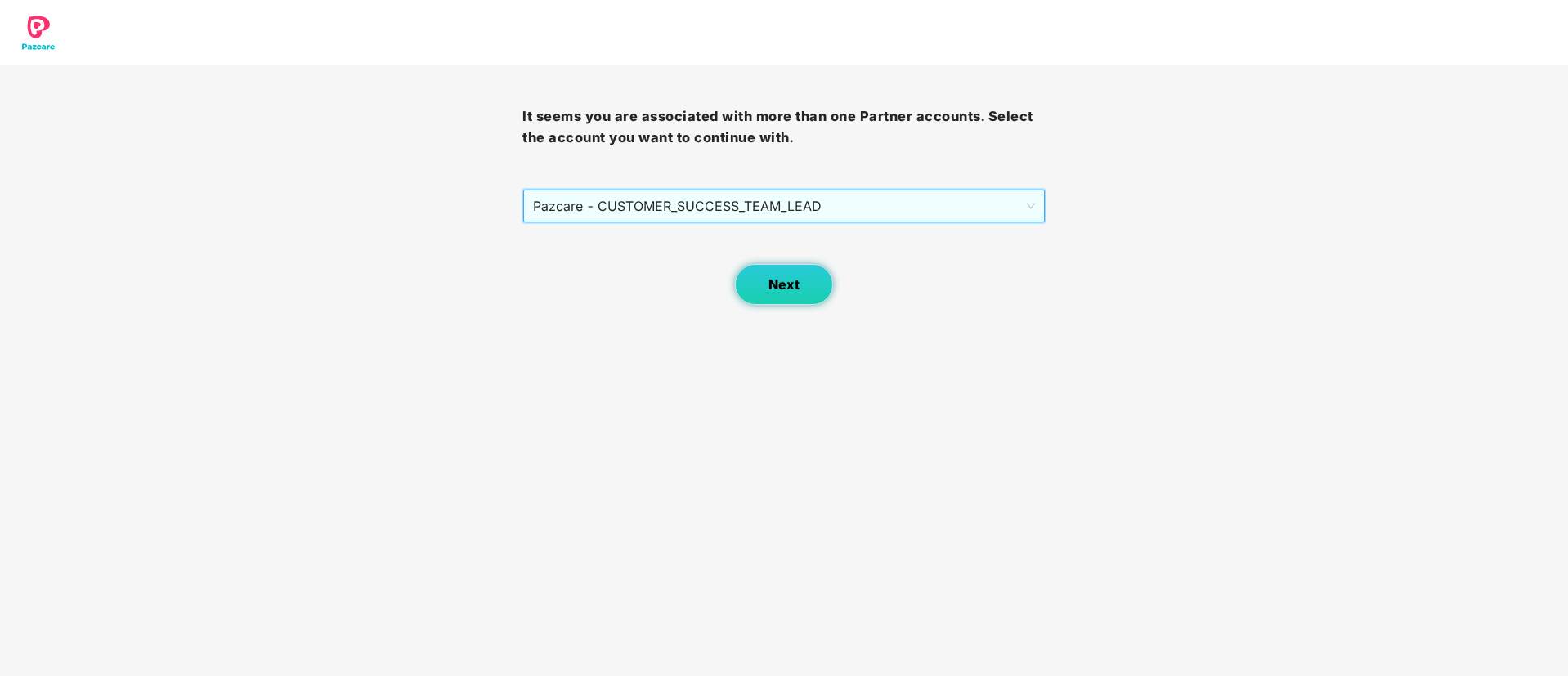
click at [788, 277] on span "Next" at bounding box center [784, 285] width 31 height 16
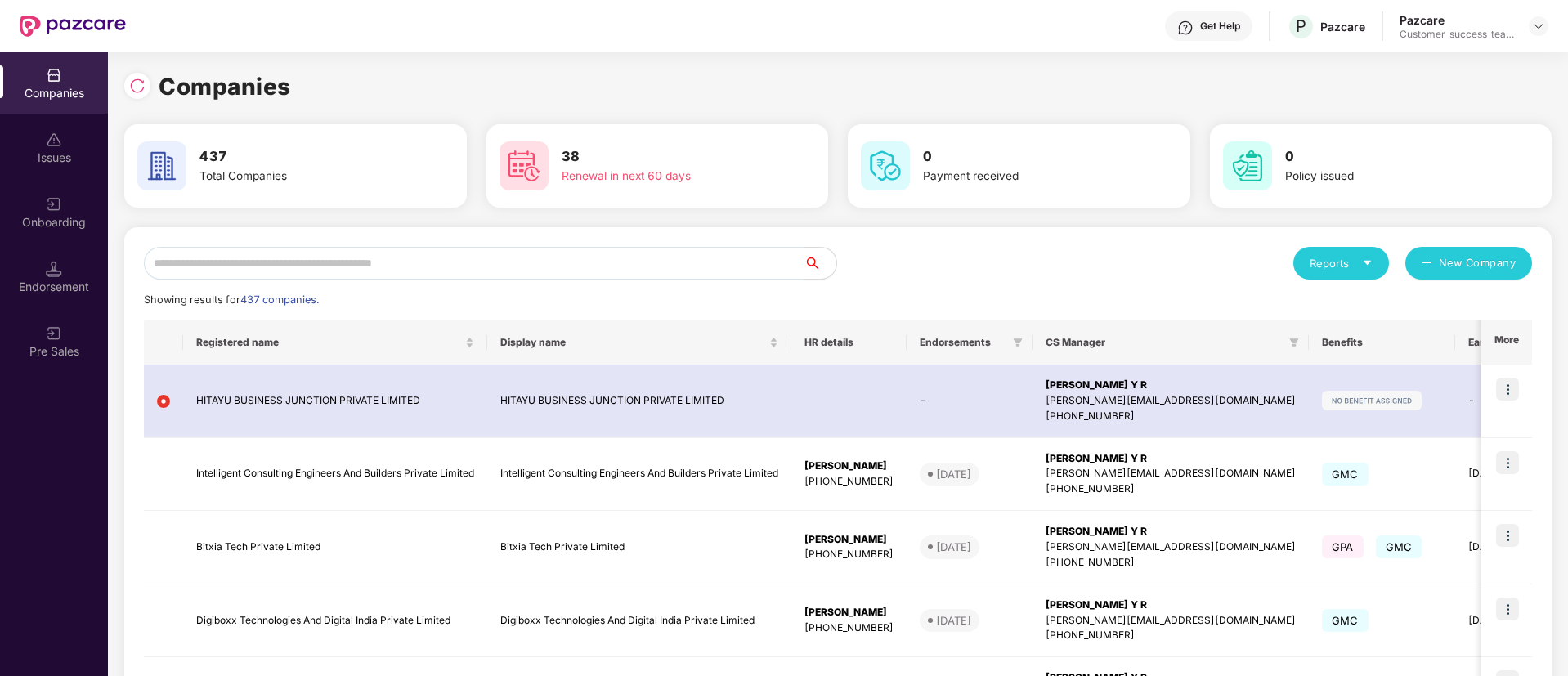
click at [656, 264] on input "text" at bounding box center [474, 263] width 660 height 33
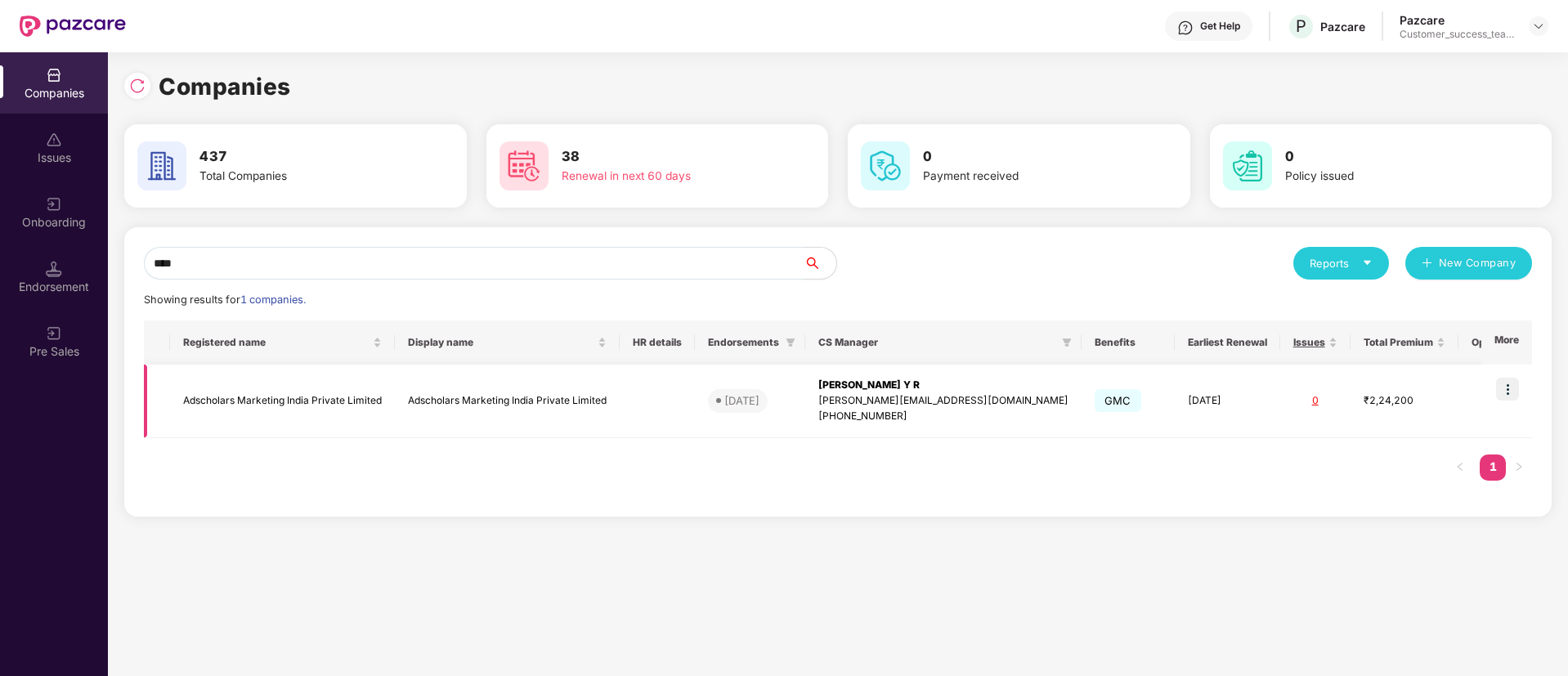
type input "****"
click at [1491, 420] on td at bounding box center [1506, 401] width 50 height 73
click at [1498, 417] on td at bounding box center [1506, 401] width 50 height 73
click at [59, 185] on div "Onboarding" at bounding box center [53, 212] width 108 height 61
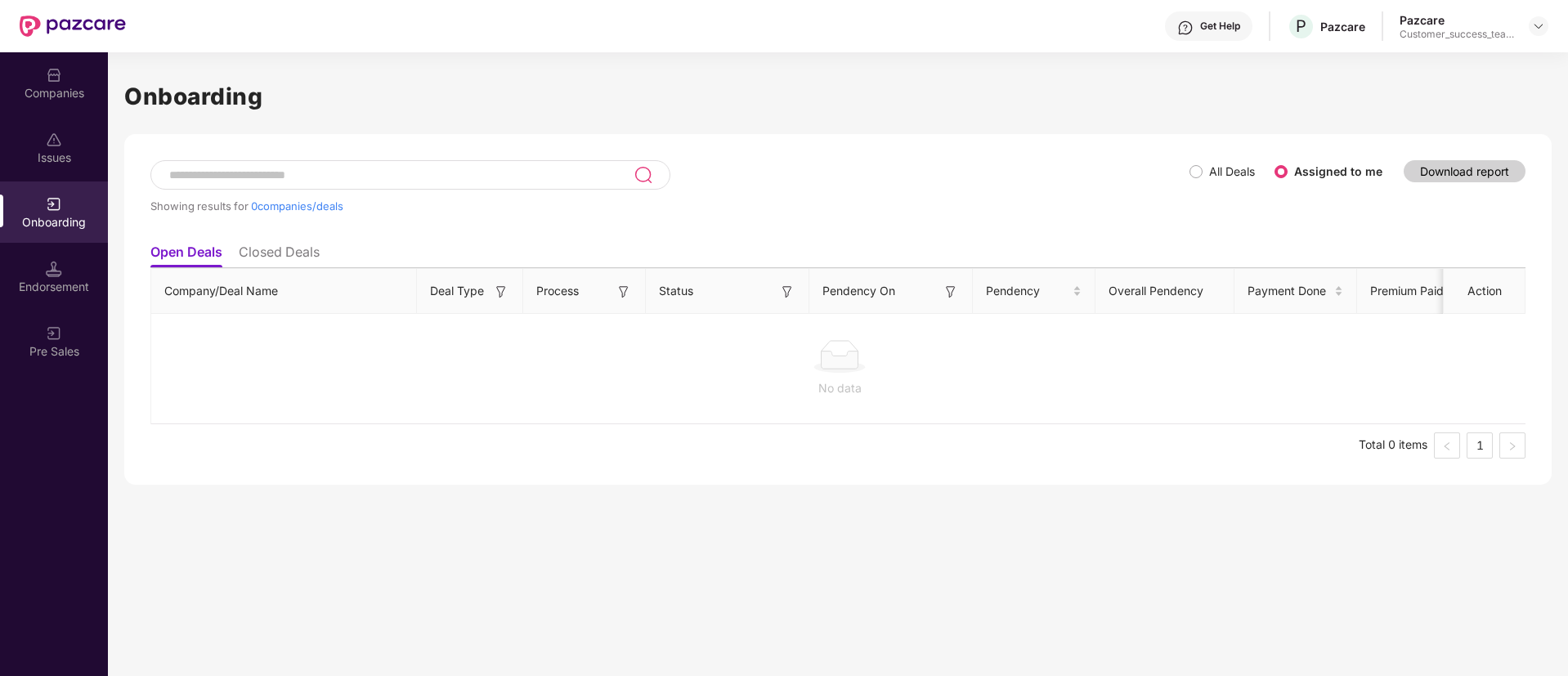
click at [1186, 164] on div "Showing results for 0 companies/deals" at bounding box center [670, 198] width 1039 height 75
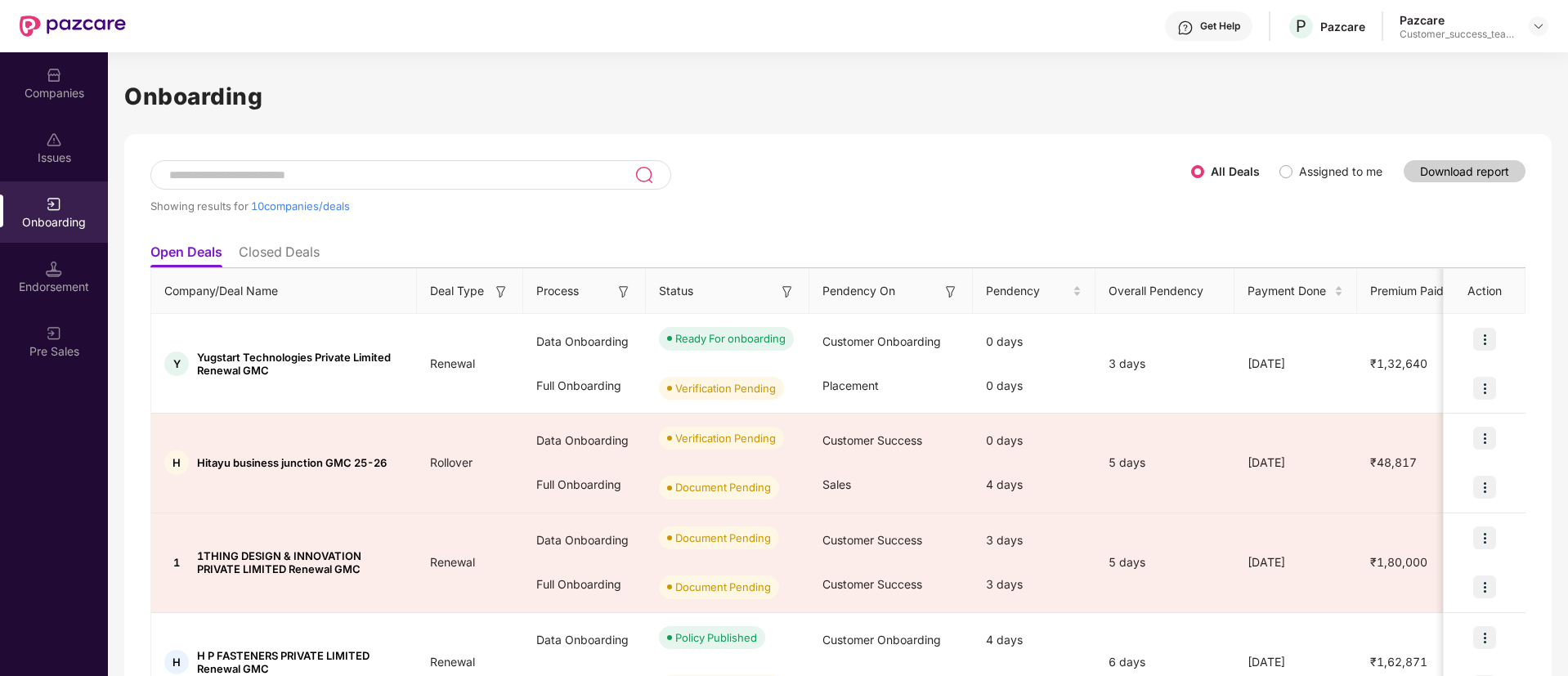
click at [554, 166] on div at bounding box center [410, 175] width 521 height 30
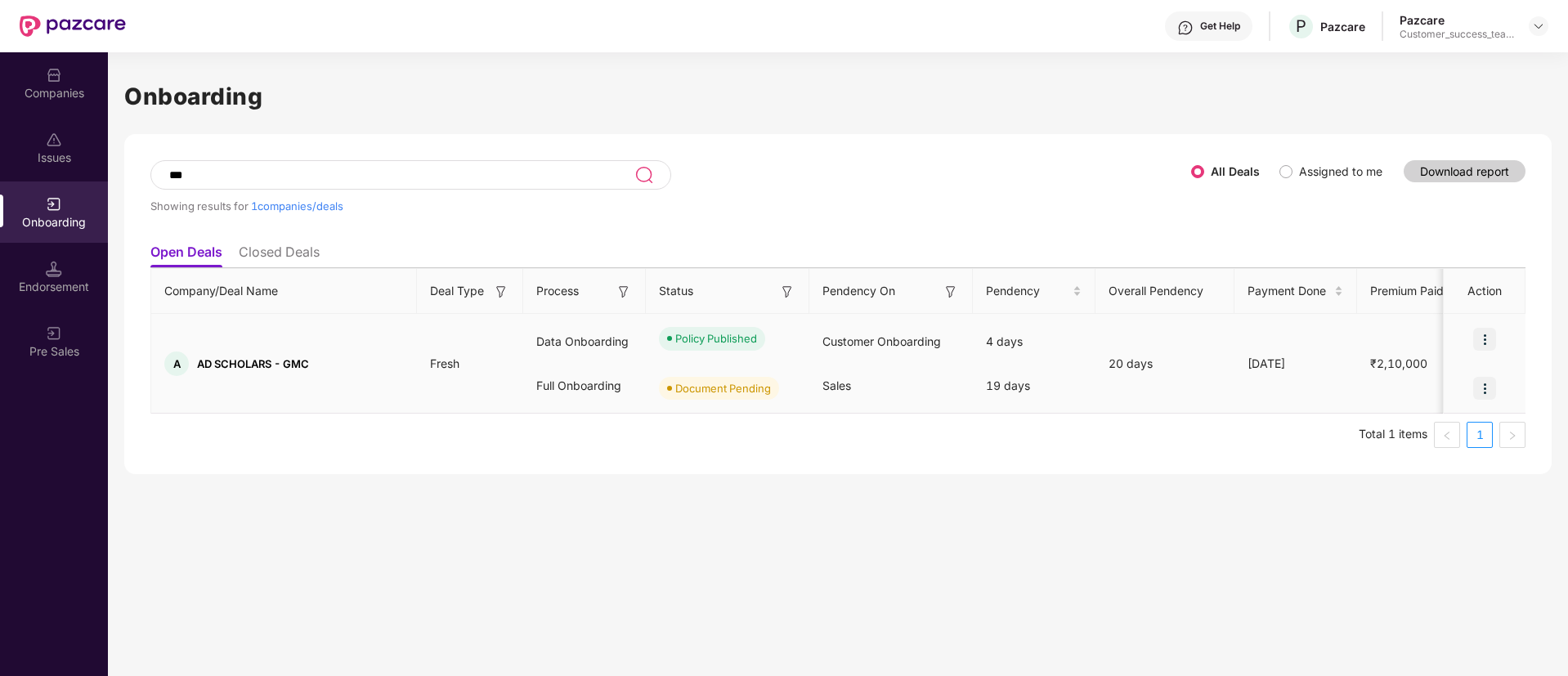
type input "***"
click at [1468, 388] on div at bounding box center [1484, 388] width 82 height 49
click at [407, 172] on input "***" at bounding box center [401, 175] width 466 height 14
click at [53, 92] on div "Companies" at bounding box center [53, 93] width 108 height 17
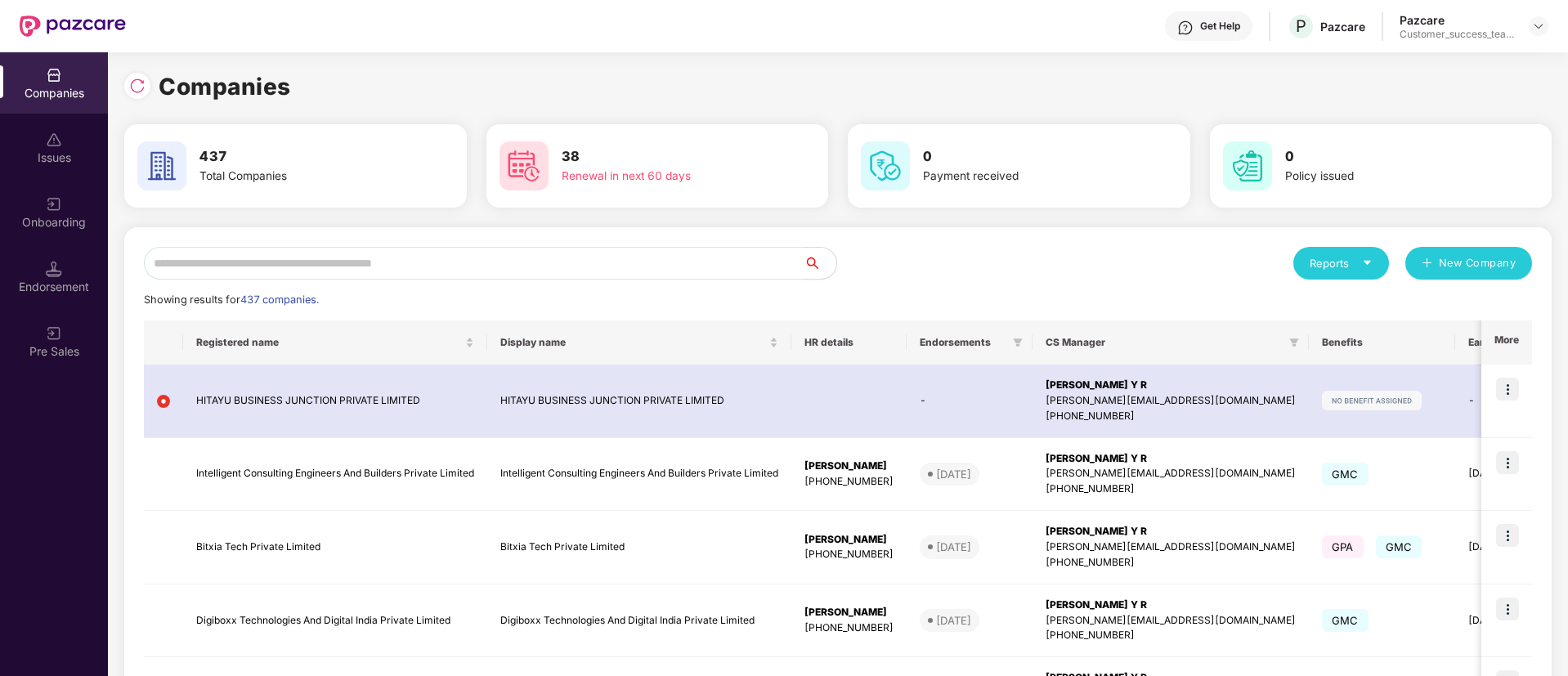
click at [558, 264] on input "text" at bounding box center [474, 263] width 660 height 33
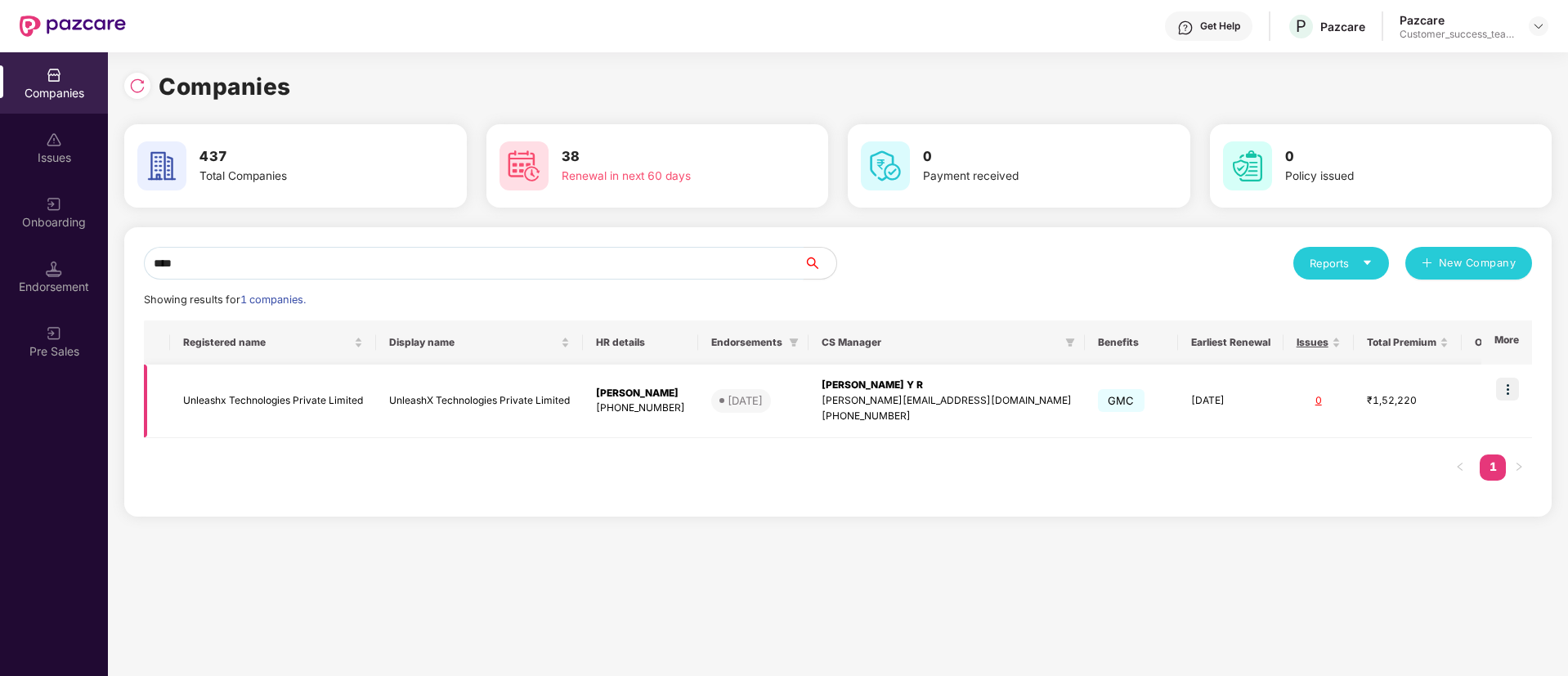
type input "****"
click at [1513, 389] on img at bounding box center [1507, 388] width 23 height 23
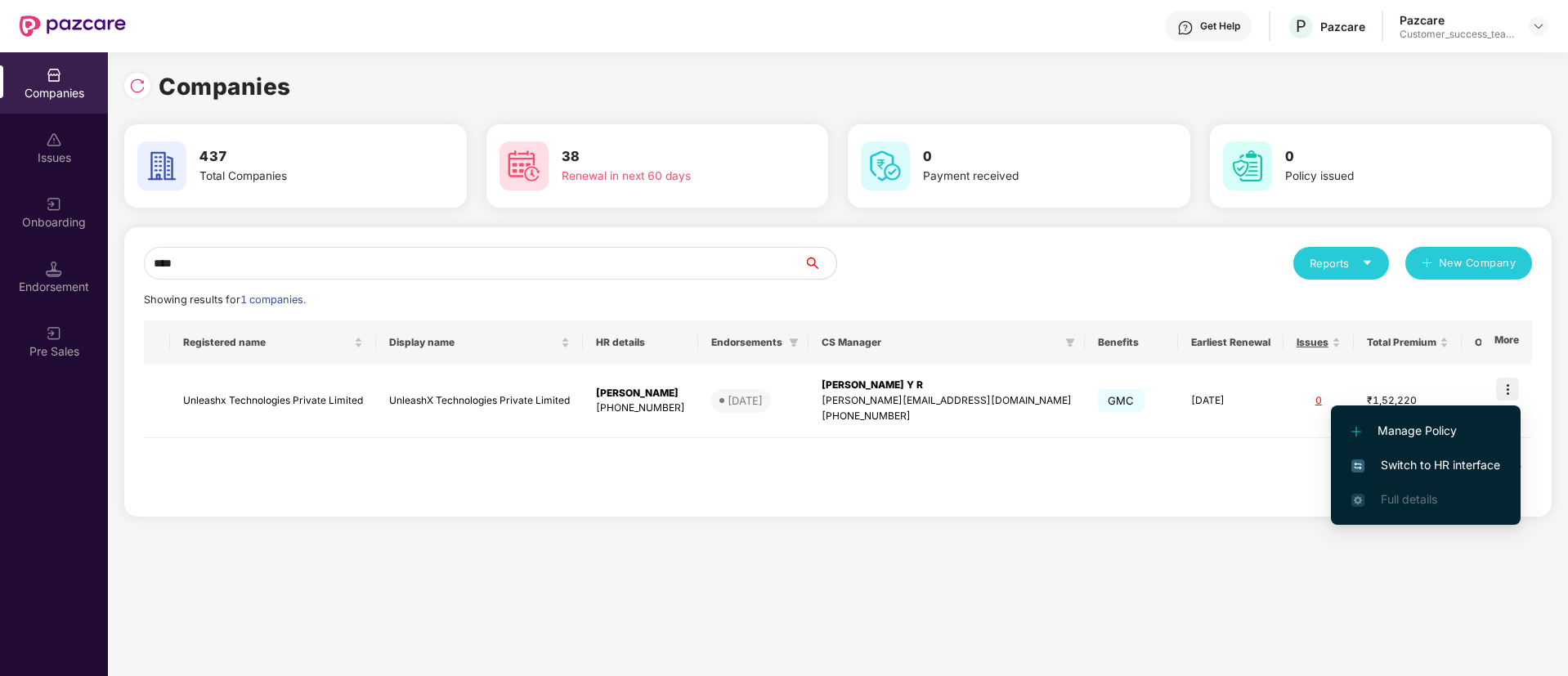
click at [1447, 467] on span "Switch to HR interface" at bounding box center [1426, 465] width 149 height 18
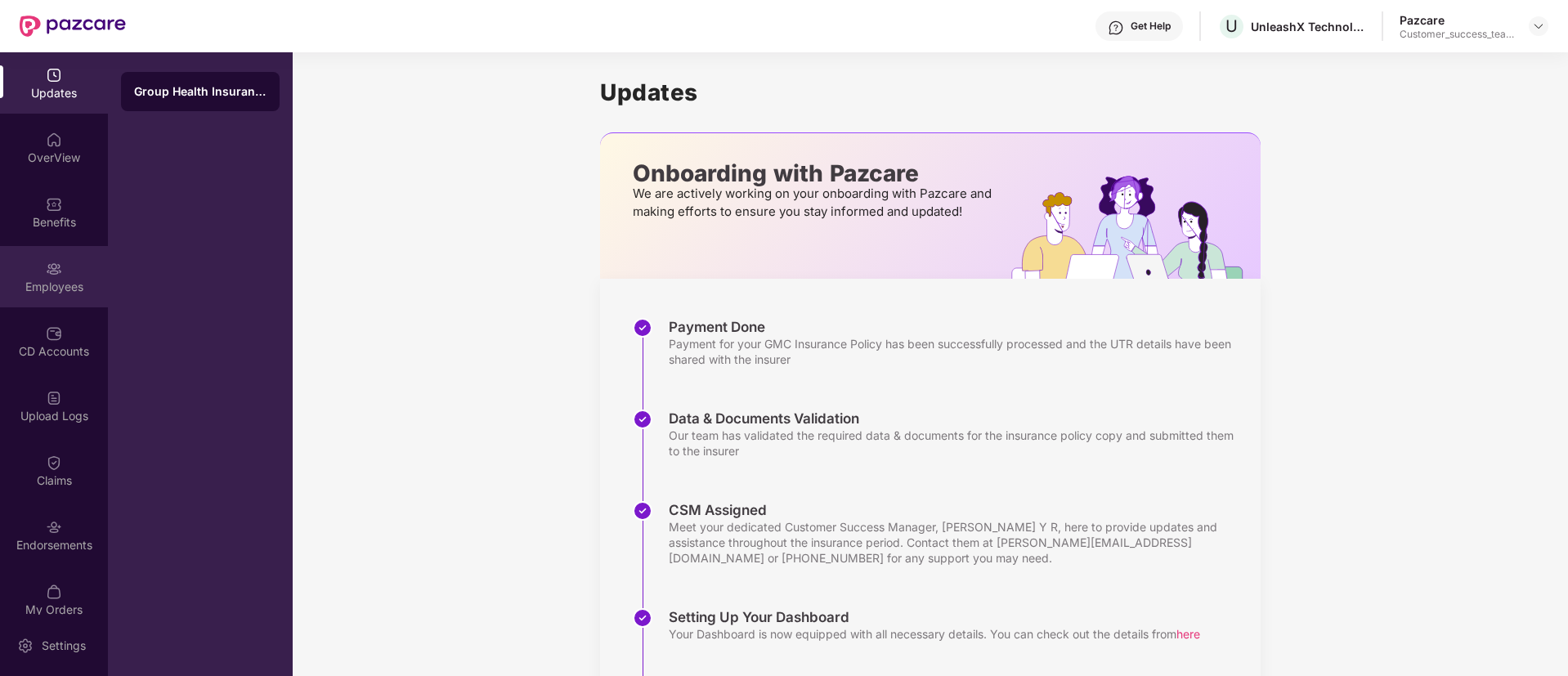
click at [33, 282] on div "Employees" at bounding box center [53, 287] width 108 height 17
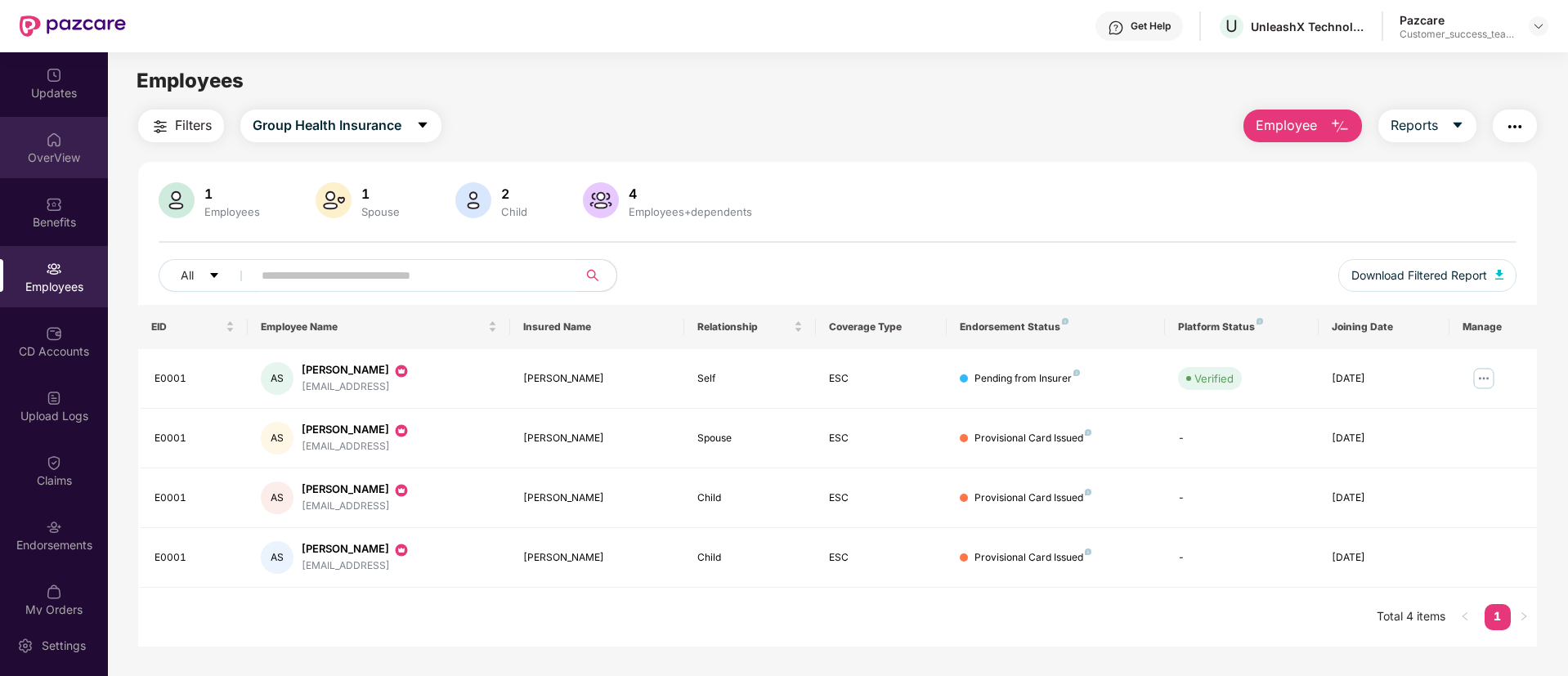
click at [49, 153] on div "OverView" at bounding box center [53, 157] width 108 height 17
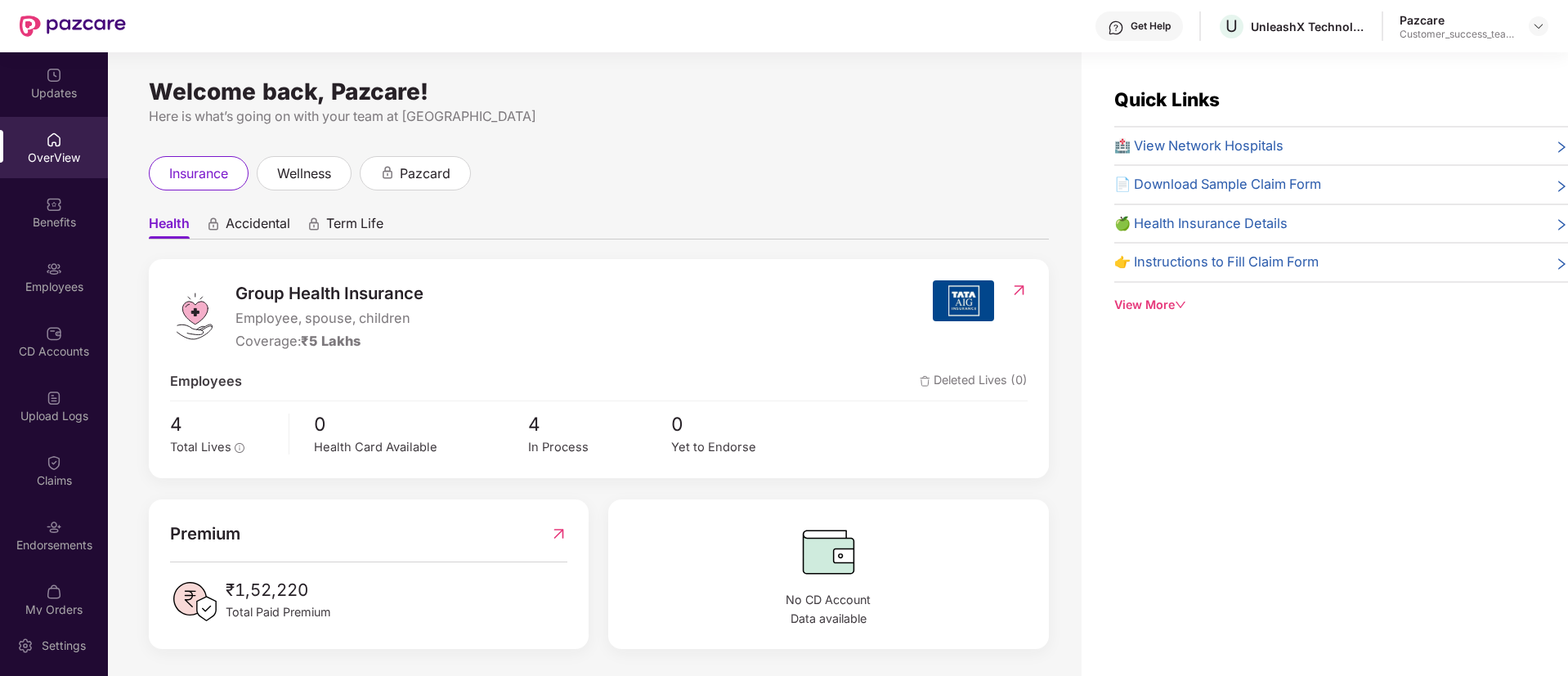
click at [933, 179] on div "insurance wellness pazcard" at bounding box center [599, 173] width 900 height 35
click at [63, 253] on div "Employees" at bounding box center [53, 277] width 108 height 61
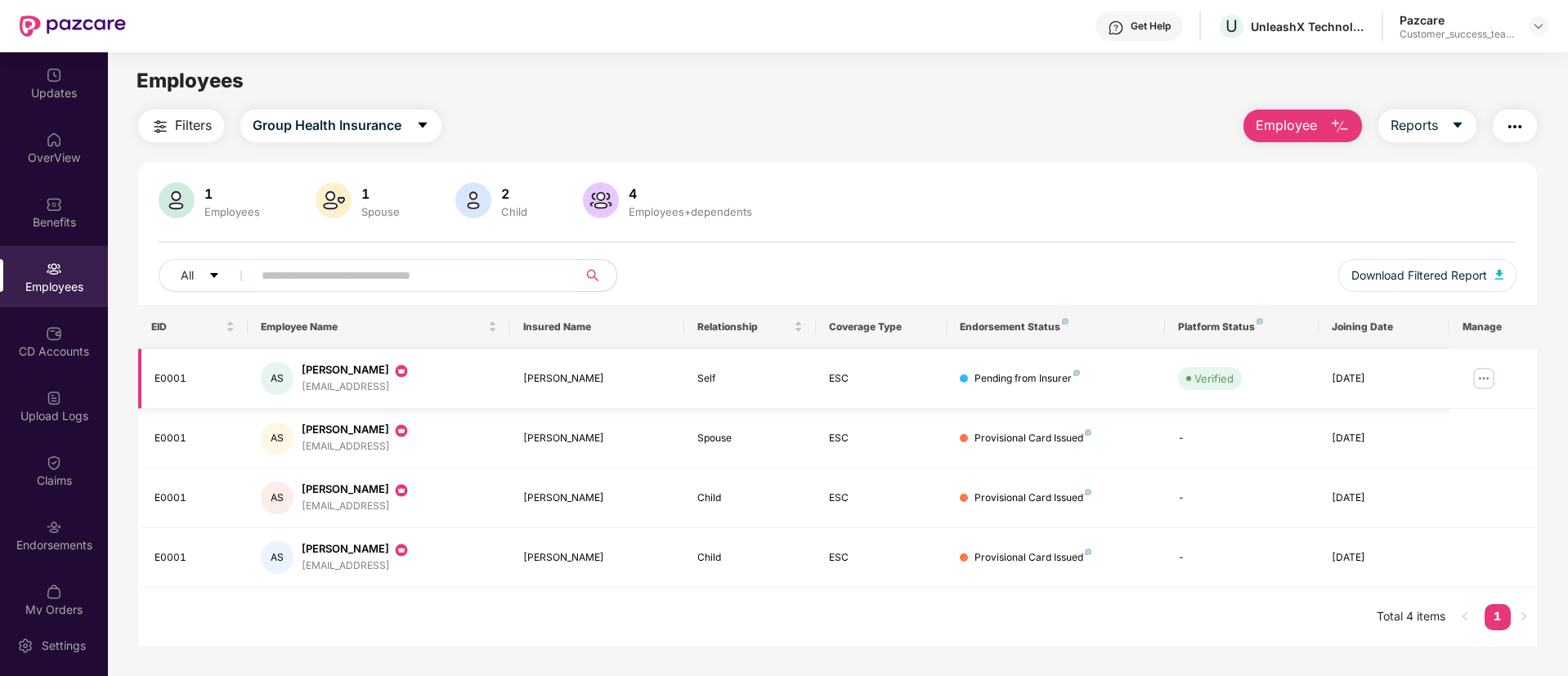
click at [1489, 378] on img at bounding box center [1483, 379] width 26 height 26
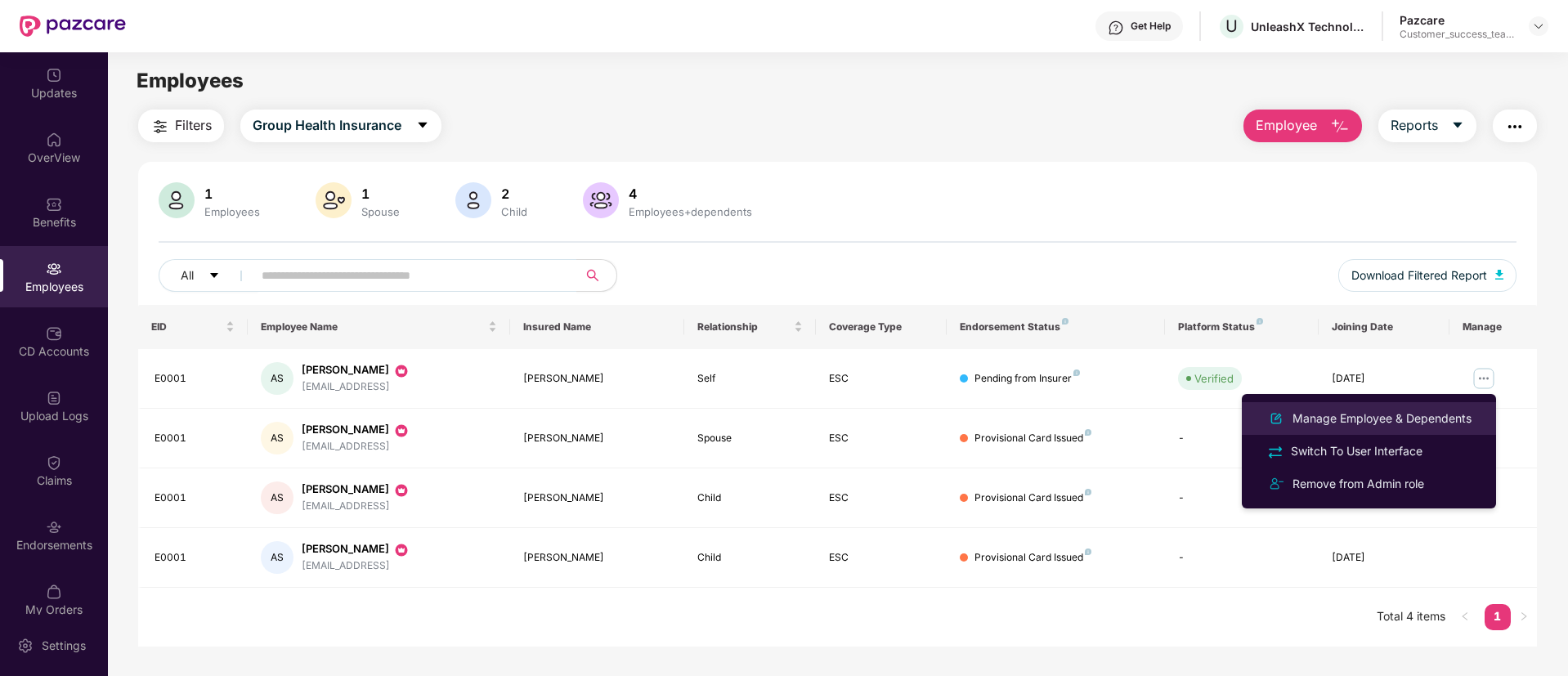
click at [1419, 422] on div "Manage Employee & Dependents" at bounding box center [1382, 418] width 186 height 18
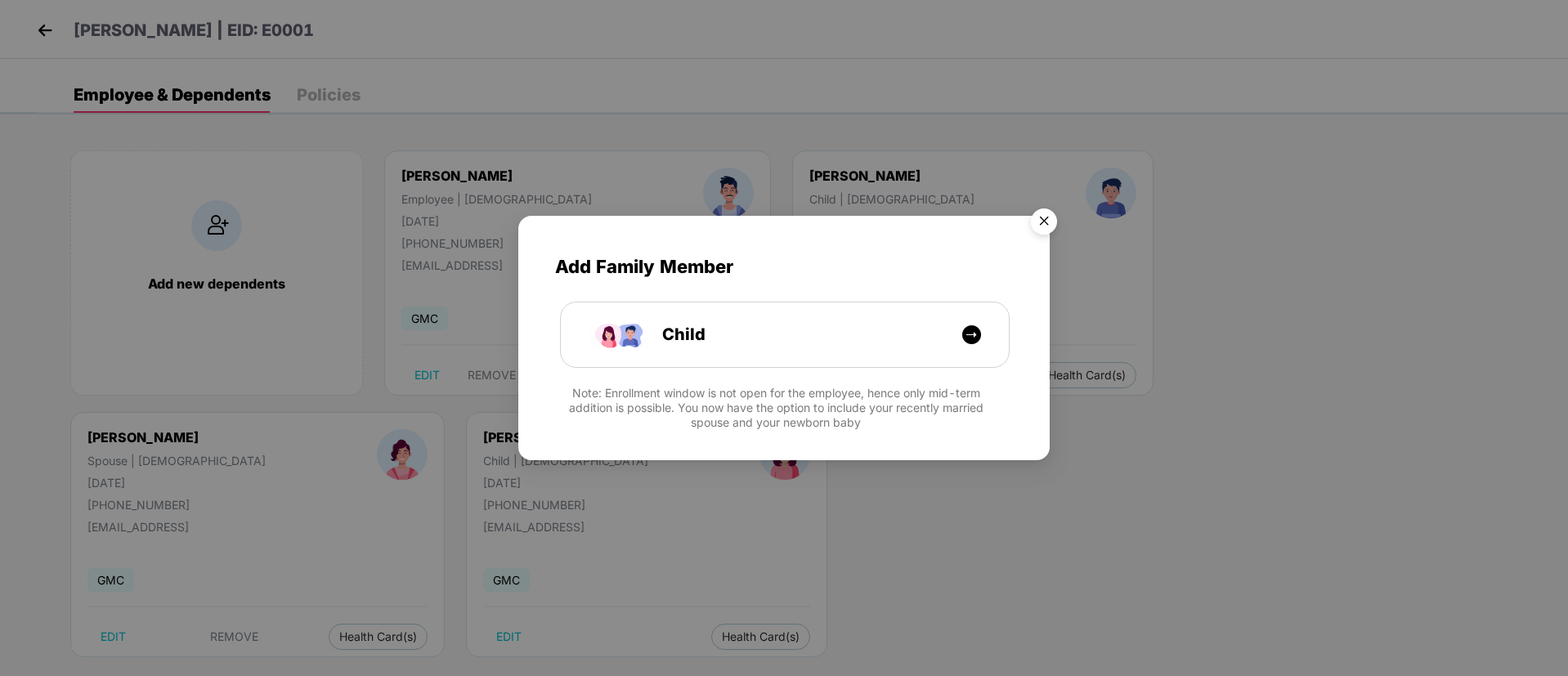
click at [1041, 220] on img "Close" at bounding box center [1043, 224] width 45 height 45
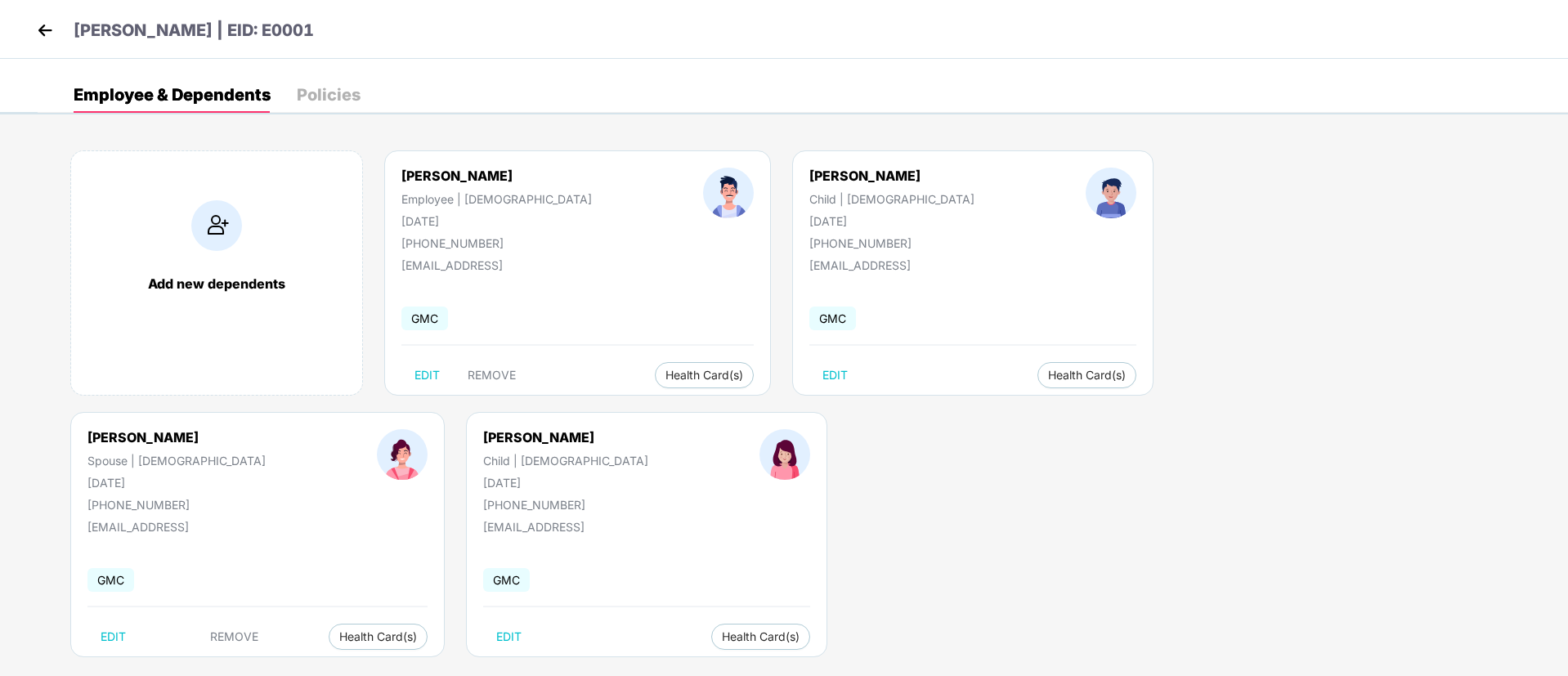
click at [49, 26] on img at bounding box center [44, 30] width 25 height 25
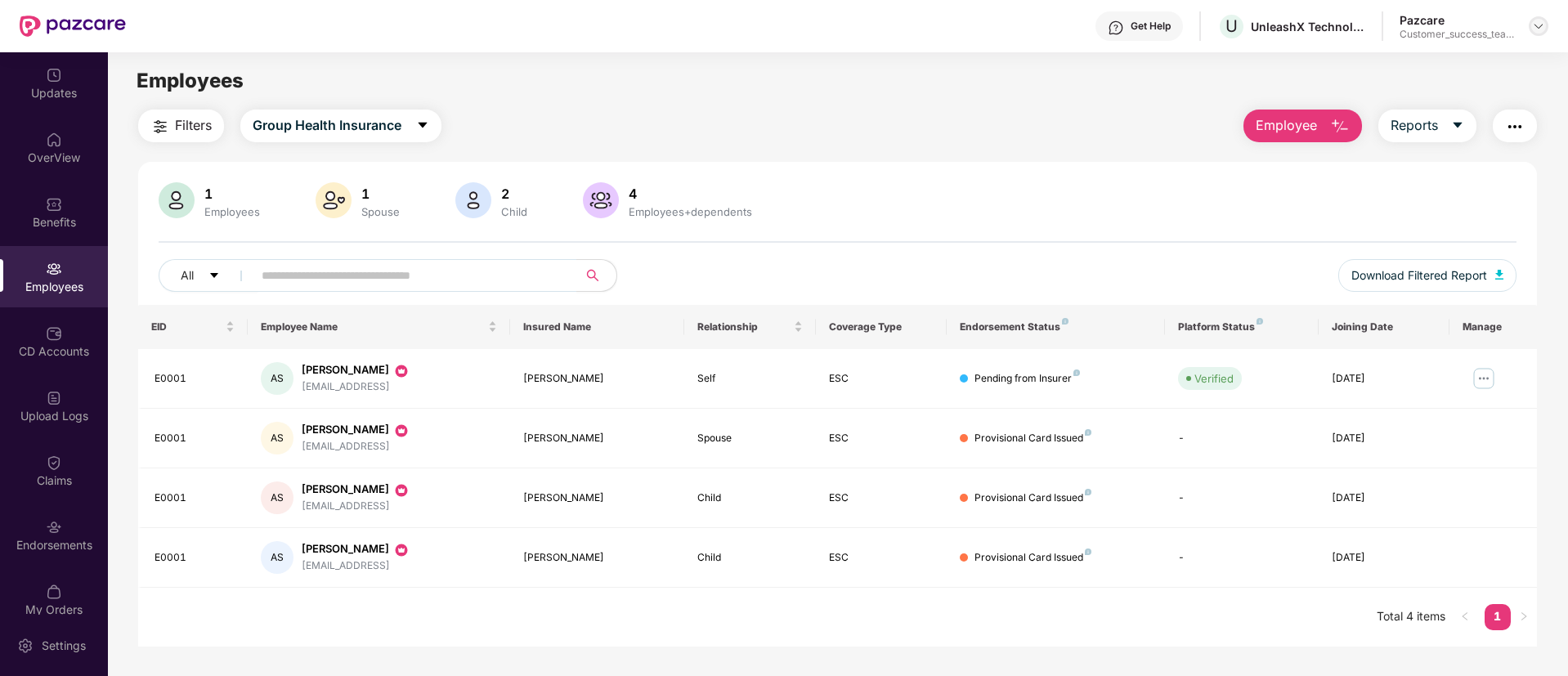
click at [1541, 24] on img at bounding box center [1537, 26] width 13 height 13
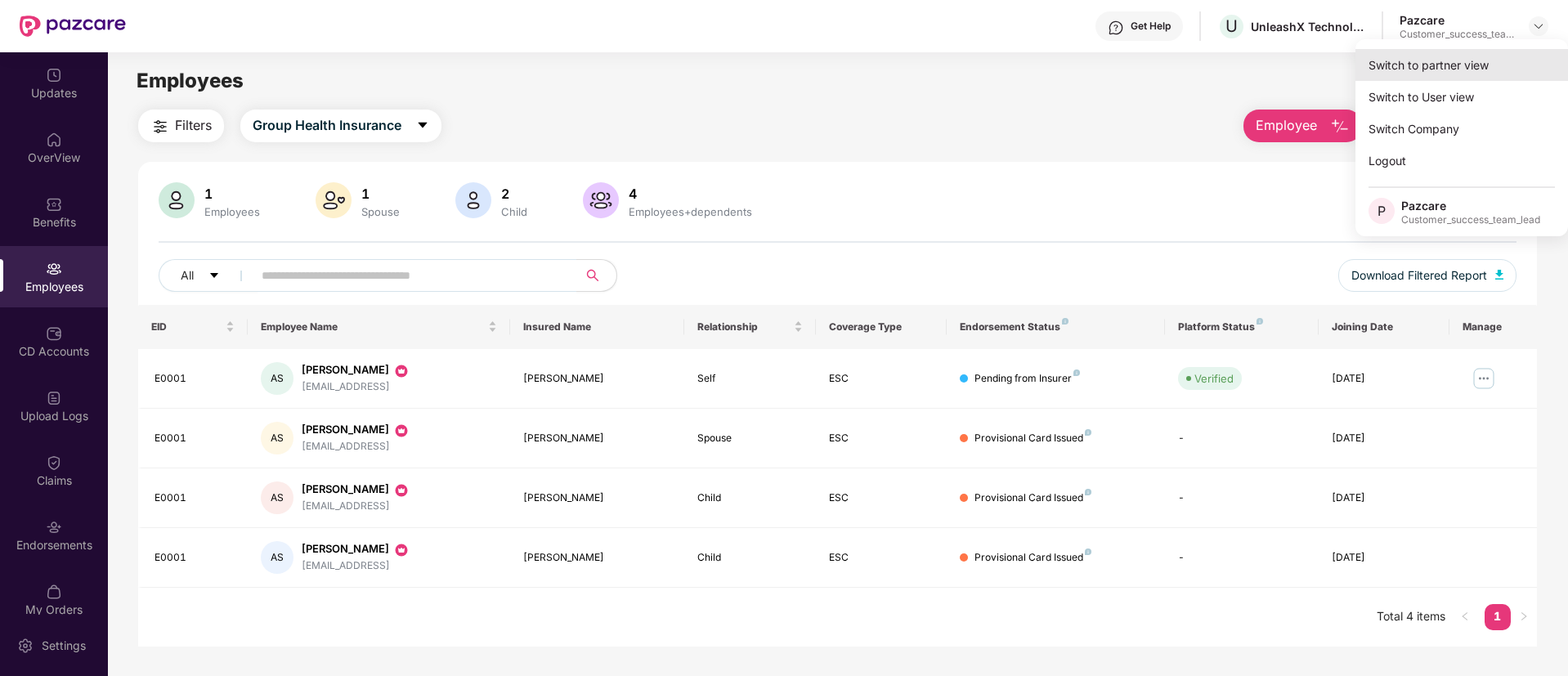
click at [1519, 64] on div "Switch to partner view" at bounding box center [1461, 65] width 212 height 32
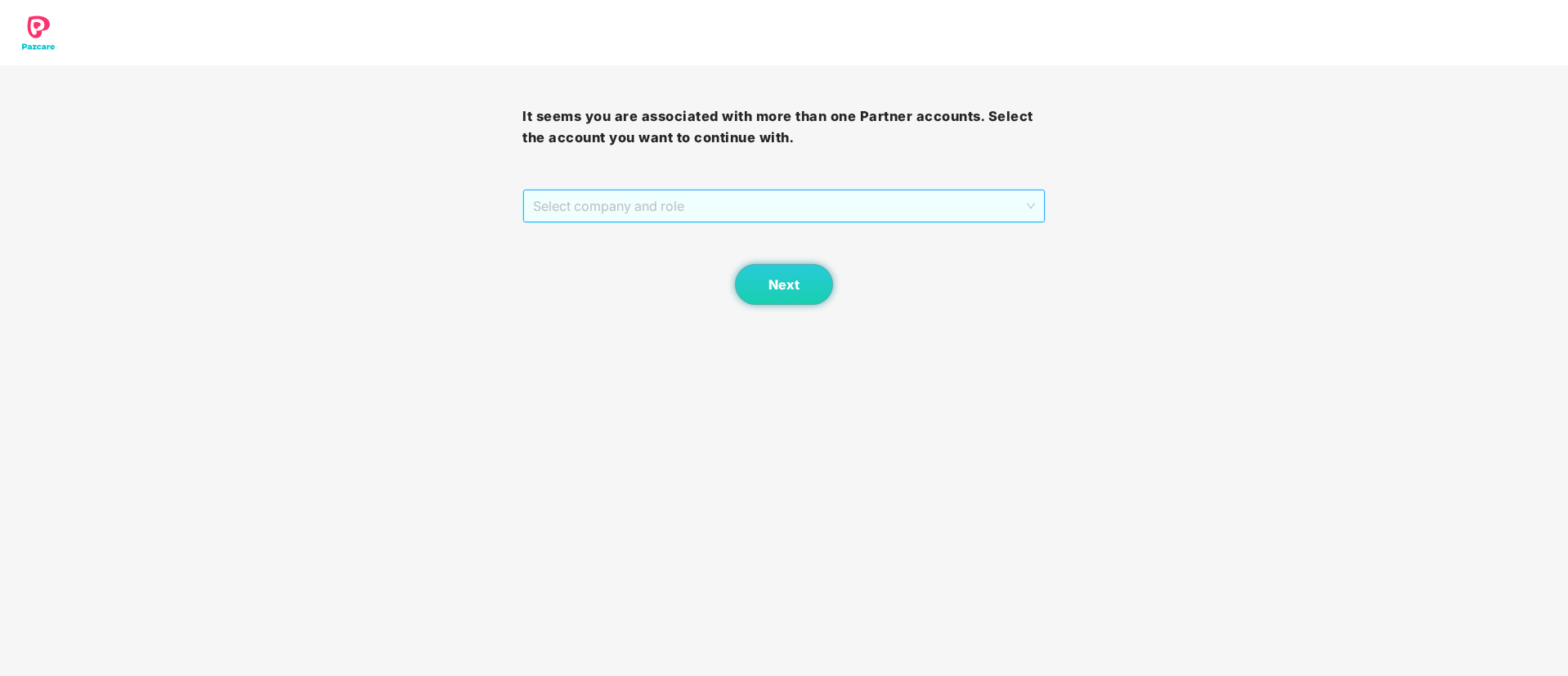
click at [839, 211] on span "Select company and role" at bounding box center [783, 206] width 501 height 31
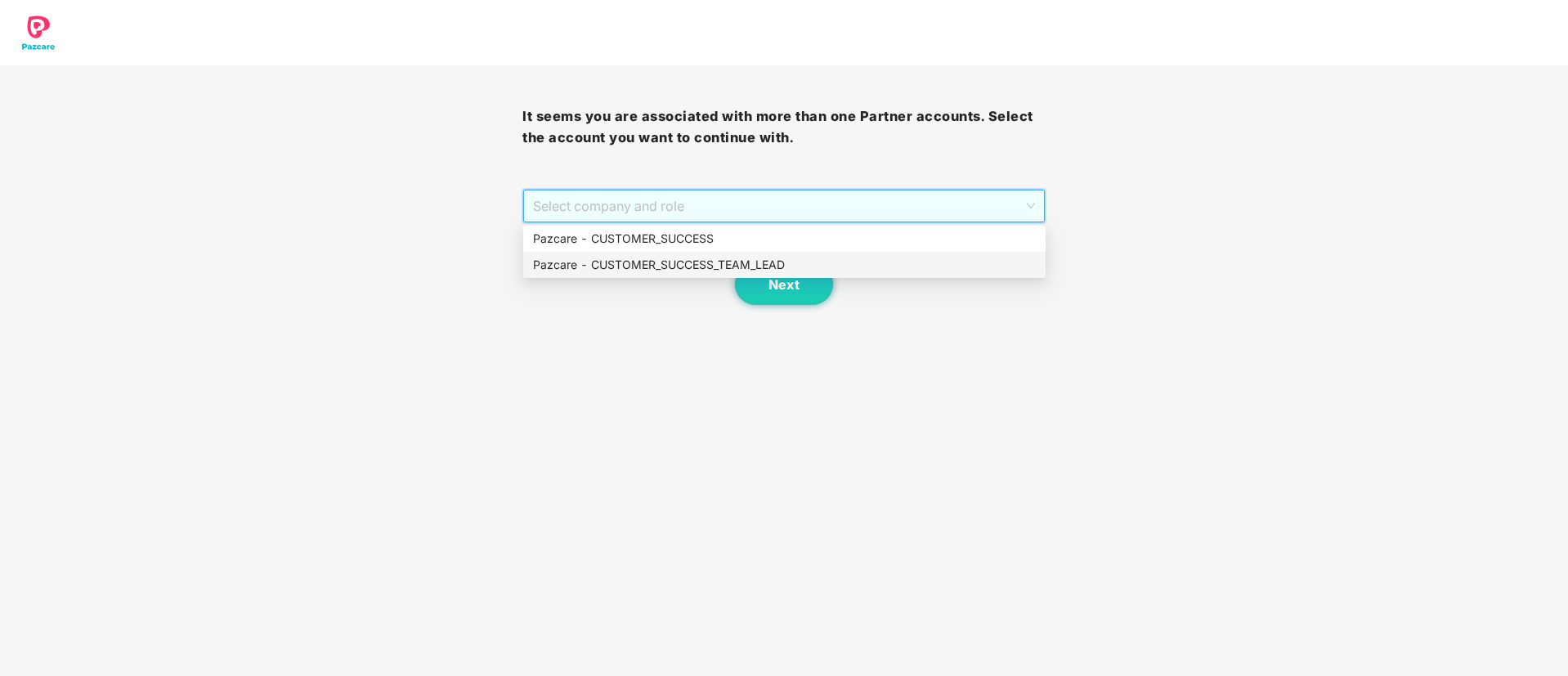
click at [801, 263] on div "Pazcare - CUSTOMER_SUCCESS_TEAM_LEAD" at bounding box center [784, 265] width 503 height 18
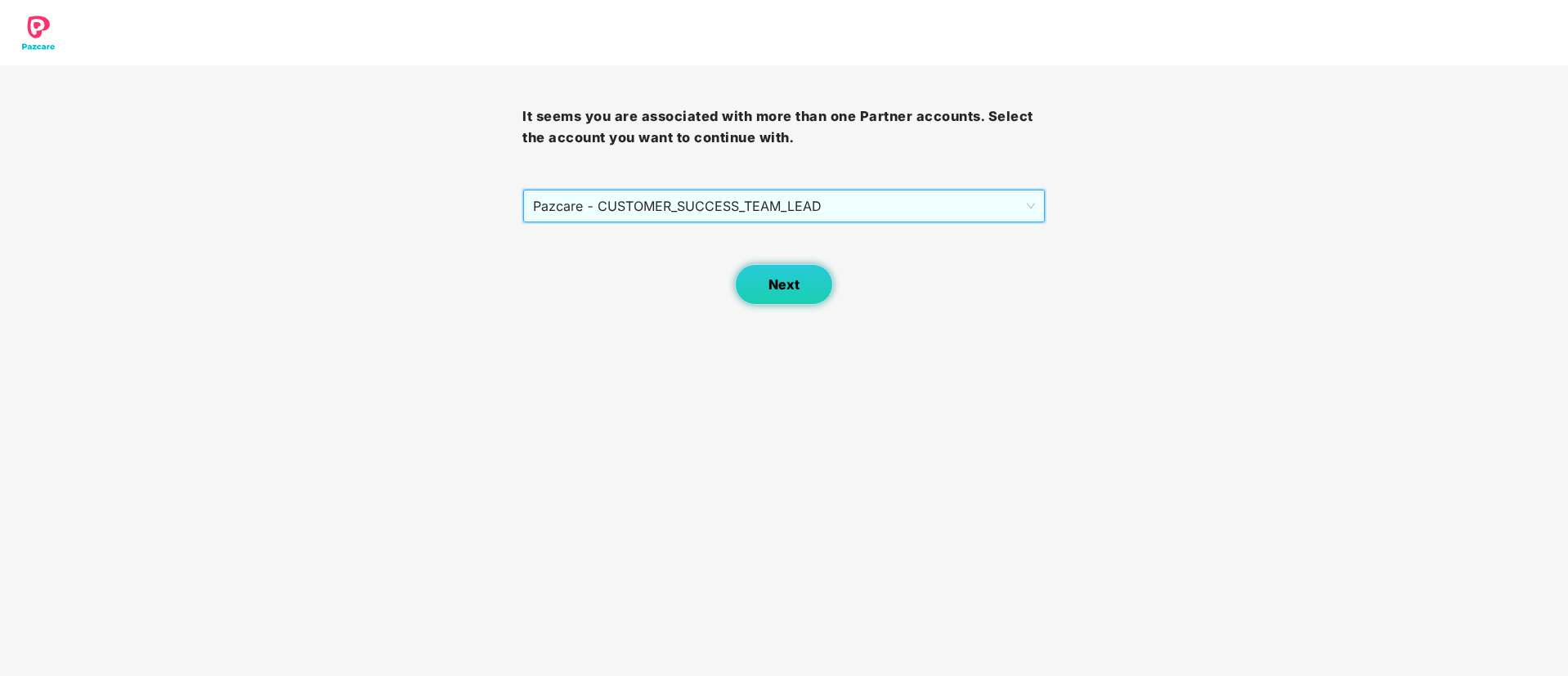
click at [798, 282] on span "Next" at bounding box center [784, 285] width 31 height 16
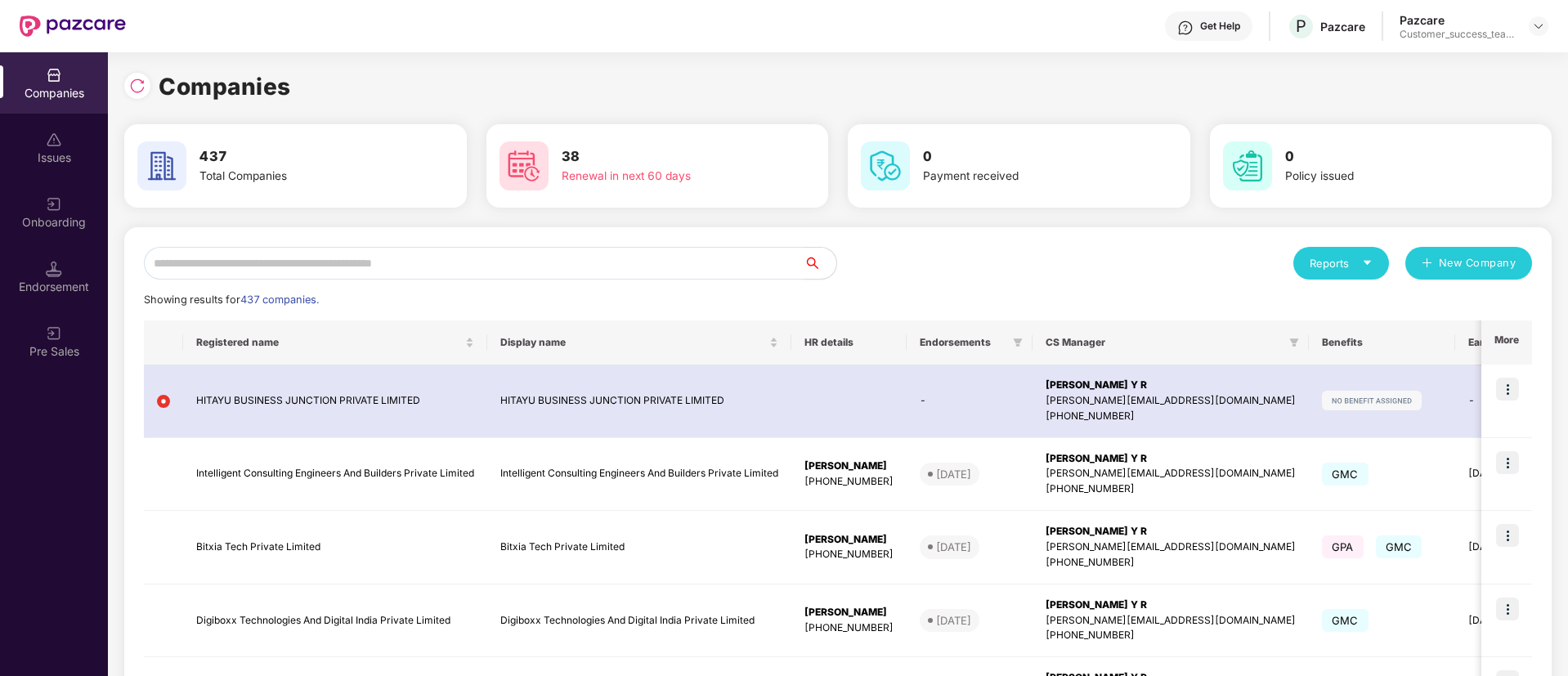
click at [719, 262] on input "text" at bounding box center [474, 263] width 660 height 33
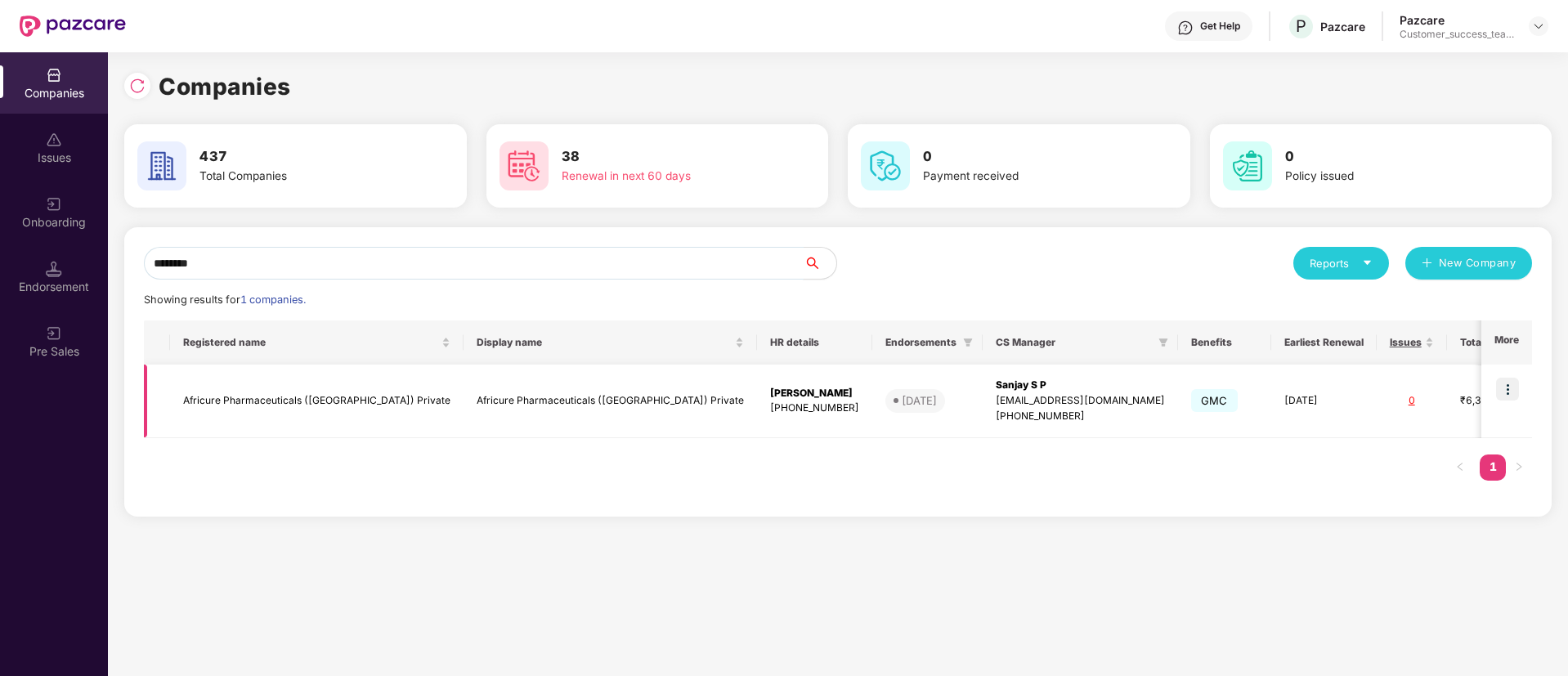
type input "********"
click at [1519, 385] on img at bounding box center [1507, 388] width 23 height 23
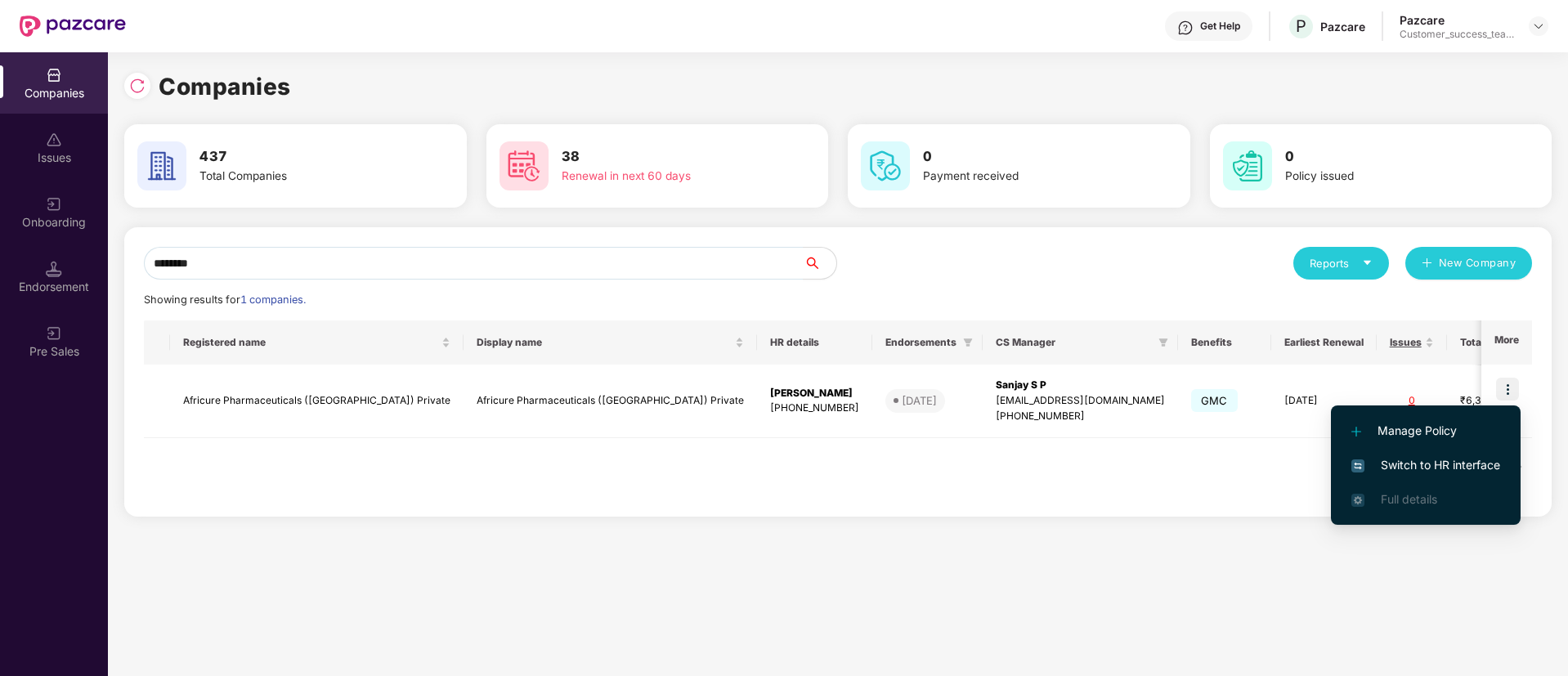
click at [1487, 462] on span "Switch to HR interface" at bounding box center [1426, 465] width 149 height 18
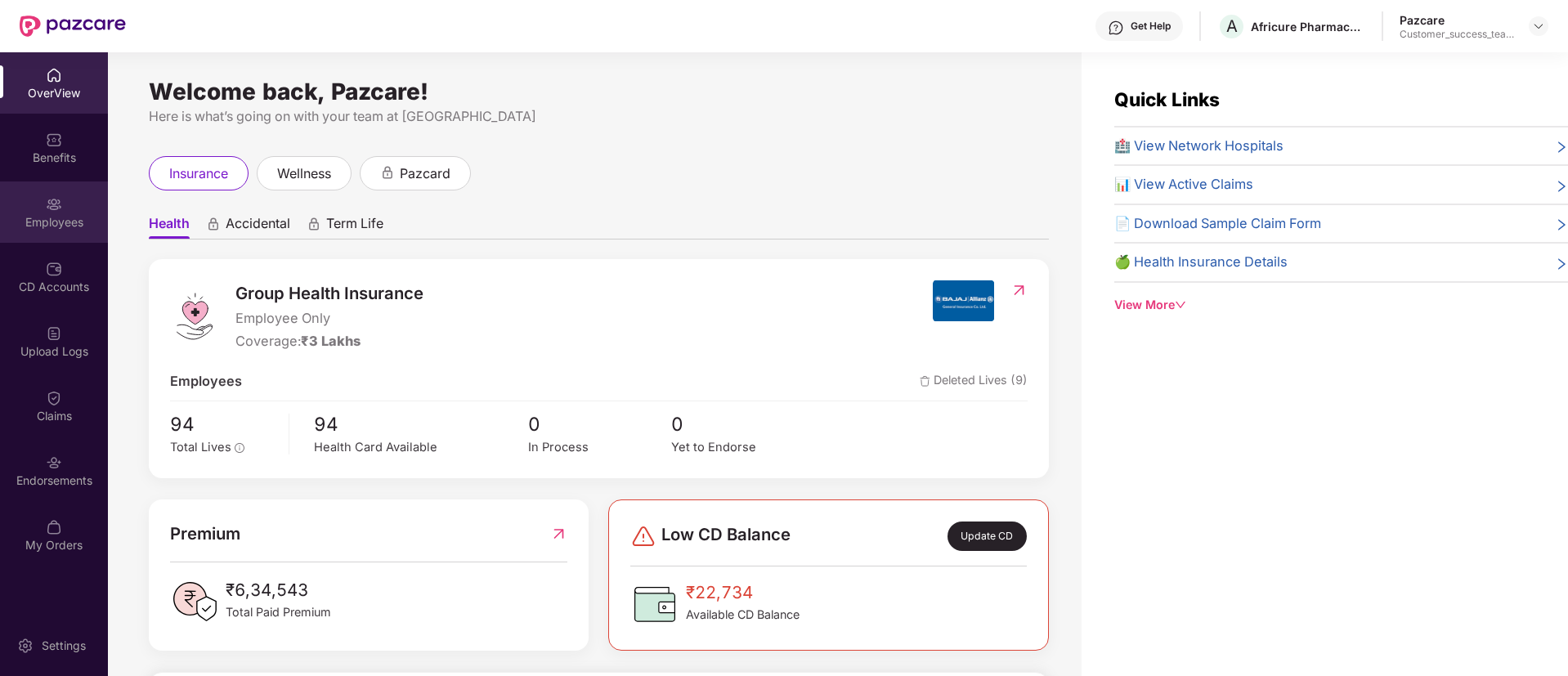
click at [81, 214] on div "Employees" at bounding box center [53, 222] width 108 height 17
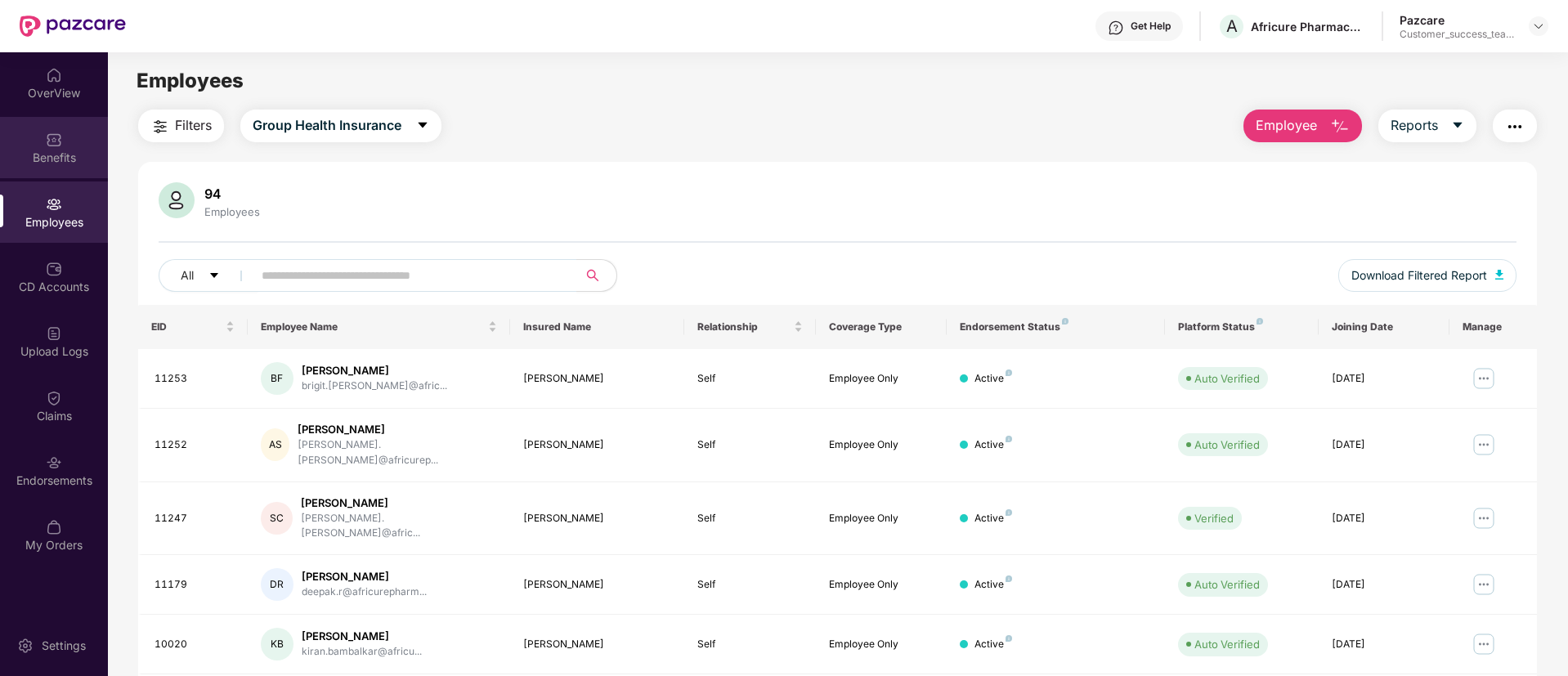
click at [75, 149] on div "Benefits" at bounding box center [53, 157] width 108 height 17
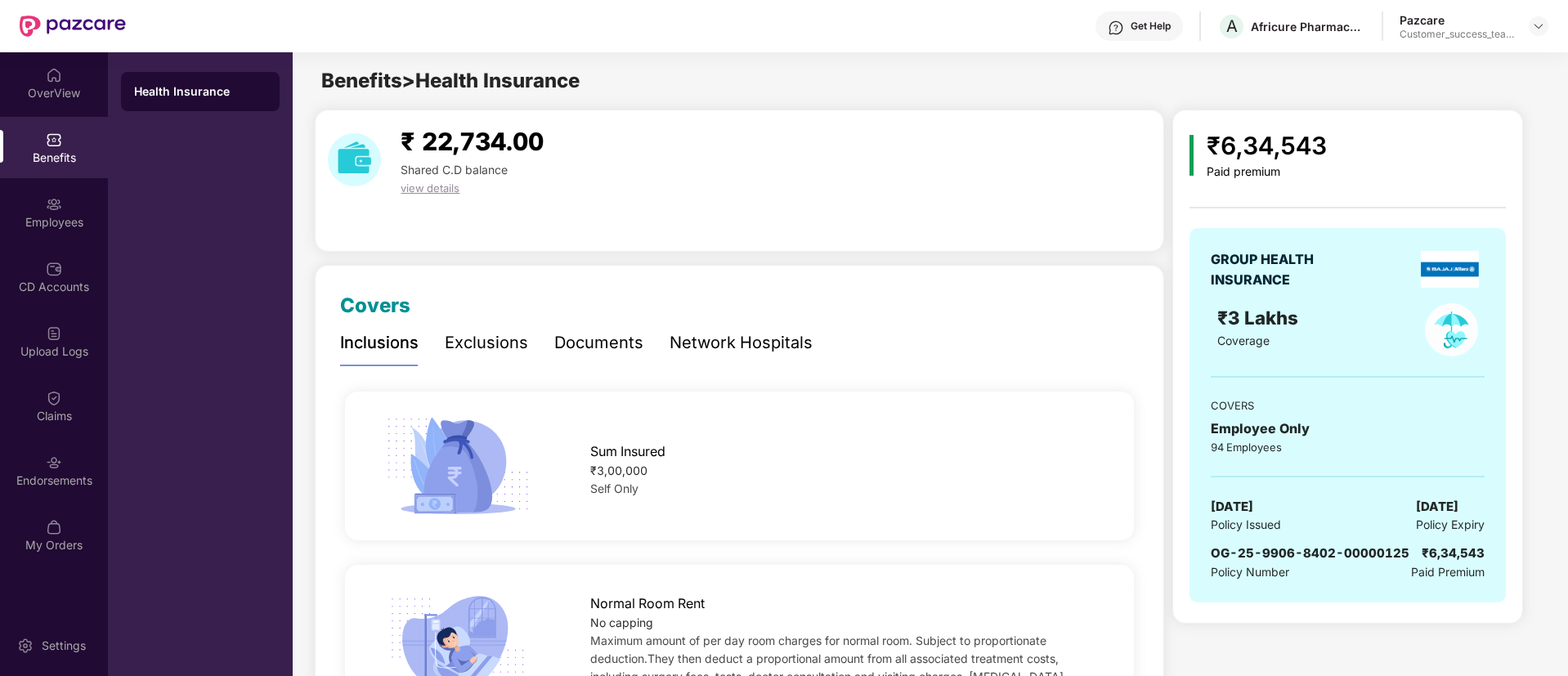
click at [587, 332] on div "Documents" at bounding box center [599, 343] width 89 height 26
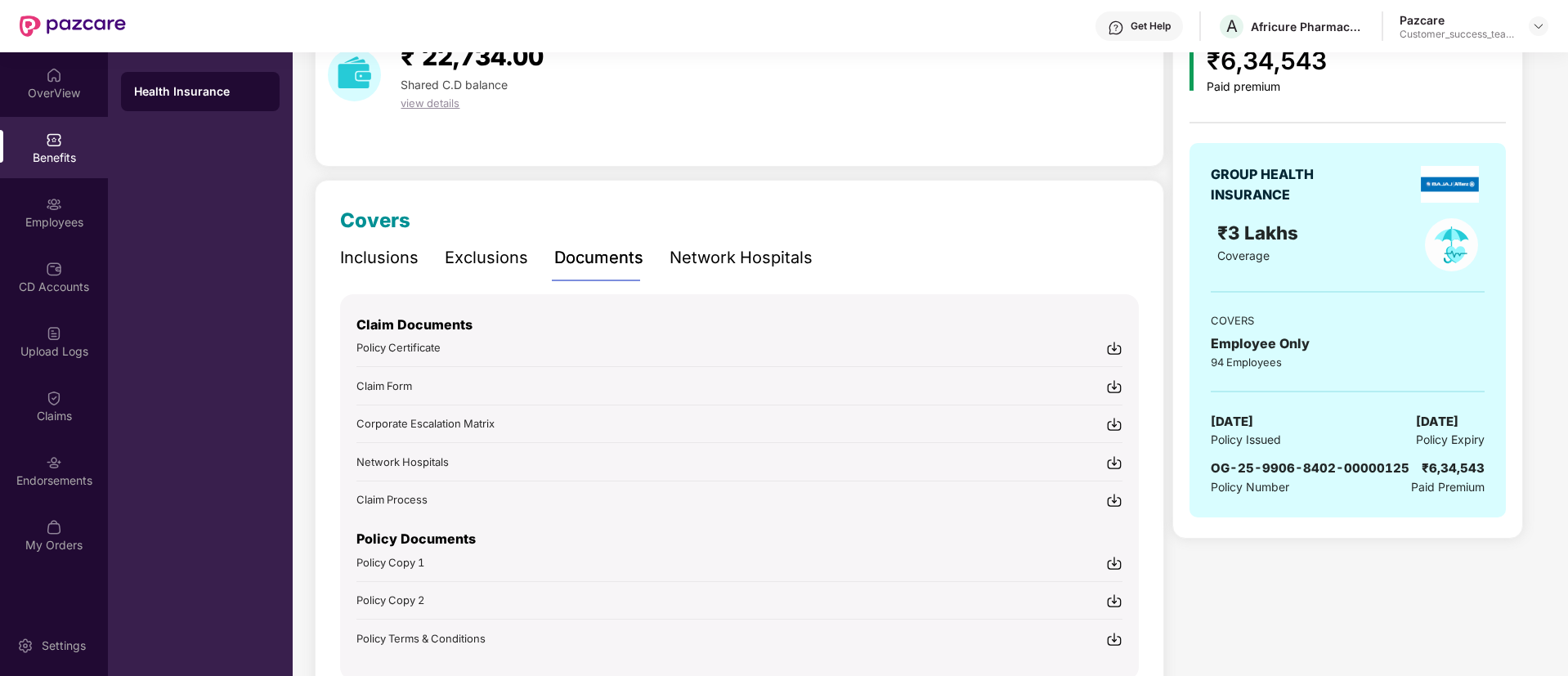
scroll to position [123, 0]
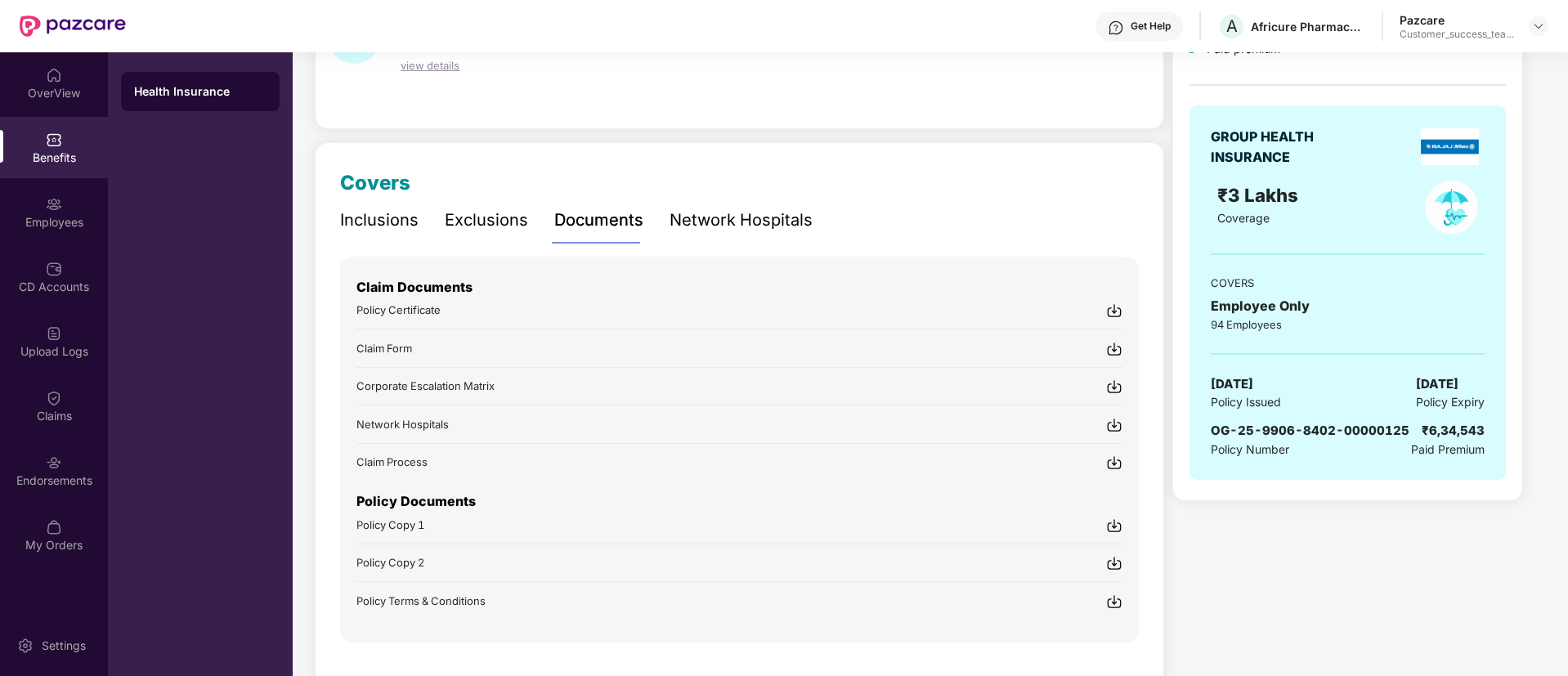
click at [415, 530] on span "Policy Copy 1" at bounding box center [390, 525] width 68 height 13
click at [417, 561] on span "Policy Copy 2" at bounding box center [390, 562] width 68 height 13
click at [1542, 18] on div at bounding box center [1538, 27] width 20 height 20
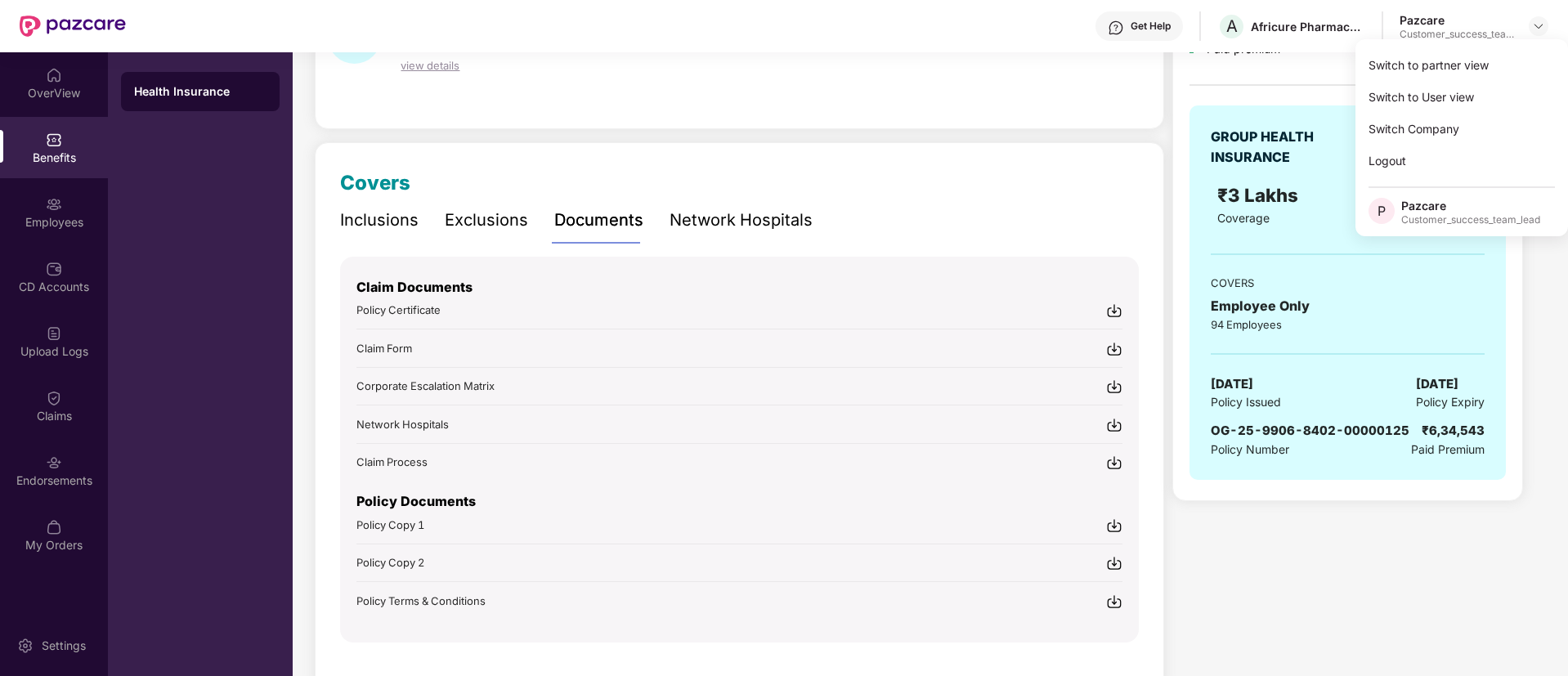
click at [1448, 73] on div "Switch to partner view" at bounding box center [1461, 65] width 212 height 32
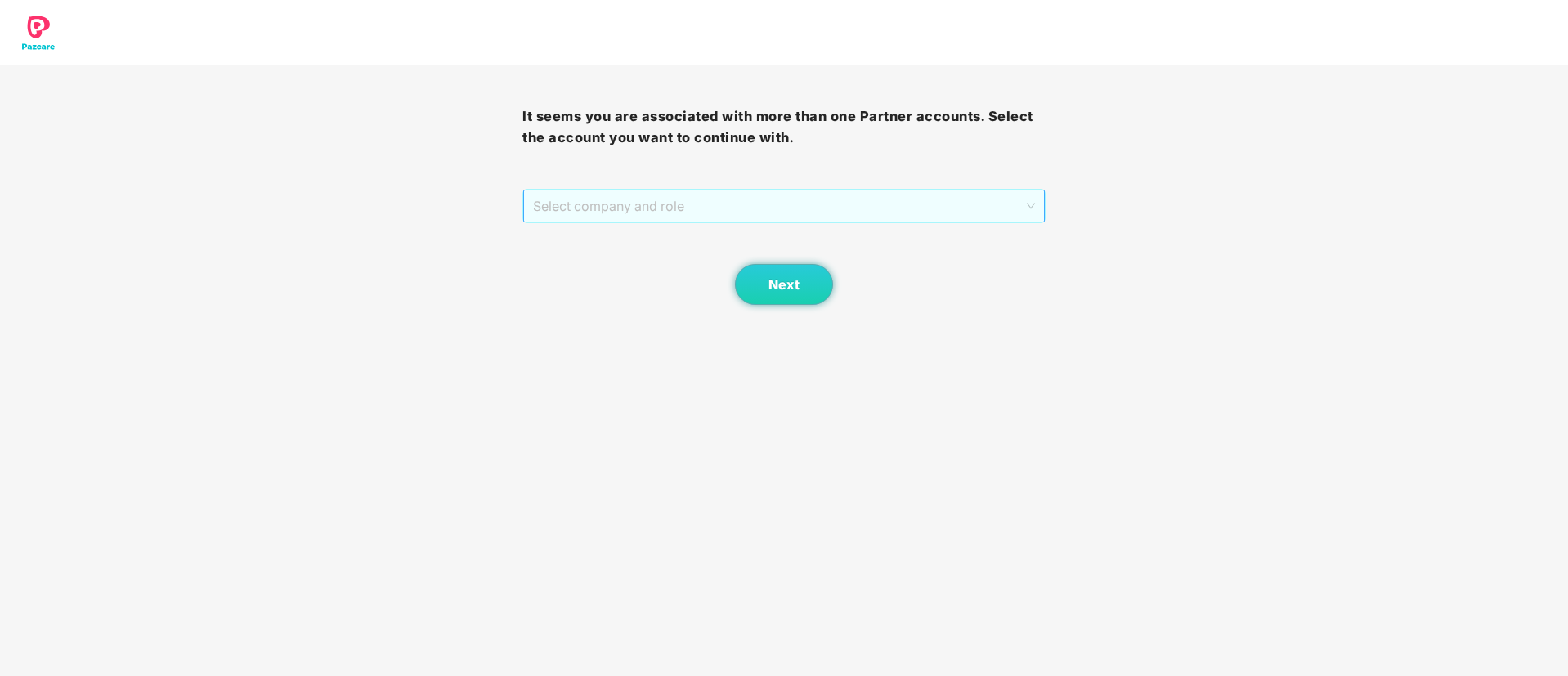
click at [841, 197] on span "Select company and role" at bounding box center [783, 206] width 501 height 31
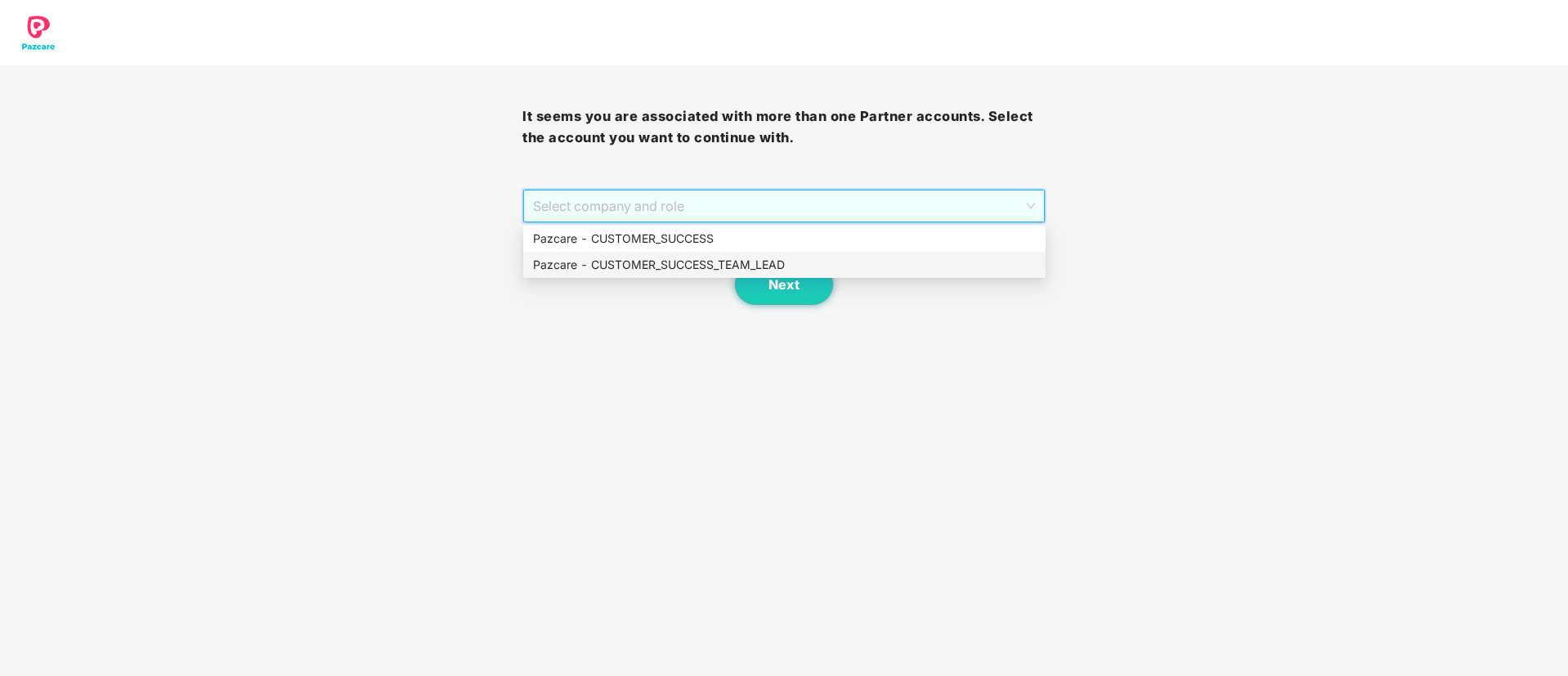
click at [815, 254] on div "Pazcare - CUSTOMER_SUCCESS_TEAM_LEAD" at bounding box center [784, 265] width 523 height 26
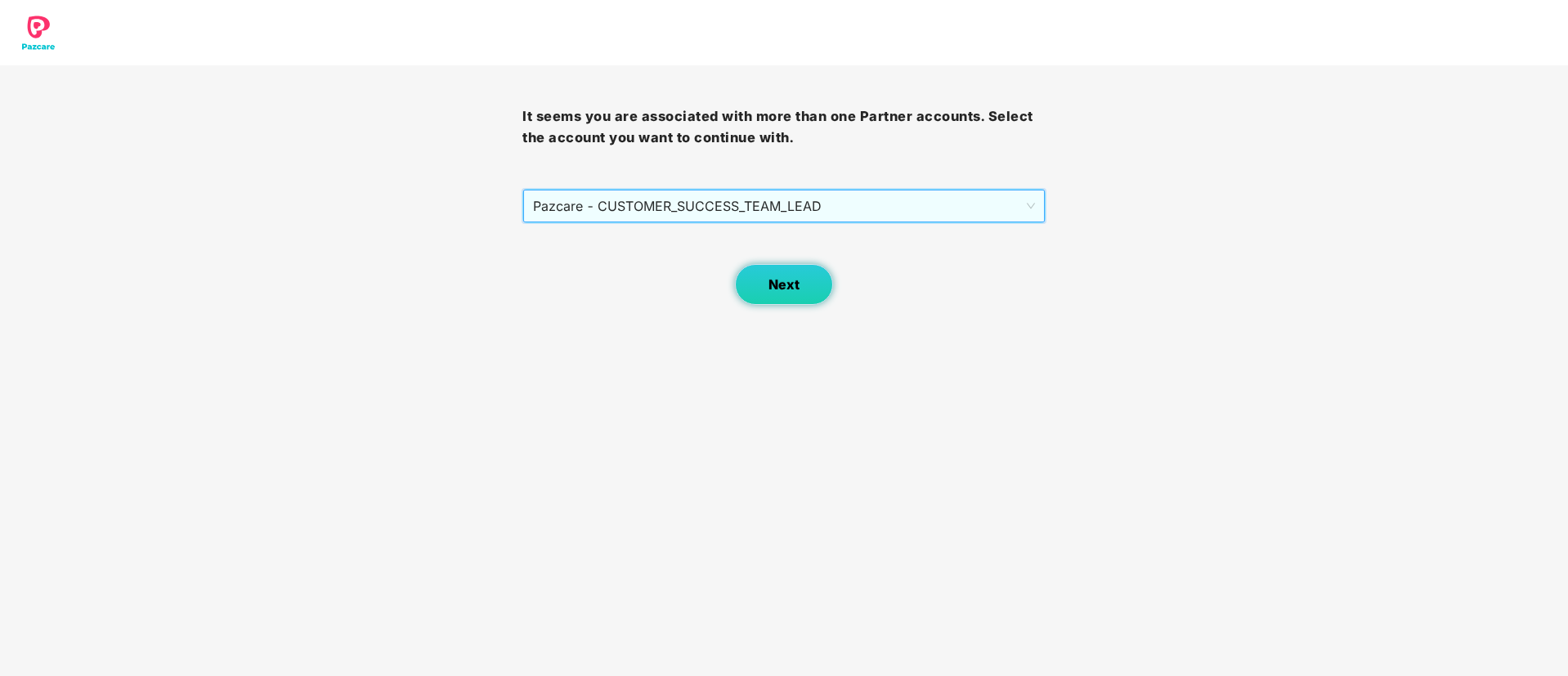
click at [813, 275] on button "Next" at bounding box center [784, 284] width 98 height 41
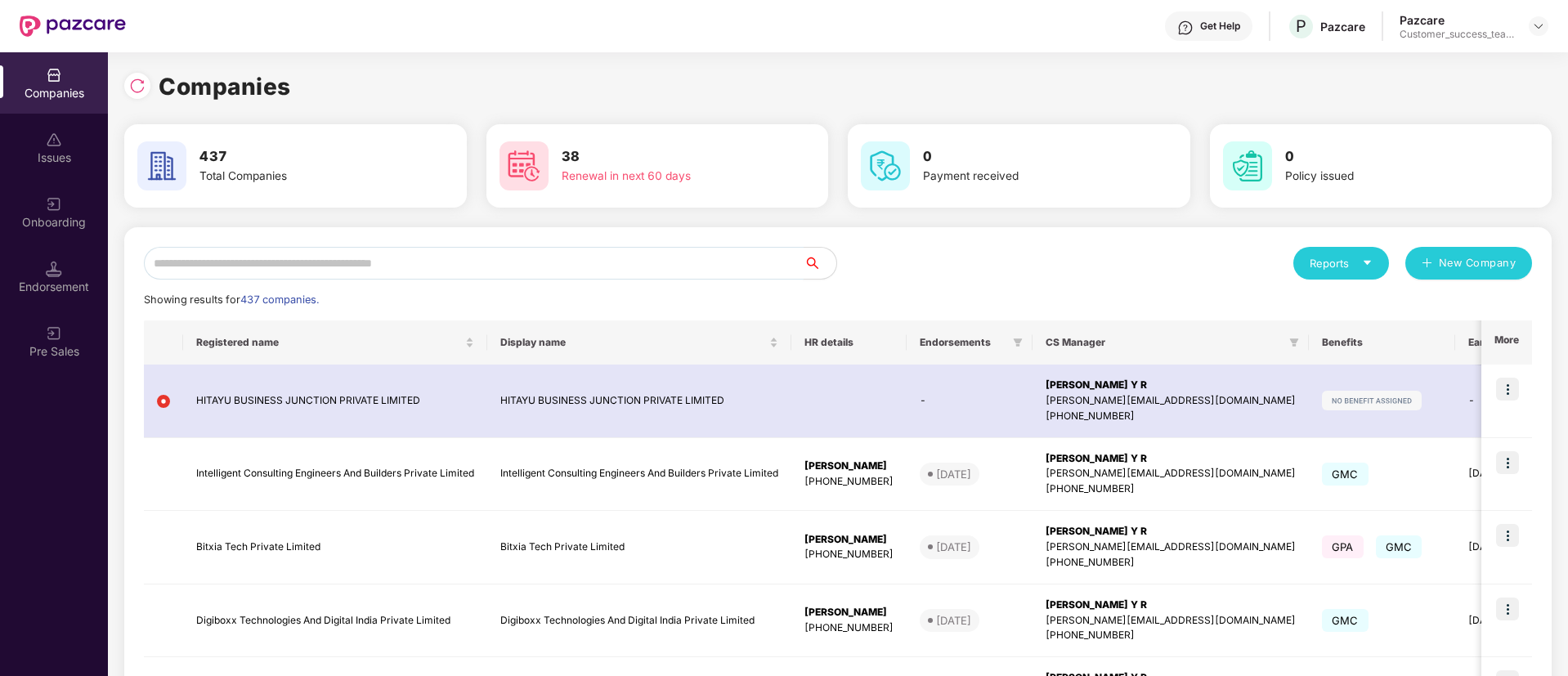
click at [742, 263] on input "text" at bounding box center [474, 263] width 660 height 33
click at [1542, 28] on img at bounding box center [1537, 26] width 13 height 13
click at [405, 268] on input "text" at bounding box center [474, 263] width 660 height 33
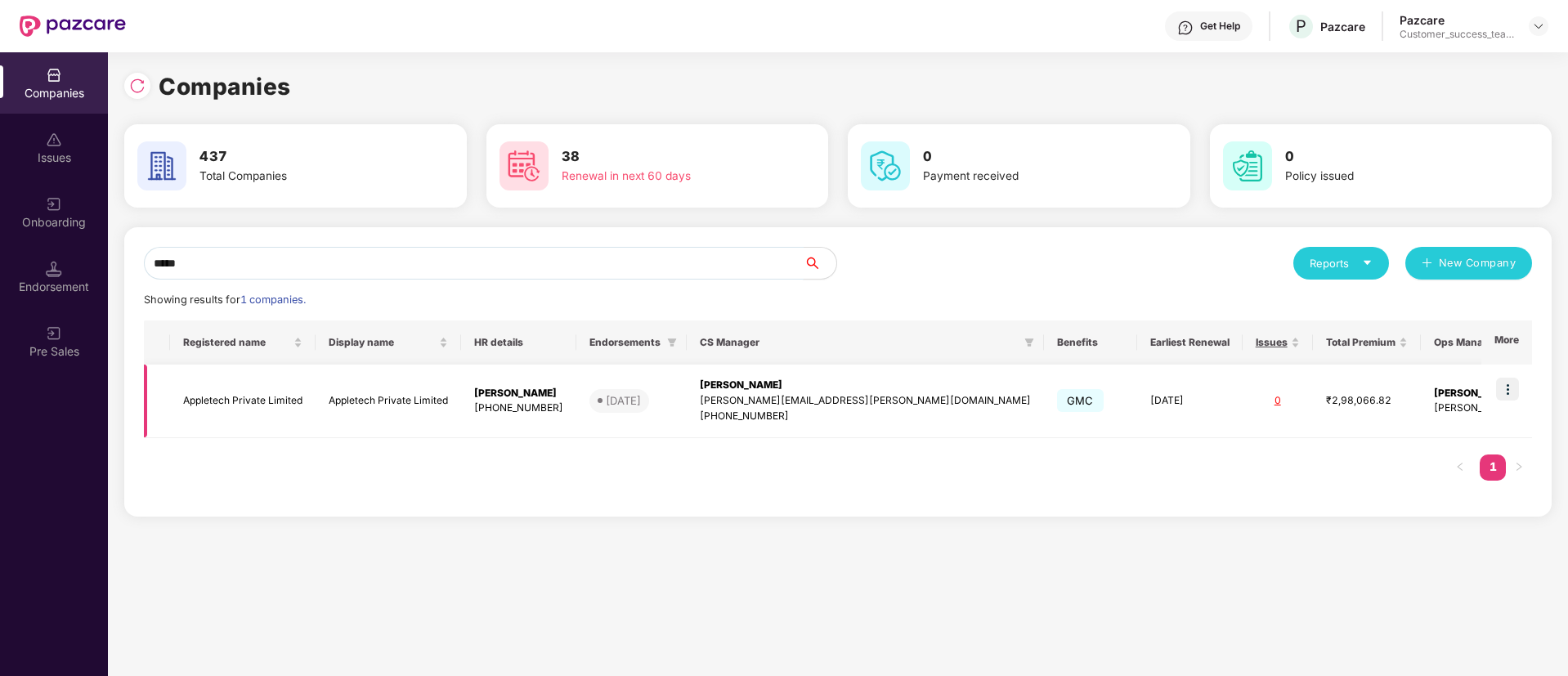
type input "*****"
click at [1507, 395] on img at bounding box center [1507, 388] width 23 height 23
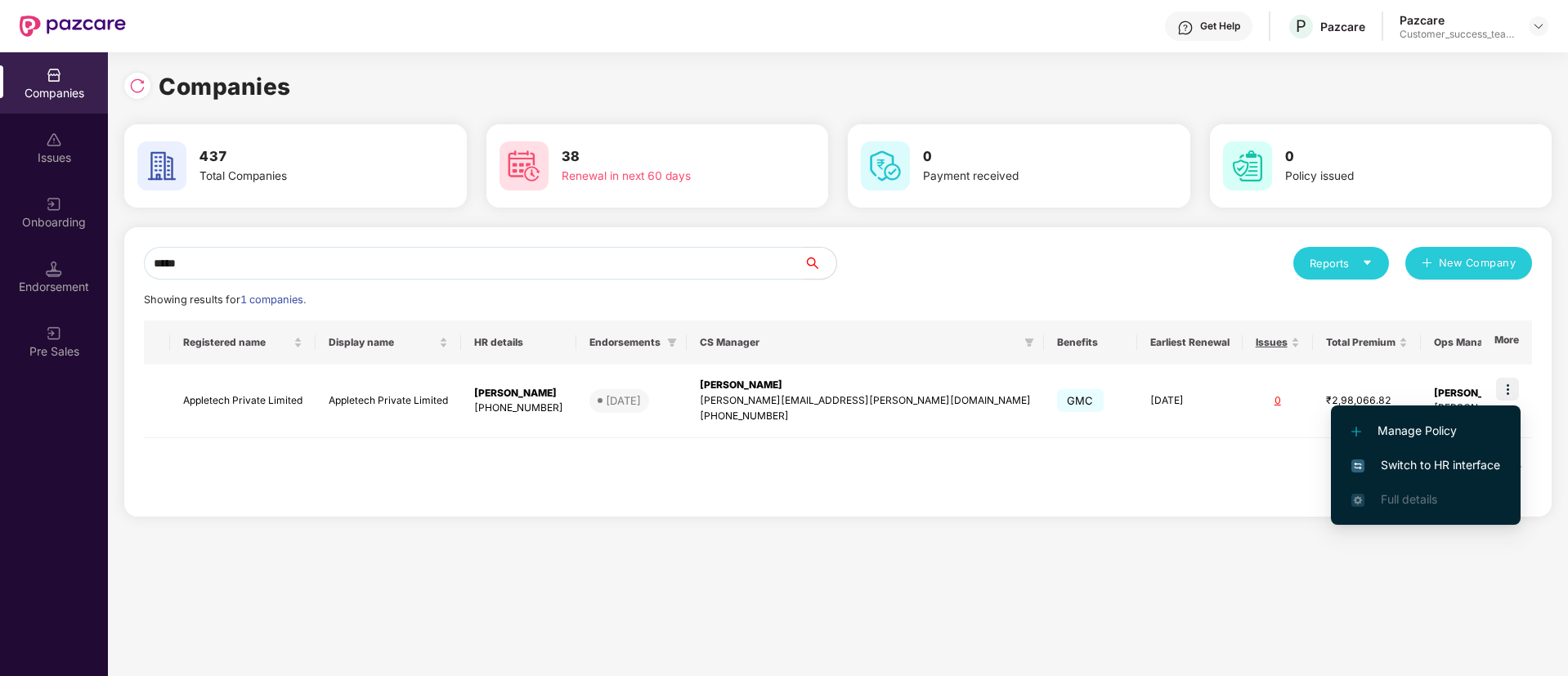
click at [1474, 466] on span "Switch to HR interface" at bounding box center [1426, 465] width 149 height 18
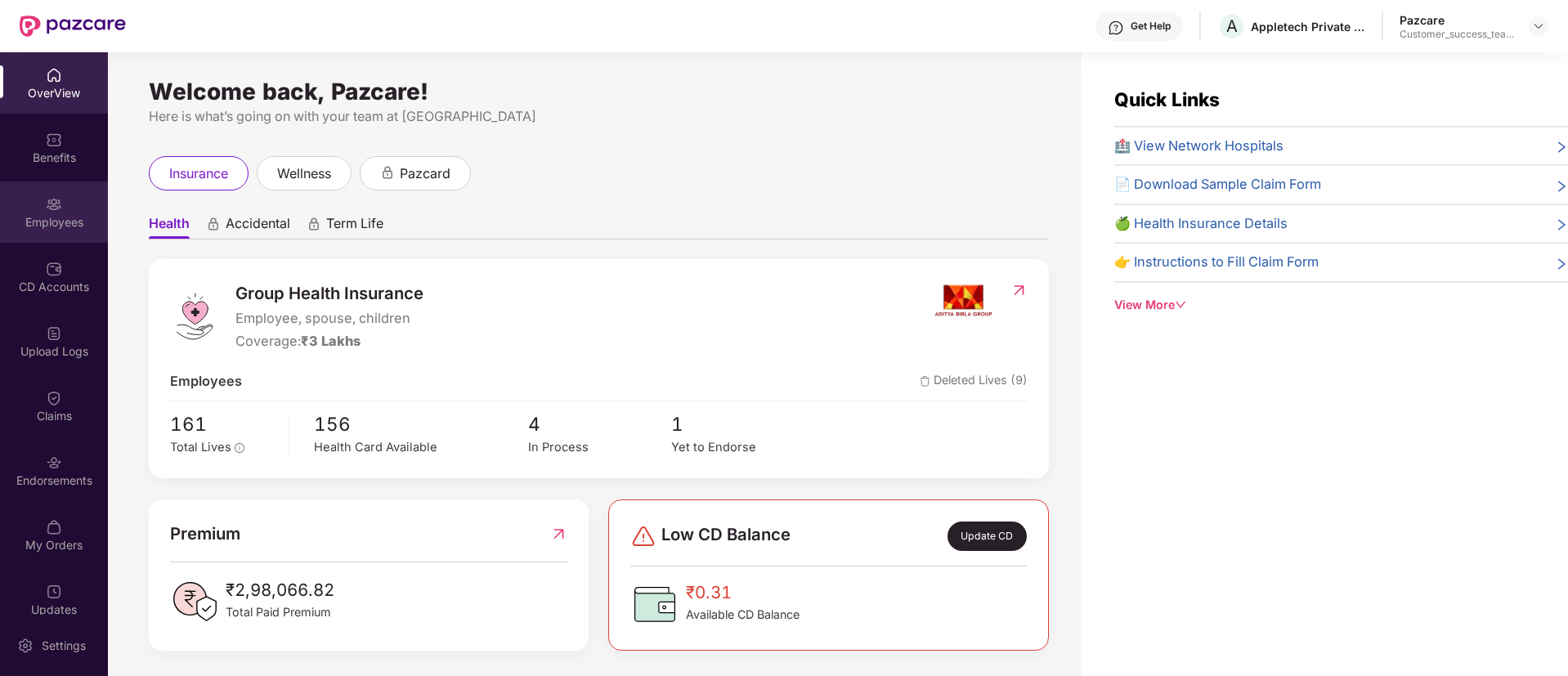
click at [42, 231] on div "Employees" at bounding box center [53, 212] width 108 height 61
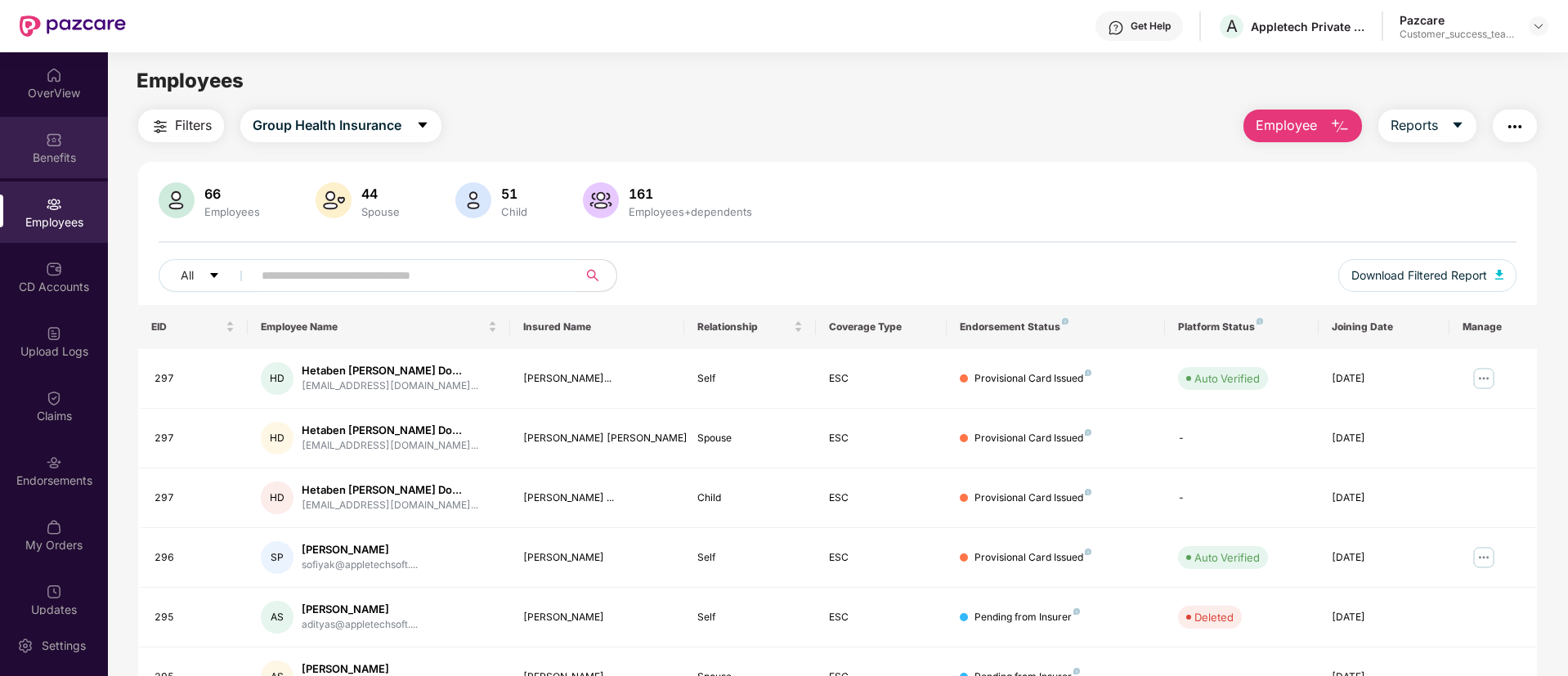
click at [64, 173] on div "Benefits" at bounding box center [53, 147] width 108 height 61
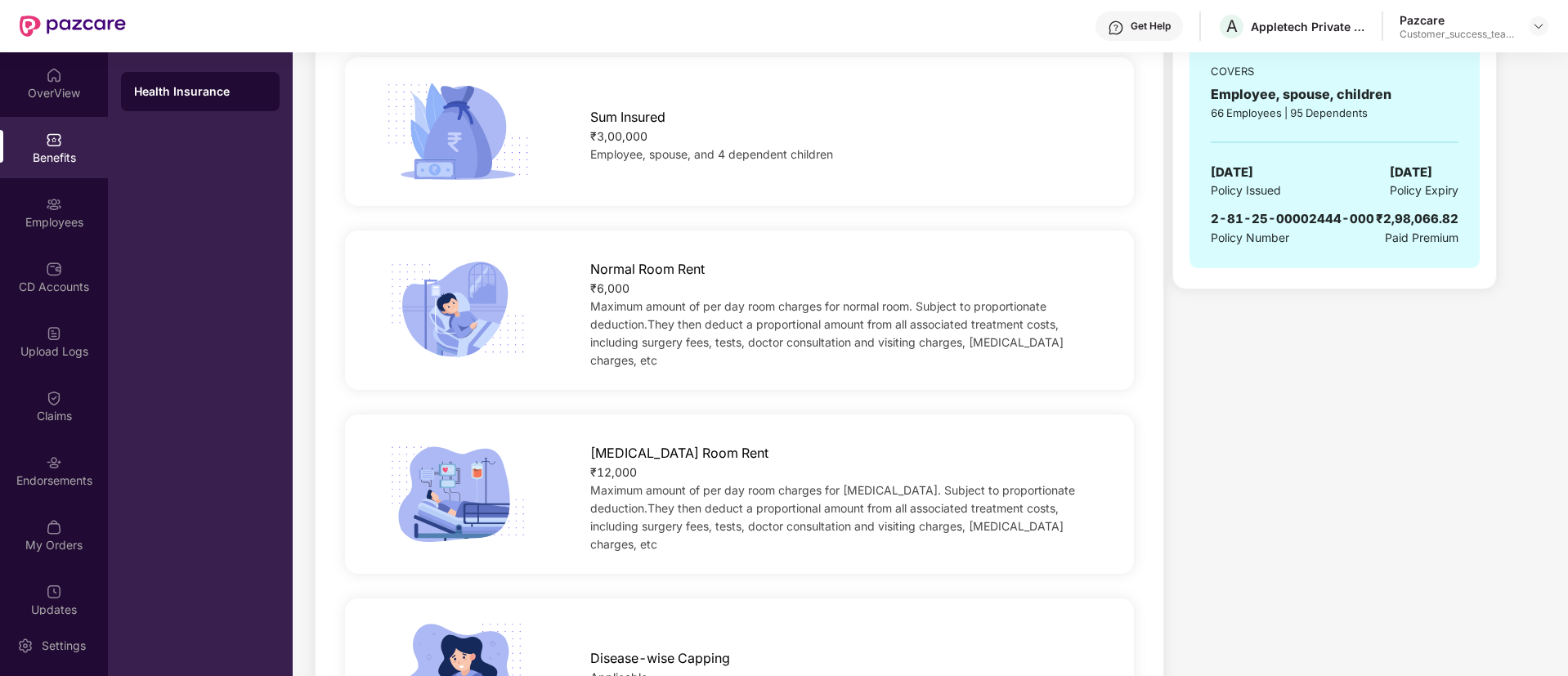
scroll to position [0, 0]
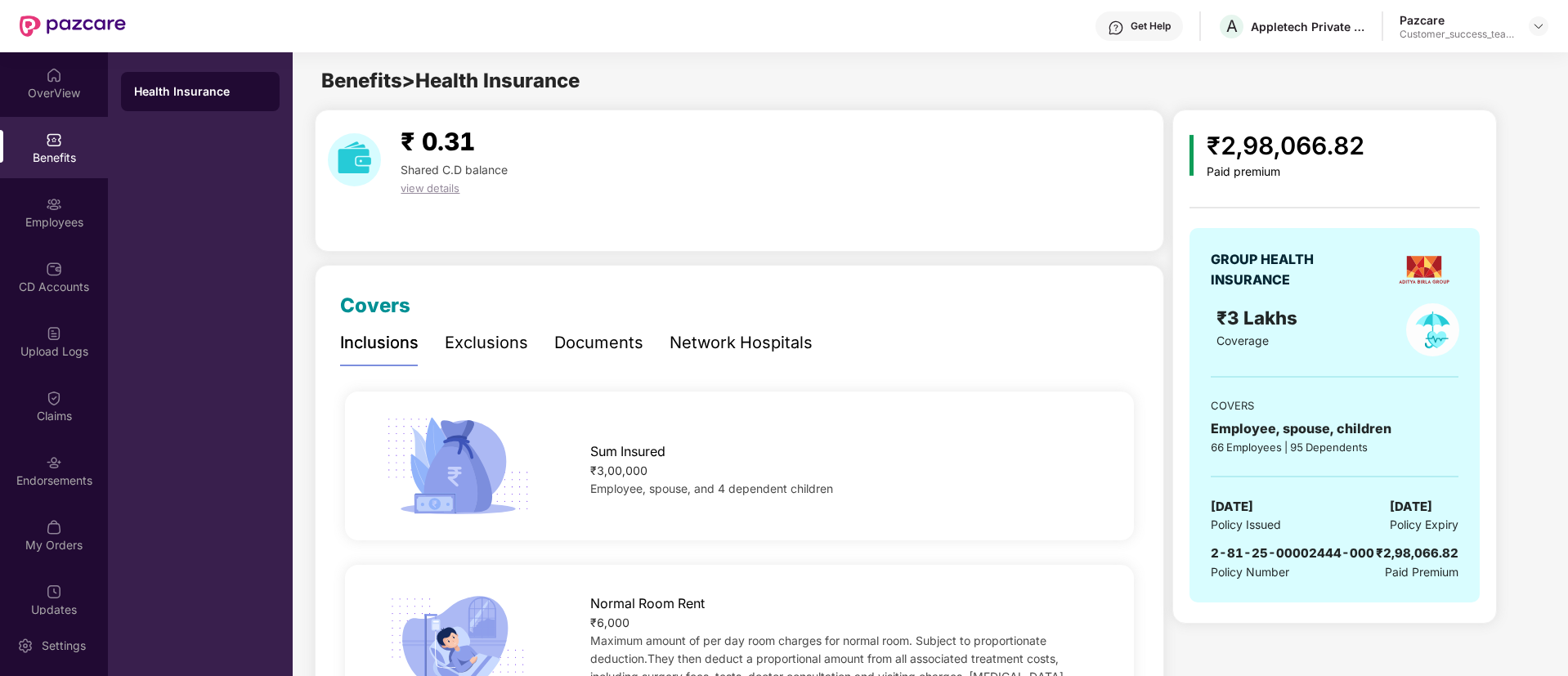
click at [459, 334] on div "Exclusions" at bounding box center [486, 343] width 83 height 26
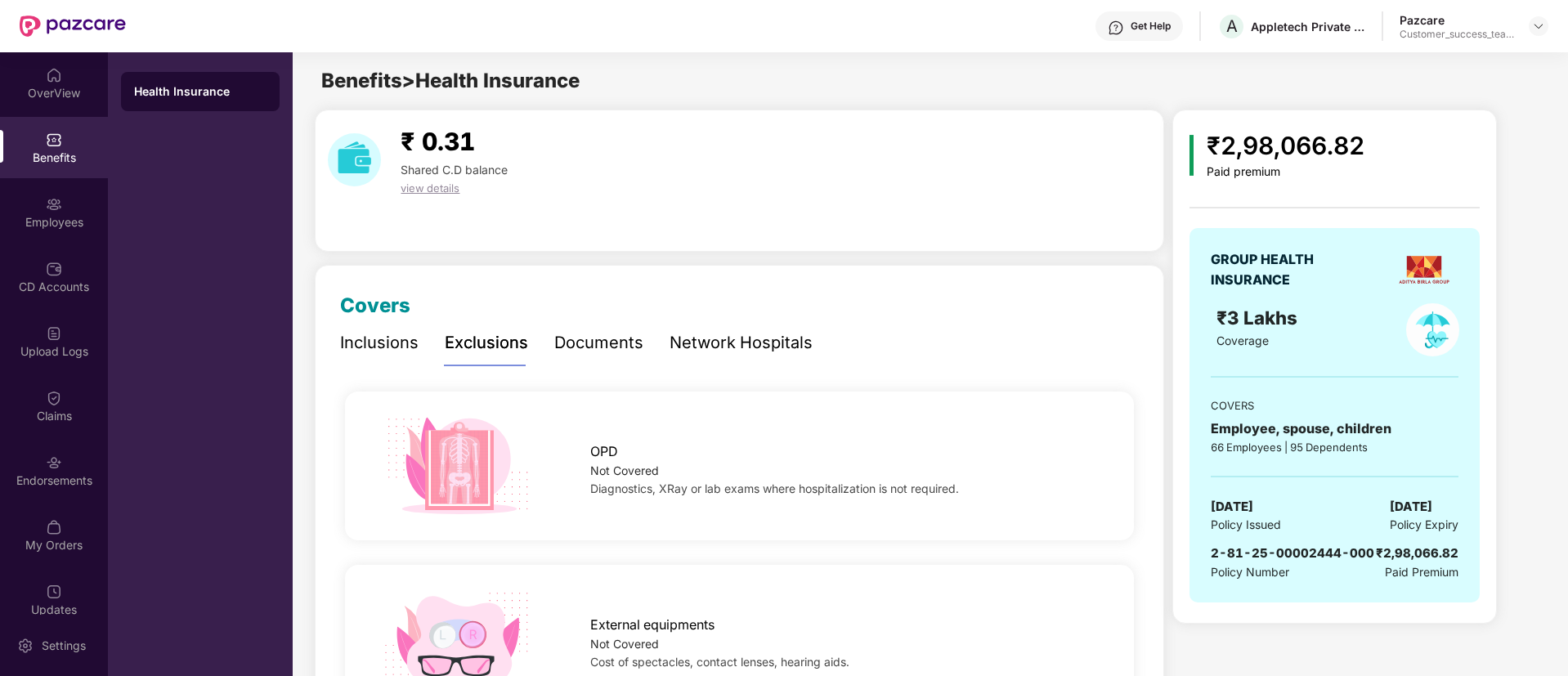
click at [414, 338] on div "Inclusions" at bounding box center [378, 343] width 78 height 26
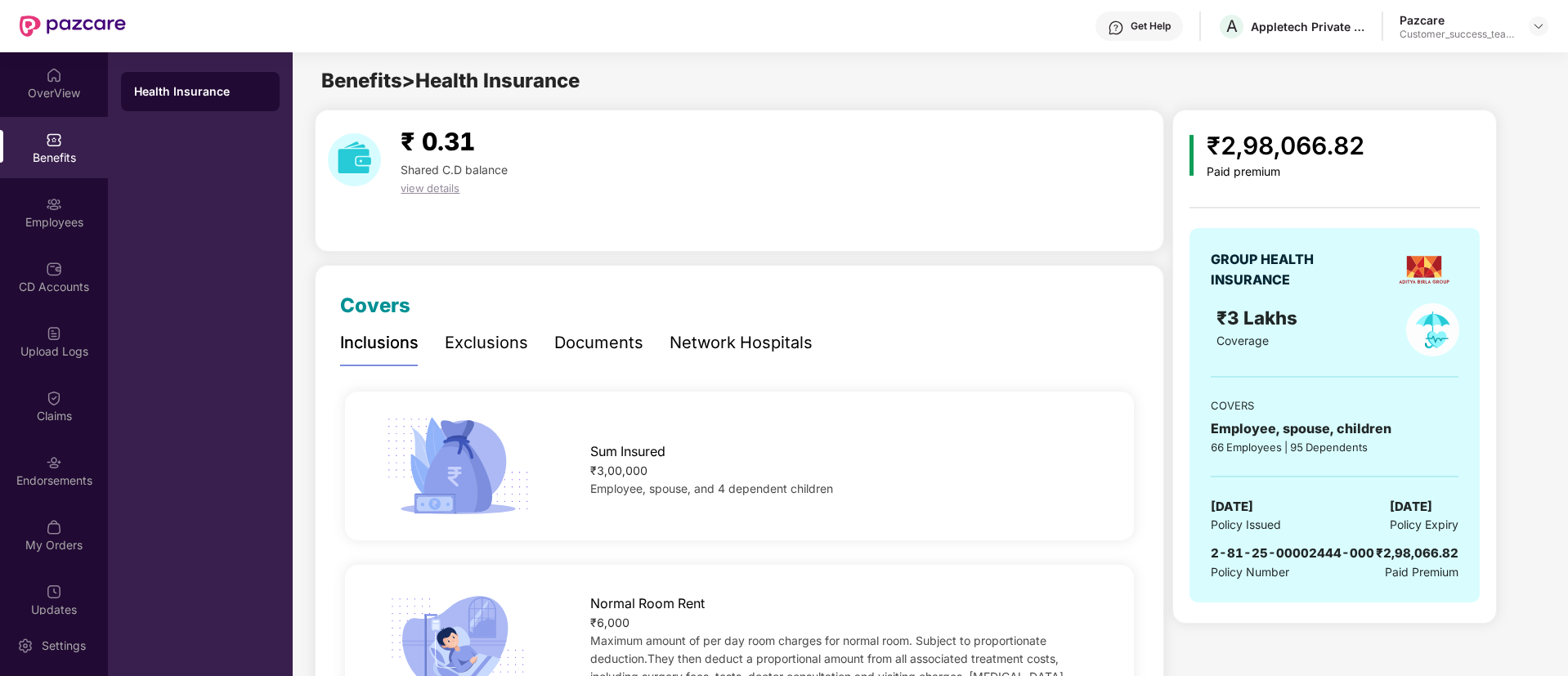
click at [633, 350] on div "Documents" at bounding box center [599, 343] width 89 height 26
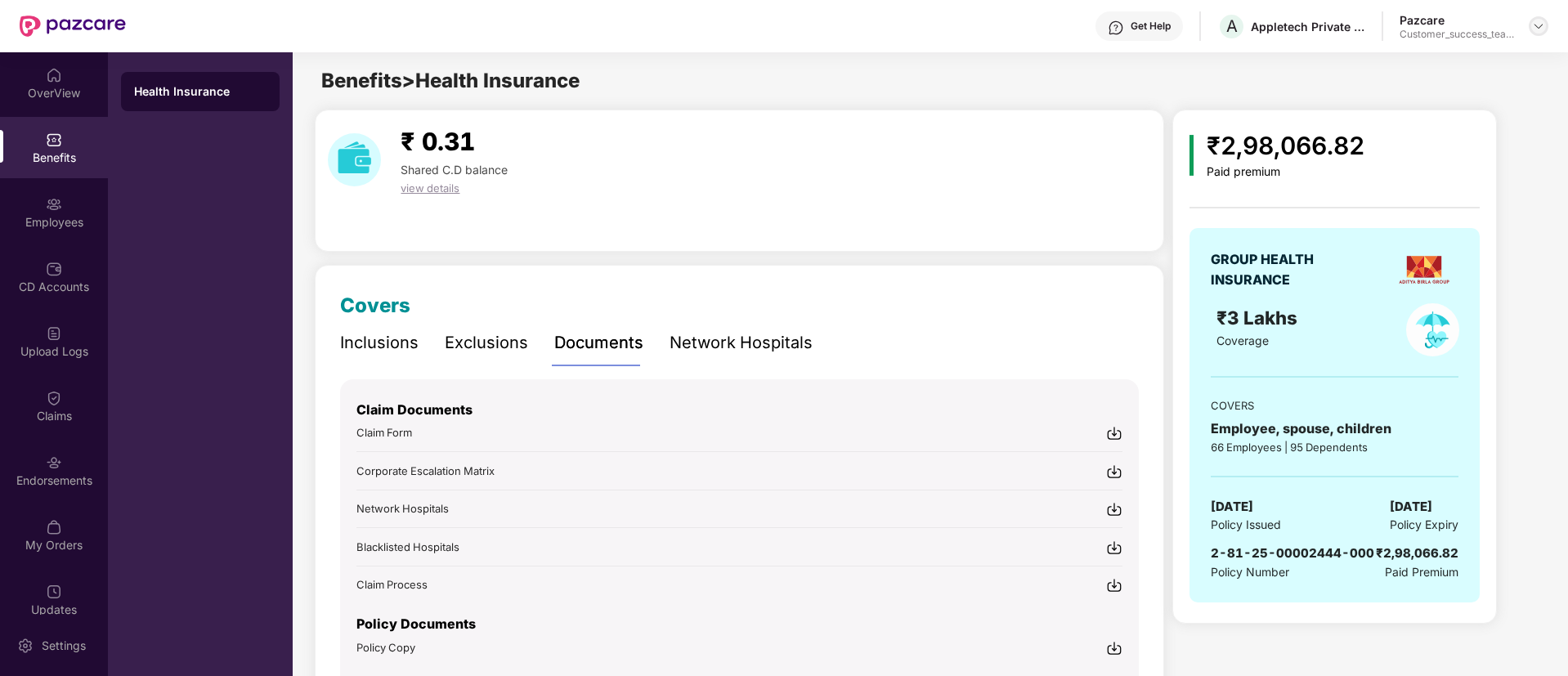
click at [1541, 30] on img at bounding box center [1537, 26] width 13 height 13
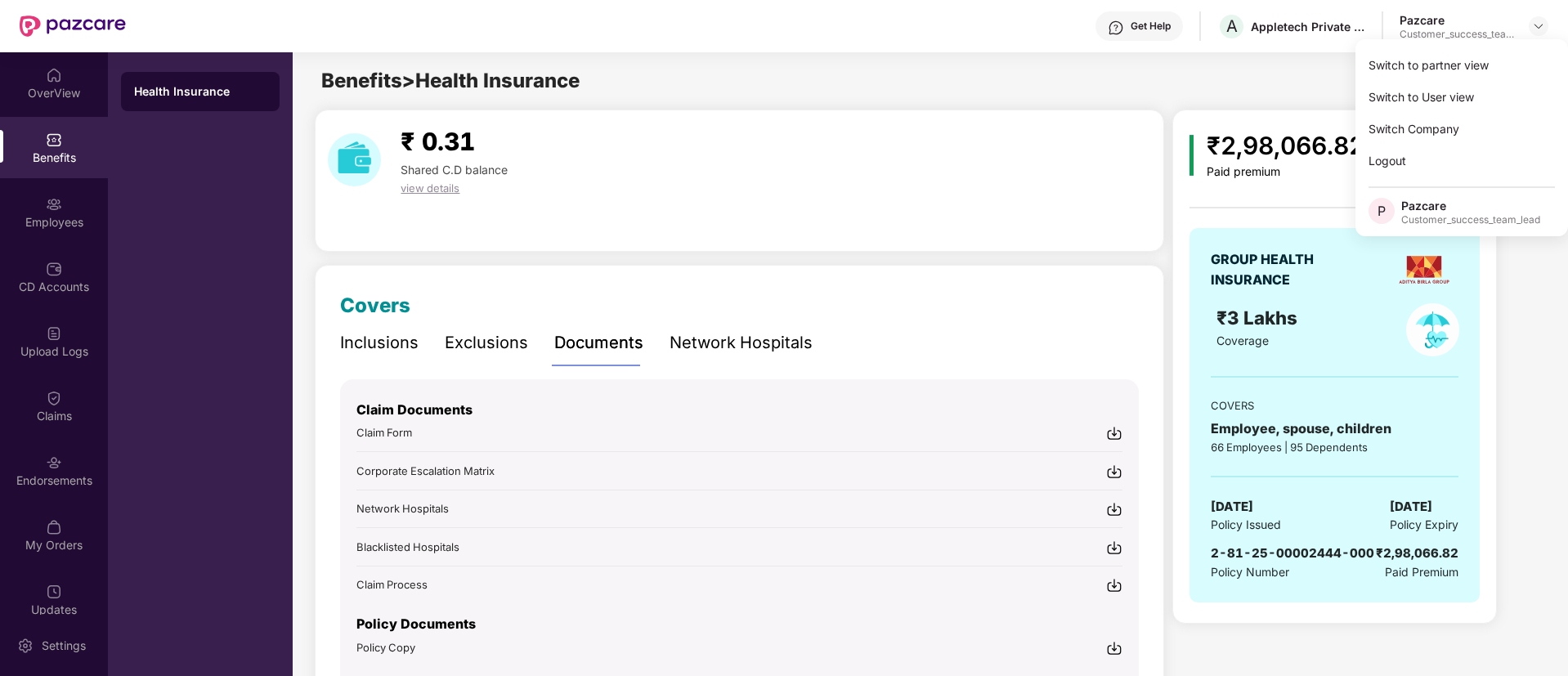
click at [1489, 59] on div "Switch to partner view" at bounding box center [1461, 65] width 212 height 32
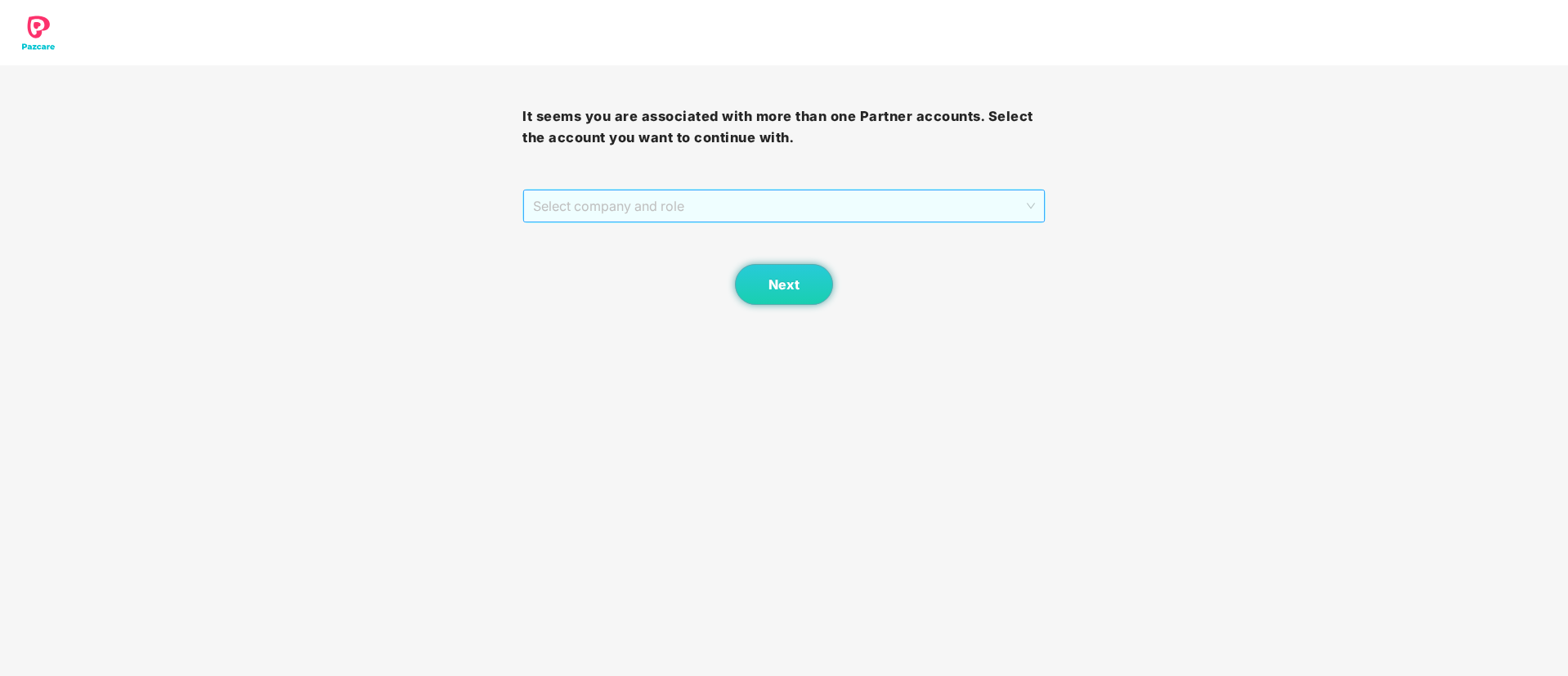
click at [645, 200] on span "Select company and role" at bounding box center [783, 206] width 501 height 31
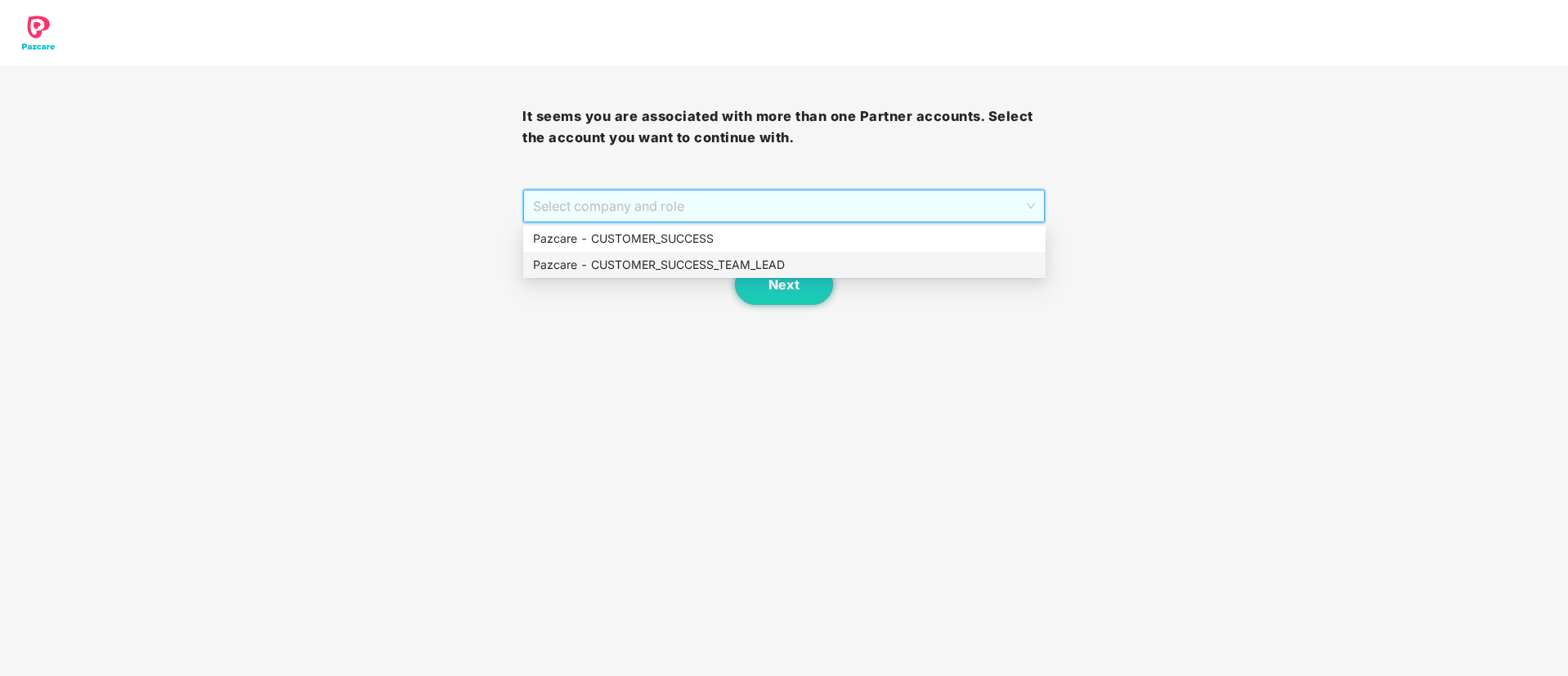
click at [647, 280] on div "Next" at bounding box center [784, 264] width 523 height 82
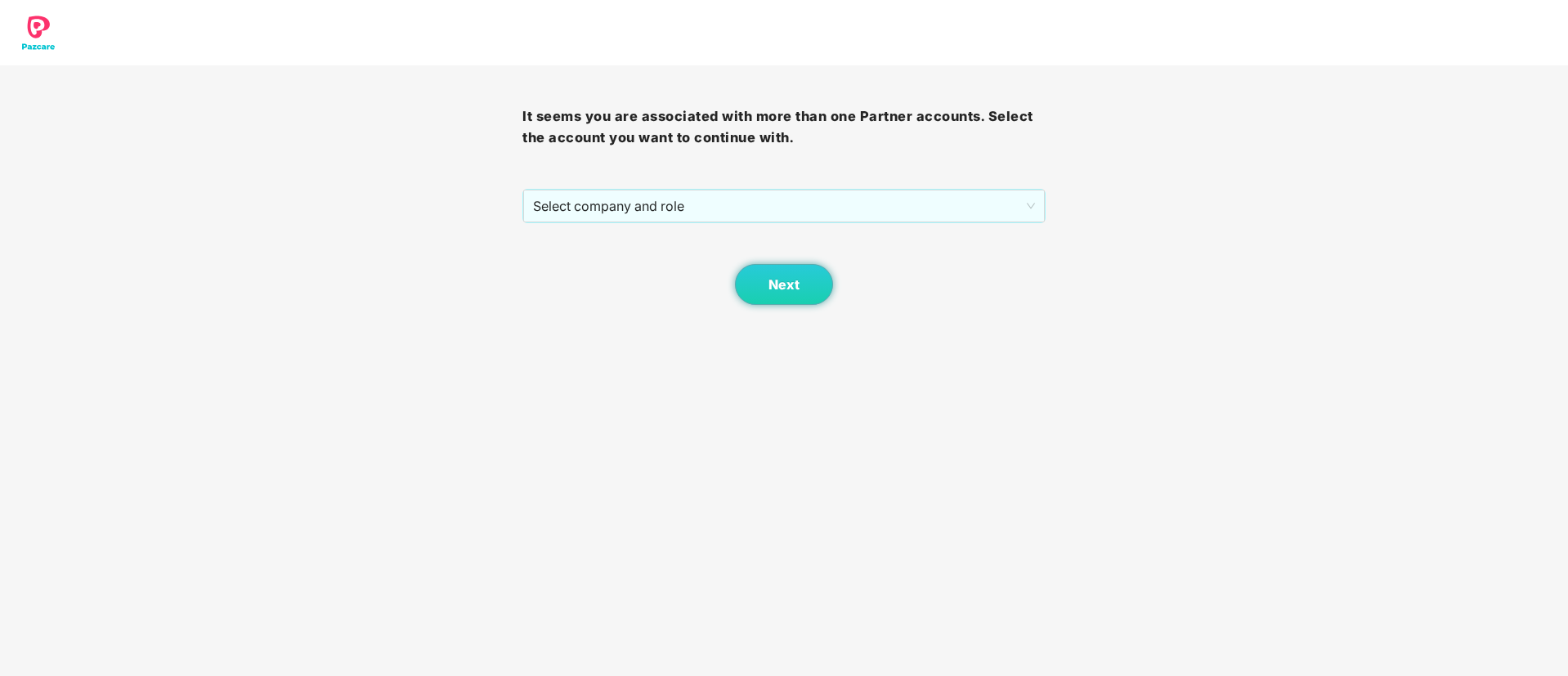
click at [752, 260] on div "Next" at bounding box center [784, 264] width 523 height 82
click at [701, 202] on span "Select company and role" at bounding box center [783, 206] width 501 height 31
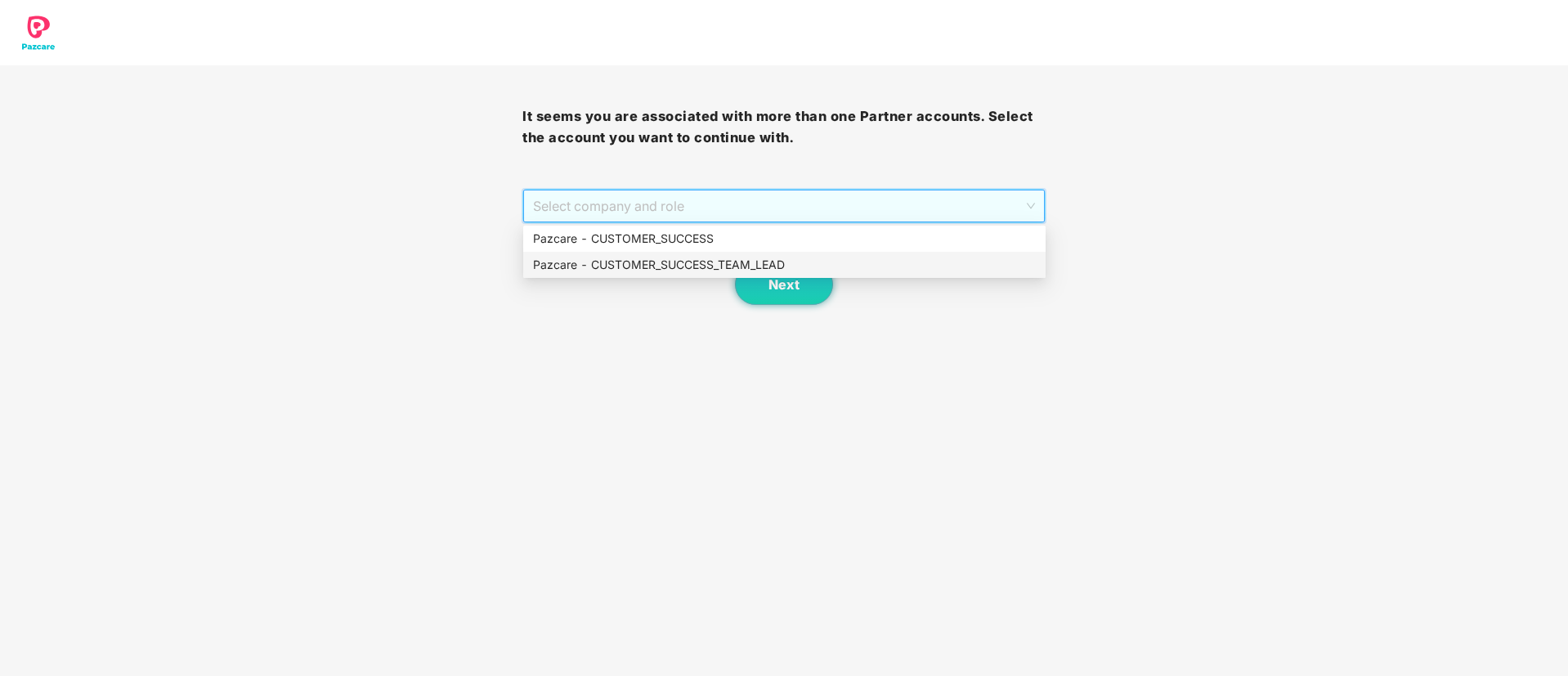
click at [707, 264] on div "Pazcare - CUSTOMER_SUCCESS_TEAM_LEAD" at bounding box center [784, 265] width 503 height 18
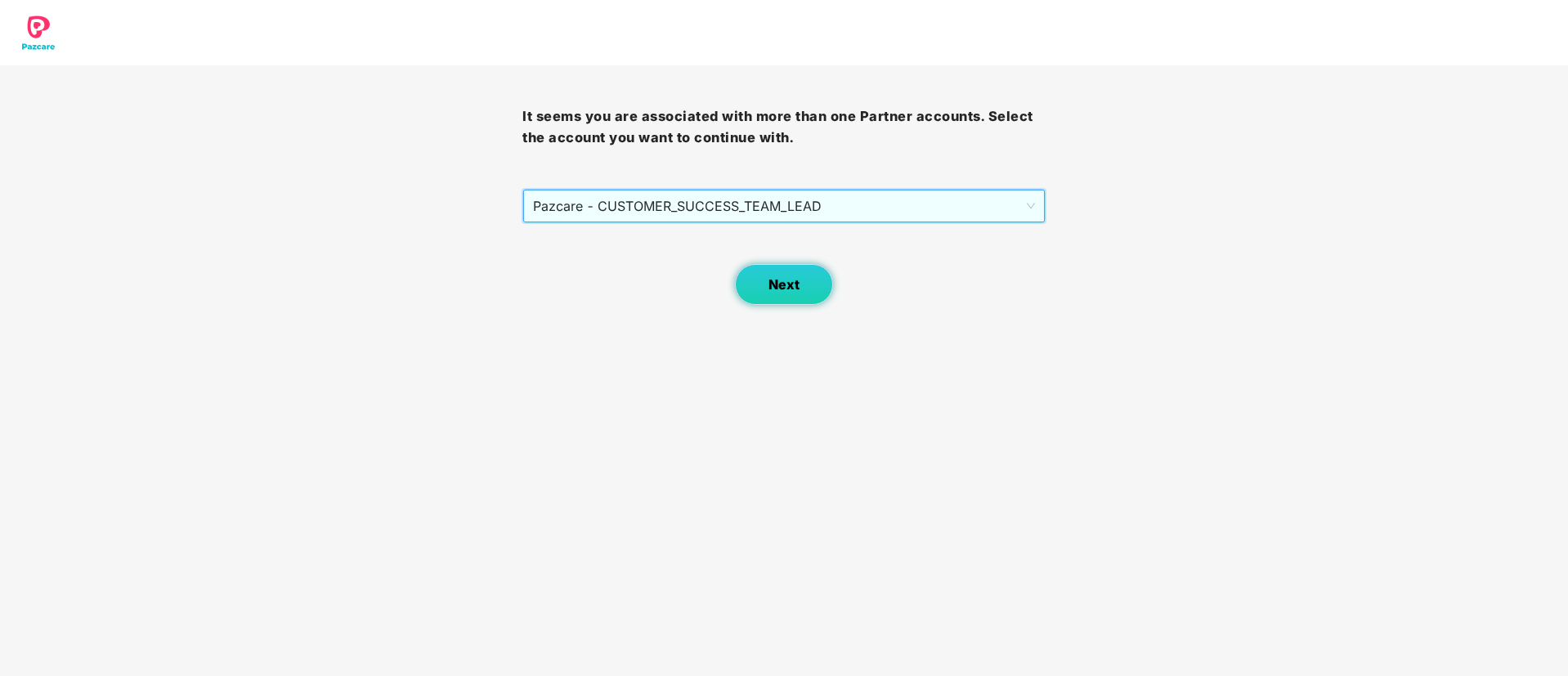
click at [771, 290] on span "Next" at bounding box center [784, 285] width 31 height 16
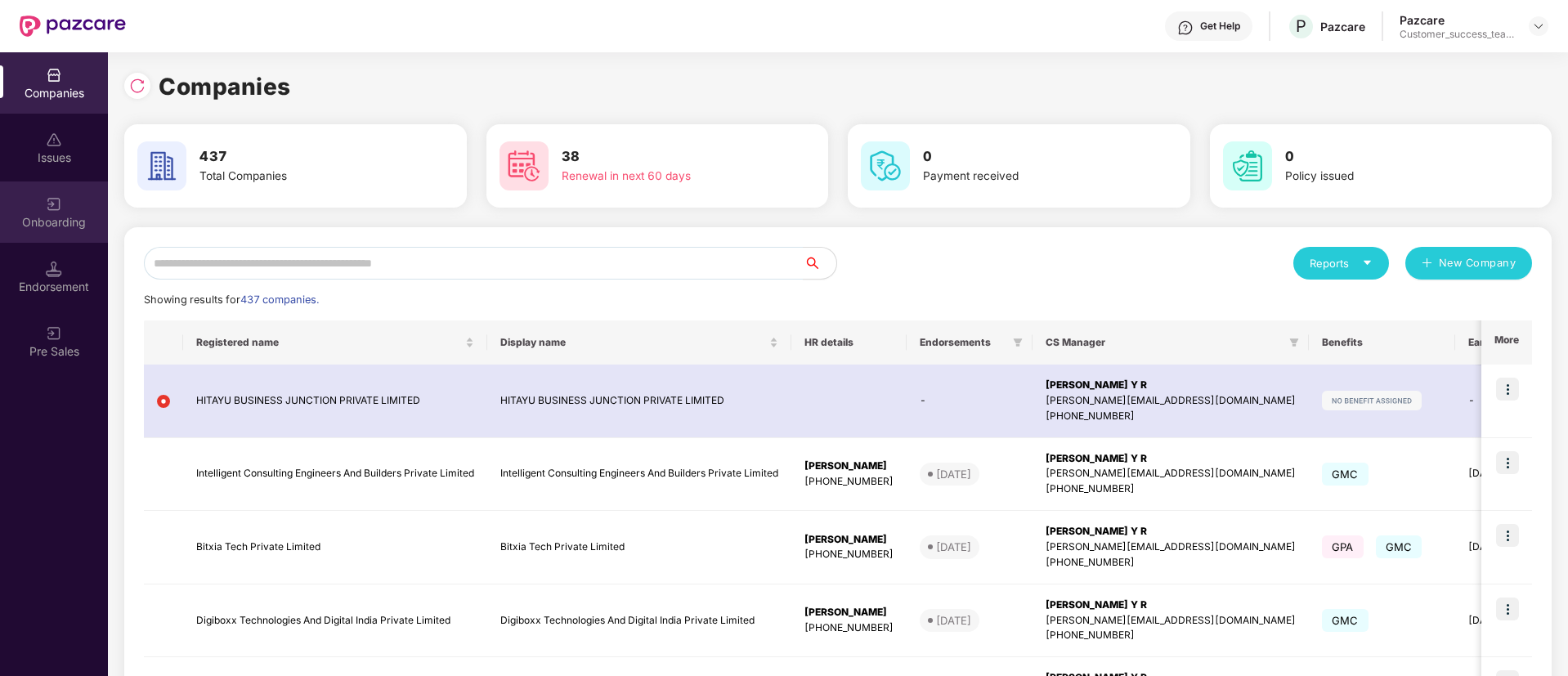
click at [40, 195] on div "Onboarding" at bounding box center [53, 212] width 108 height 61
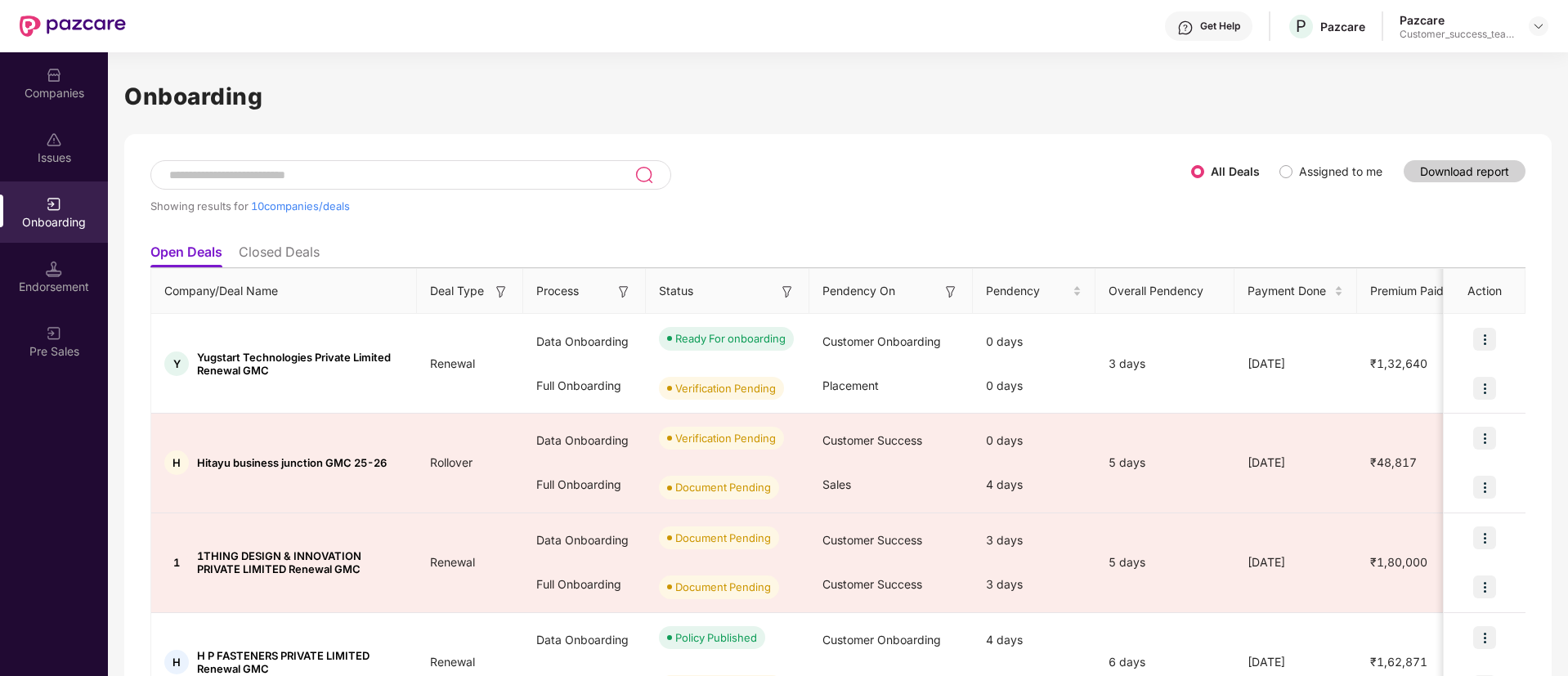
click at [499, 161] on div at bounding box center [410, 175] width 521 height 30
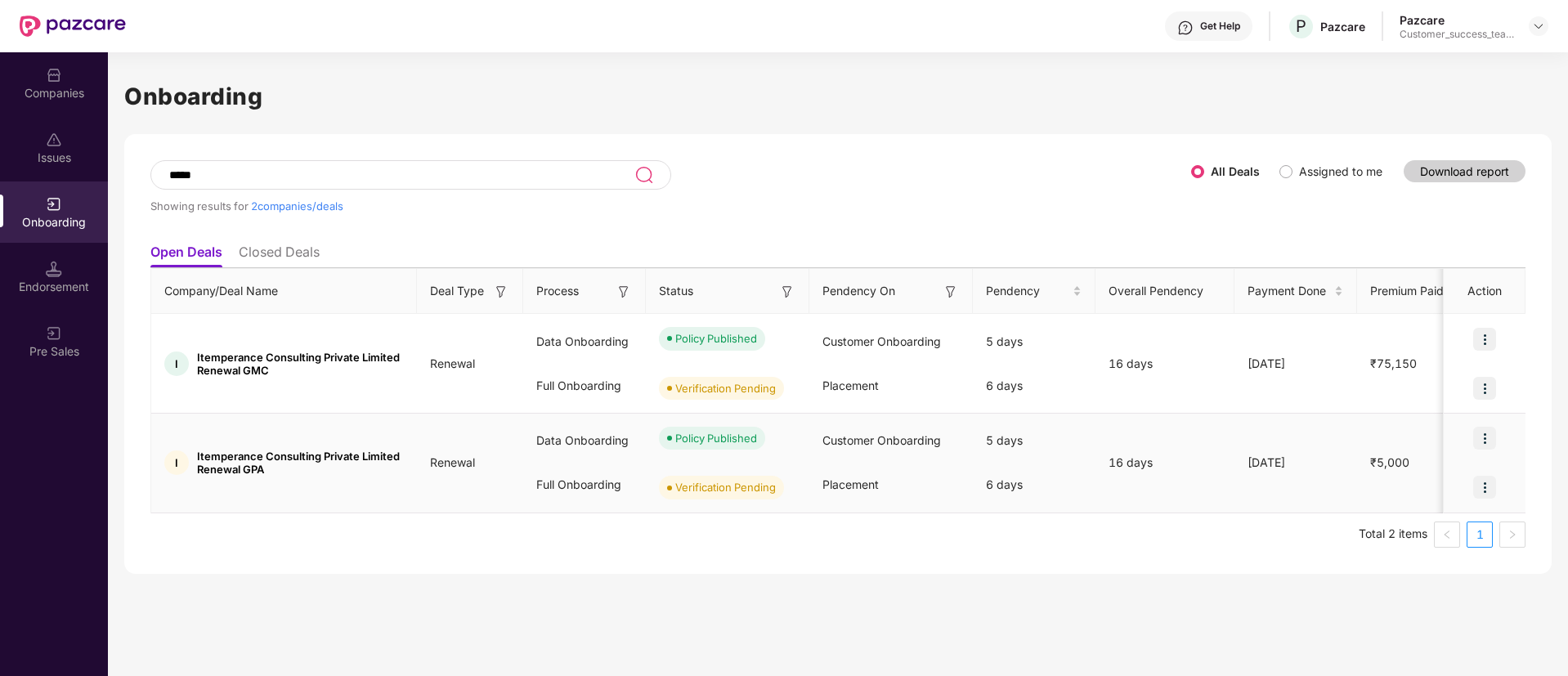
type input "*****"
click at [1470, 493] on div at bounding box center [1484, 487] width 82 height 49
